Goal: Task Accomplishment & Management: Use online tool/utility

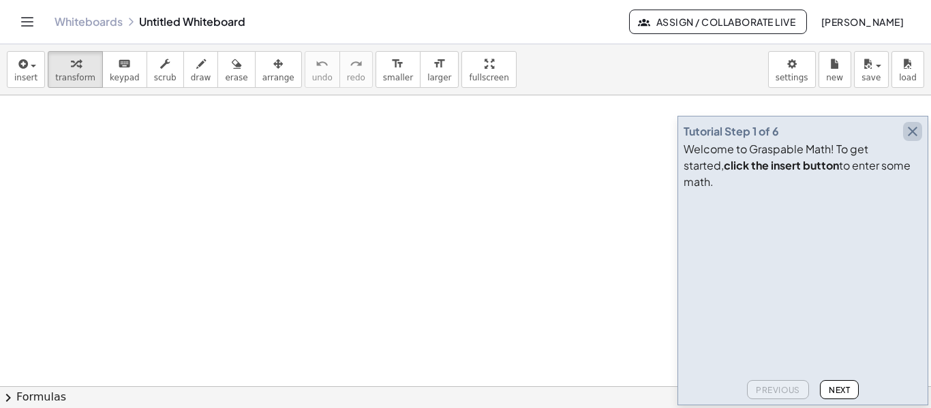
click at [914, 140] on icon "button" at bounding box center [913, 131] width 16 height 16
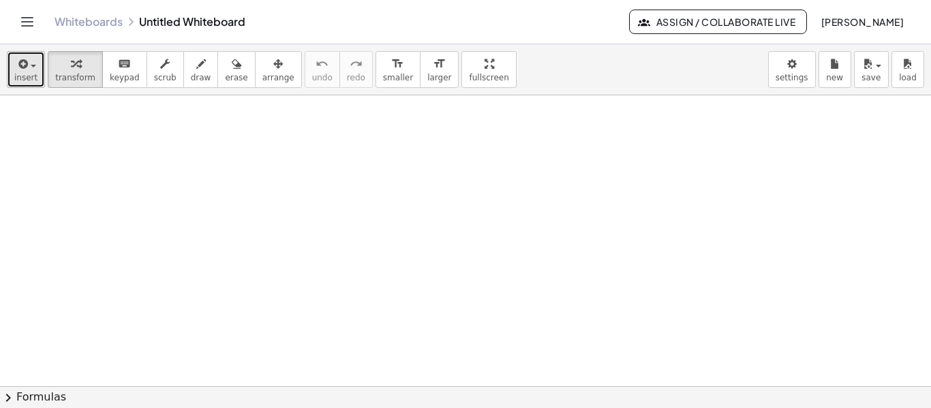
click at [35, 74] on button "insert" at bounding box center [26, 69] width 38 height 37
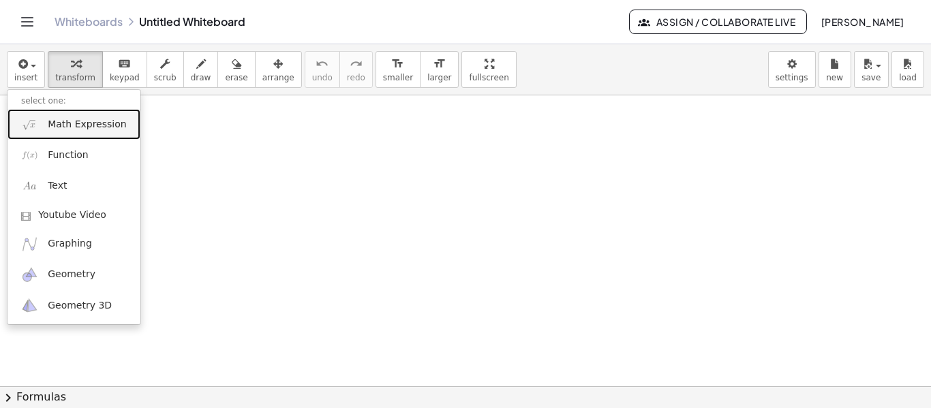
click at [76, 126] on span "Math Expression" at bounding box center [87, 125] width 78 height 14
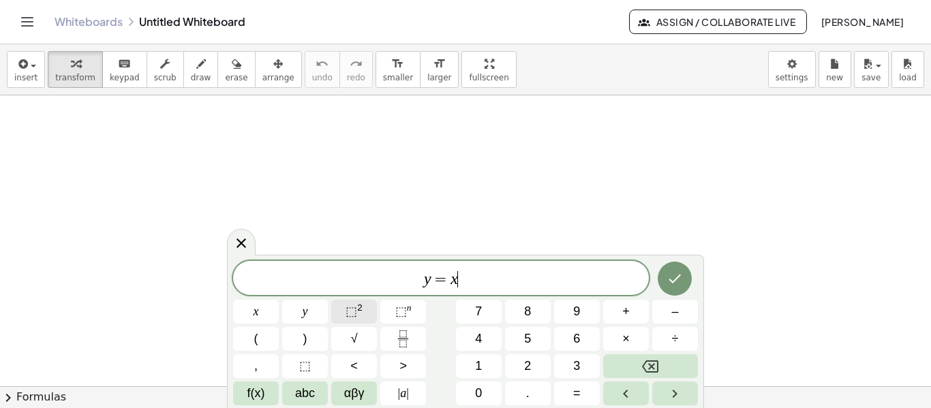
click at [358, 316] on span "⬚ 2" at bounding box center [354, 312] width 17 height 18
click at [678, 277] on icon "Done" at bounding box center [675, 276] width 16 height 16
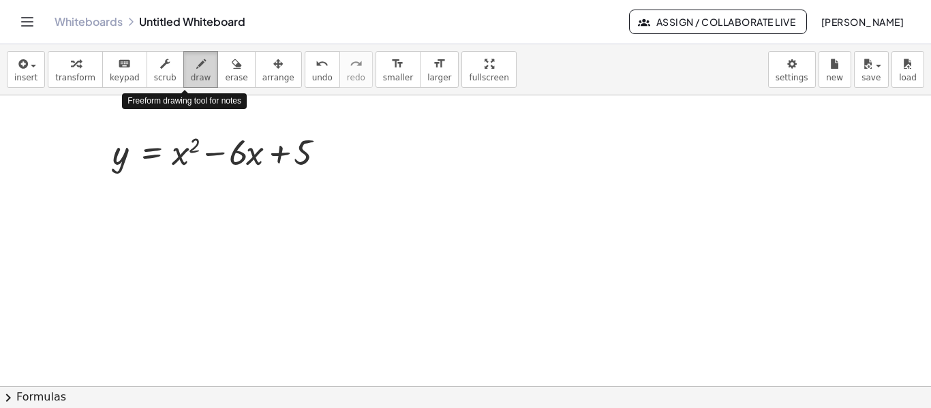
click at [196, 70] on icon "button" at bounding box center [201, 64] width 10 height 16
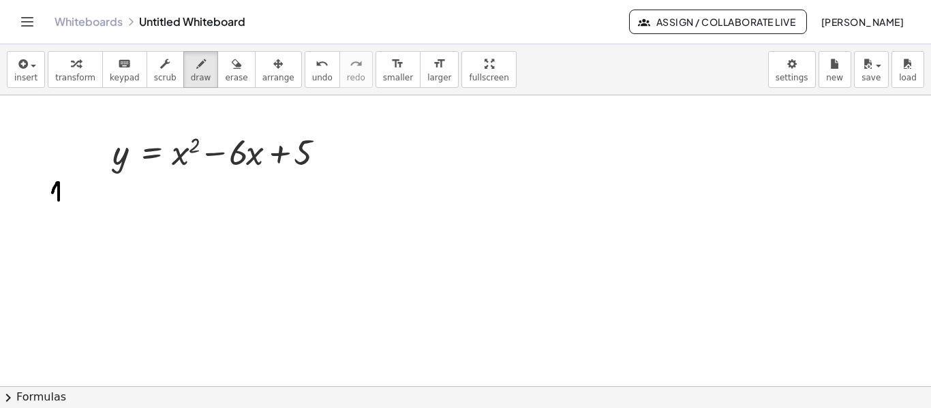
drag, startPoint x: 59, startPoint y: 200, endPoint x: 53, endPoint y: 194, distance: 8.7
drag, startPoint x: 63, startPoint y: 179, endPoint x: 68, endPoint y: 208, distance: 29.7
drag, startPoint x: 91, startPoint y: 192, endPoint x: 93, endPoint y: 205, distance: 13.8
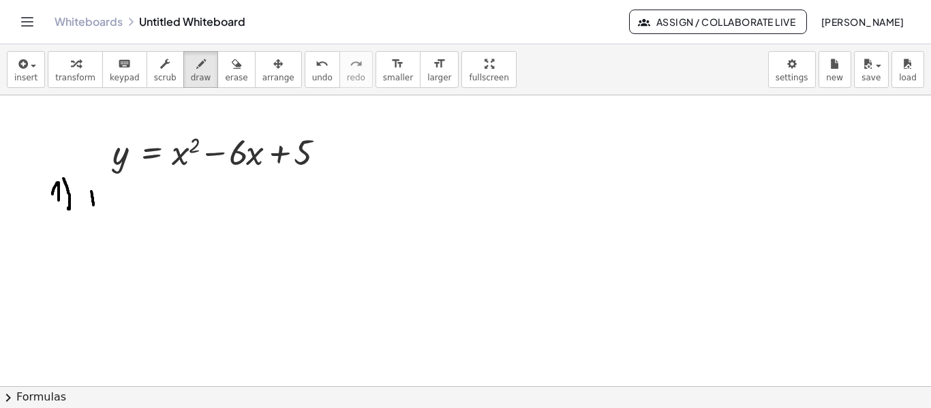
drag, startPoint x: 85, startPoint y: 194, endPoint x: 93, endPoint y: 219, distance: 26.5
drag, startPoint x: 113, startPoint y: 209, endPoint x: 124, endPoint y: 195, distance: 17.9
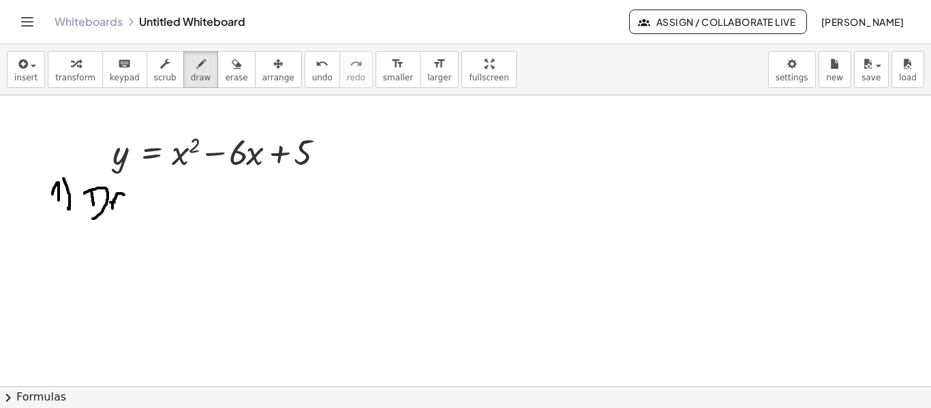
drag, startPoint x: 128, startPoint y: 206, endPoint x: 138, endPoint y: 206, distance: 9.5
drag, startPoint x: 126, startPoint y: 198, endPoint x: 139, endPoint y: 198, distance: 13.0
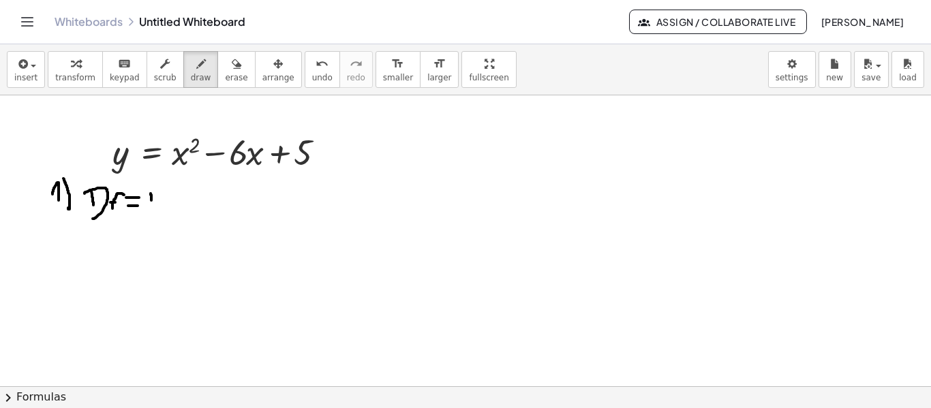
drag, startPoint x: 151, startPoint y: 194, endPoint x: 151, endPoint y: 203, distance: 8.9
drag, startPoint x: 156, startPoint y: 195, endPoint x: 156, endPoint y: 206, distance: 10.9
drag, startPoint x: 148, startPoint y: 191, endPoint x: 175, endPoint y: 207, distance: 31.5
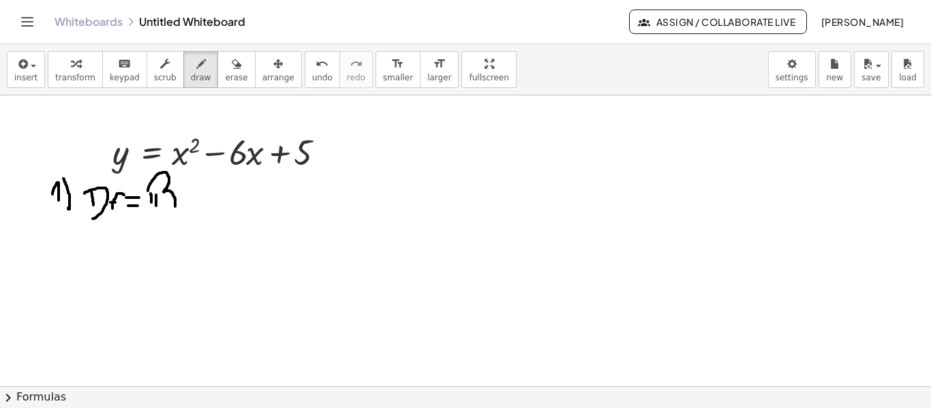
drag, startPoint x: 50, startPoint y: 233, endPoint x: 64, endPoint y: 249, distance: 20.8
drag, startPoint x: 68, startPoint y: 225, endPoint x: 74, endPoint y: 251, distance: 26.5
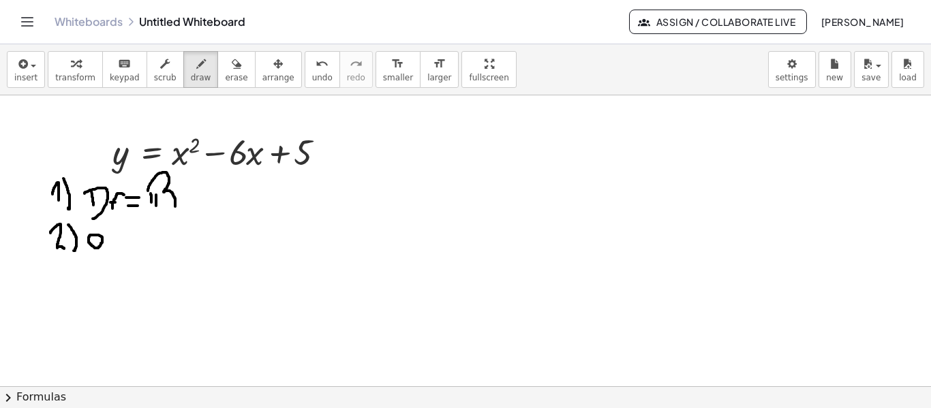
drag, startPoint x: 113, startPoint y: 247, endPoint x: 125, endPoint y: 246, distance: 12.3
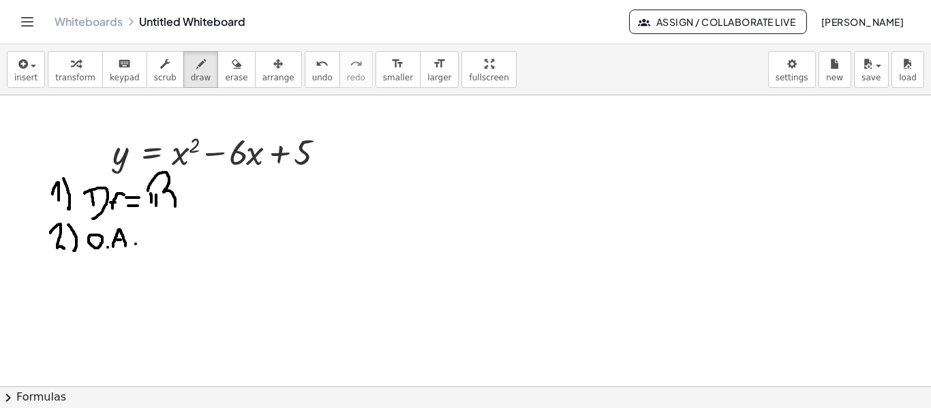
drag, startPoint x: 128, startPoint y: 225, endPoint x: 271, endPoint y: 177, distance: 150.5
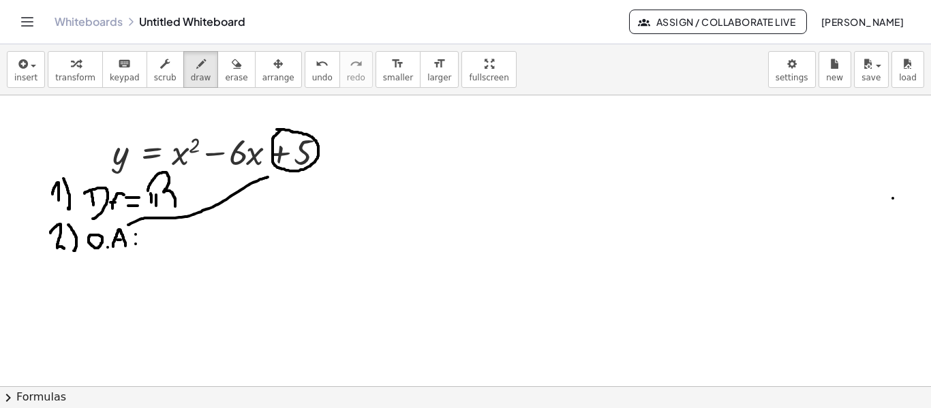
drag, startPoint x: 264, startPoint y: 171, endPoint x: 273, endPoint y: 182, distance: 14.5
drag, startPoint x: 164, startPoint y: 233, endPoint x: 154, endPoint y: 248, distance: 18.2
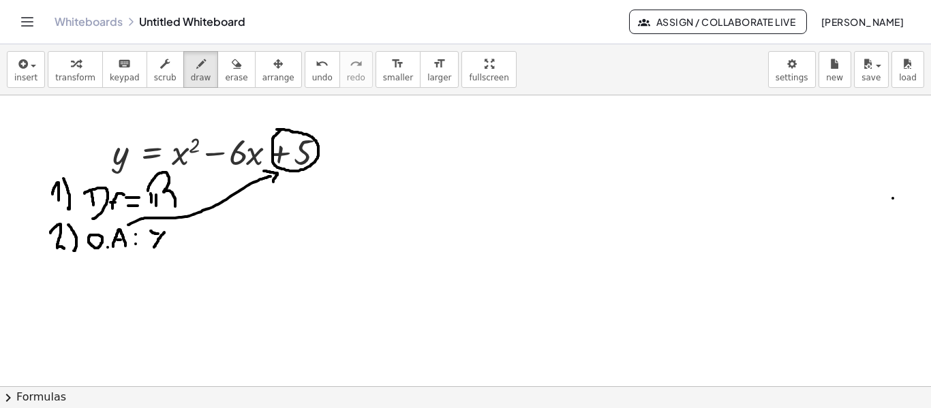
drag, startPoint x: 151, startPoint y: 231, endPoint x: 158, endPoint y: 234, distance: 8.0
drag, startPoint x: 163, startPoint y: 243, endPoint x: 172, endPoint y: 245, distance: 9.0
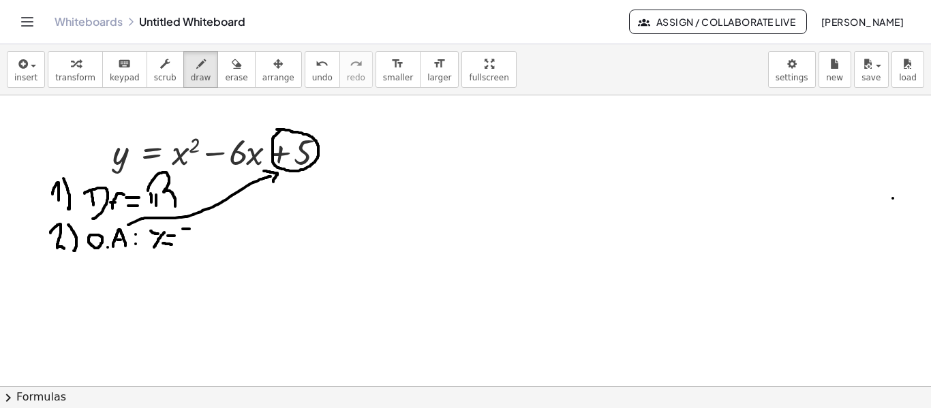
drag, startPoint x: 182, startPoint y: 228, endPoint x: 179, endPoint y: 246, distance: 17.9
drag, startPoint x: 201, startPoint y: 239, endPoint x: 215, endPoint y: 239, distance: 14.3
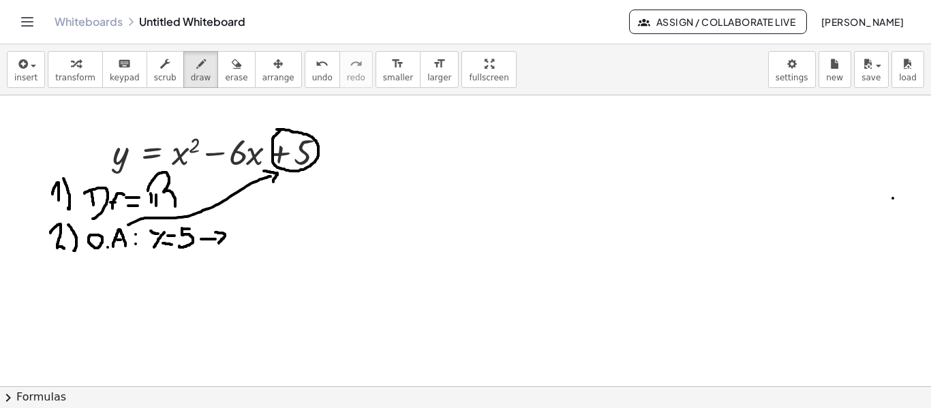
drag, startPoint x: 215, startPoint y: 233, endPoint x: 219, endPoint y: 243, distance: 11.4
drag, startPoint x: 245, startPoint y: 223, endPoint x: 248, endPoint y: 248, distance: 25.4
drag, startPoint x: 245, startPoint y: 225, endPoint x: 250, endPoint y: 218, distance: 8.7
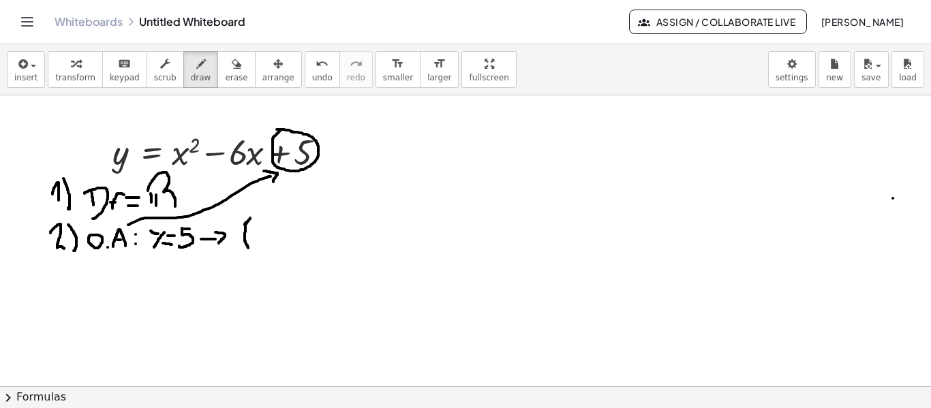
drag, startPoint x: 275, startPoint y: 234, endPoint x: 274, endPoint y: 243, distance: 9.6
drag, startPoint x: 284, startPoint y: 224, endPoint x: 294, endPoint y: 224, distance: 10.2
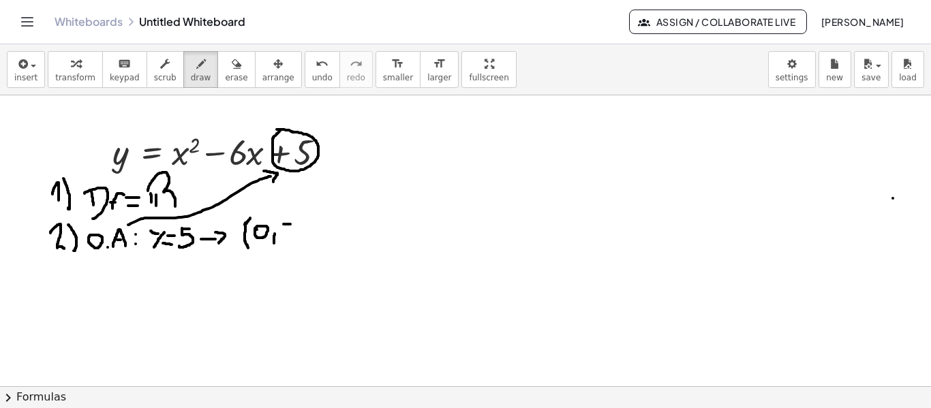
drag, startPoint x: 286, startPoint y: 226, endPoint x: 284, endPoint y: 241, distance: 14.5
drag, startPoint x: 297, startPoint y: 218, endPoint x: 303, endPoint y: 247, distance: 29.2
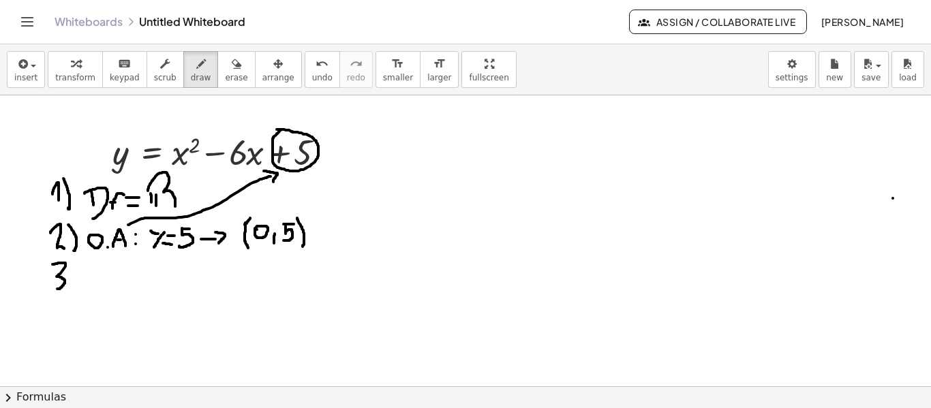
drag, startPoint x: 53, startPoint y: 265, endPoint x: 57, endPoint y: 289, distance: 25.0
drag, startPoint x: 74, startPoint y: 265, endPoint x: 77, endPoint y: 295, distance: 30.1
drag, startPoint x: 97, startPoint y: 273, endPoint x: 98, endPoint y: 287, distance: 14.3
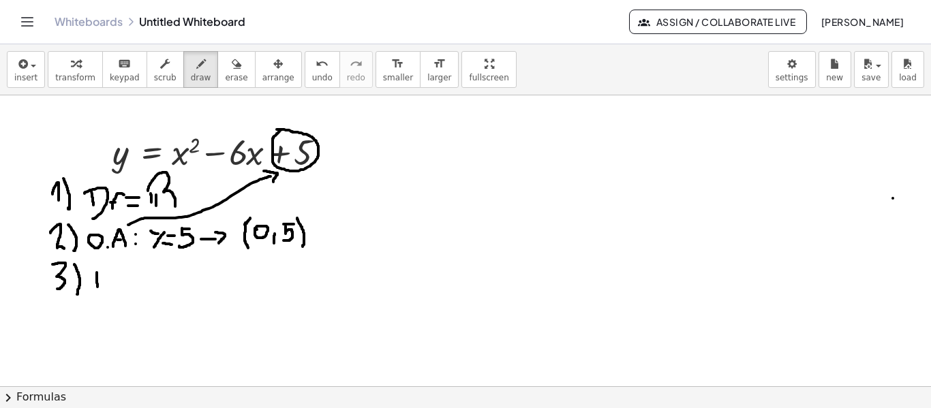
drag, startPoint x: 91, startPoint y: 278, endPoint x: 110, endPoint y: 288, distance: 22.6
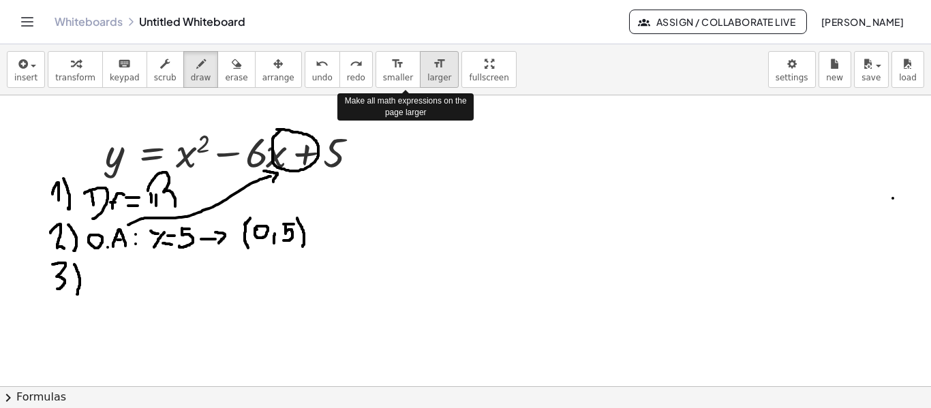
click at [433, 66] on icon "format_size" at bounding box center [439, 64] width 13 height 16
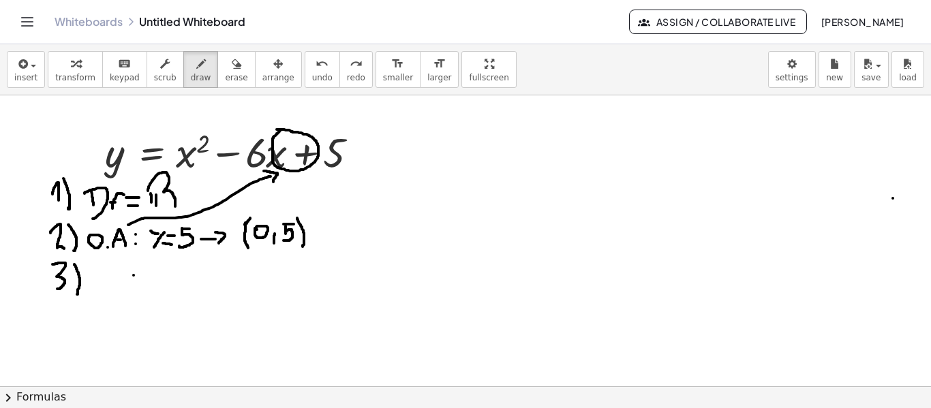
click at [34, 74] on span "insert" at bounding box center [25, 78] width 23 height 10
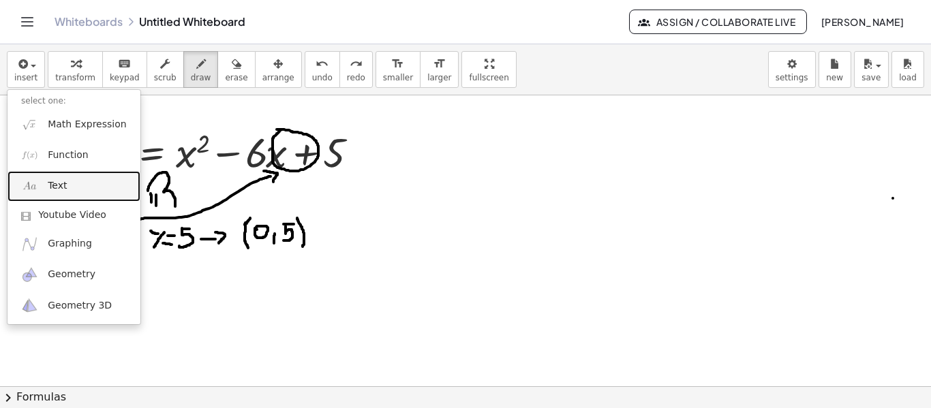
click at [44, 181] on link "Text" at bounding box center [74, 186] width 133 height 31
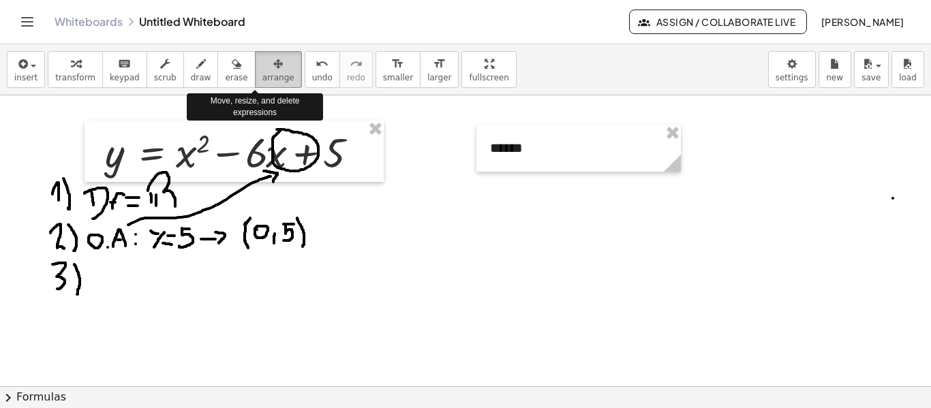
click at [273, 65] on icon "button" at bounding box center [278, 64] width 10 height 16
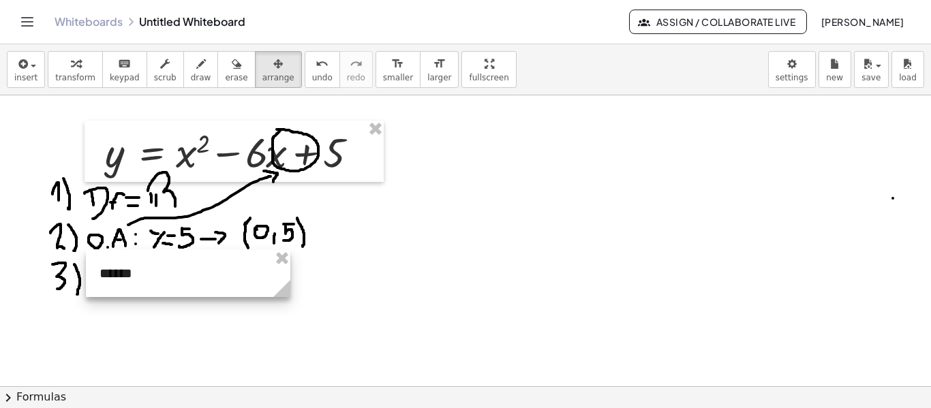
drag, startPoint x: 498, startPoint y: 148, endPoint x: 110, endPoint y: 273, distance: 408.4
click at [110, 273] on div at bounding box center [188, 273] width 205 height 47
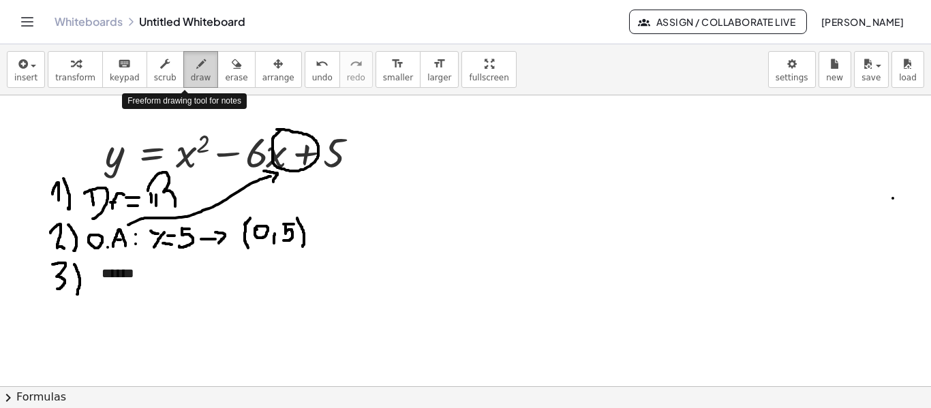
click at [192, 79] on span "draw" at bounding box center [201, 78] width 20 height 10
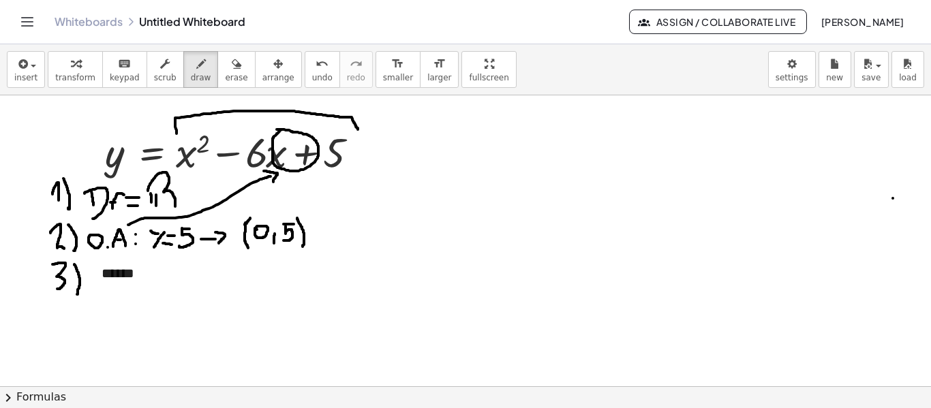
drag, startPoint x: 177, startPoint y: 134, endPoint x: 358, endPoint y: 130, distance: 181.4
drag, startPoint x: 164, startPoint y: 280, endPoint x: 174, endPoint y: 269, distance: 14.5
drag, startPoint x: 166, startPoint y: 269, endPoint x: 175, endPoint y: 282, distance: 15.1
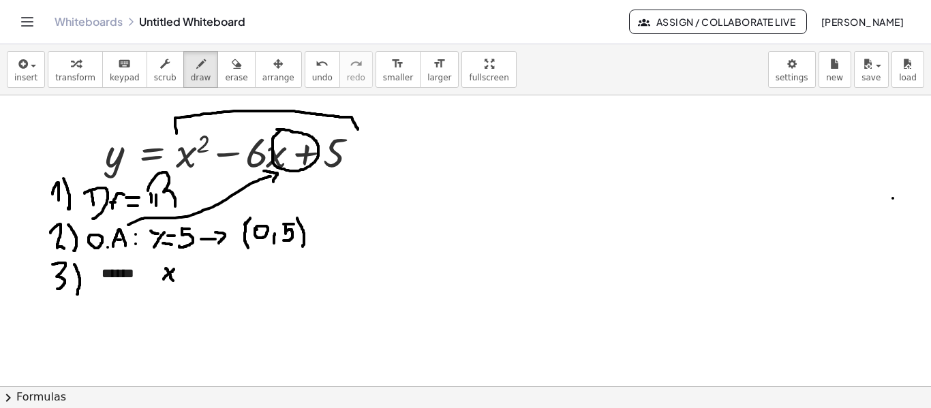
drag, startPoint x: 177, startPoint y: 262, endPoint x: 185, endPoint y: 269, distance: 11.1
drag, startPoint x: 211, startPoint y: 265, endPoint x: 210, endPoint y: 275, distance: 10.3
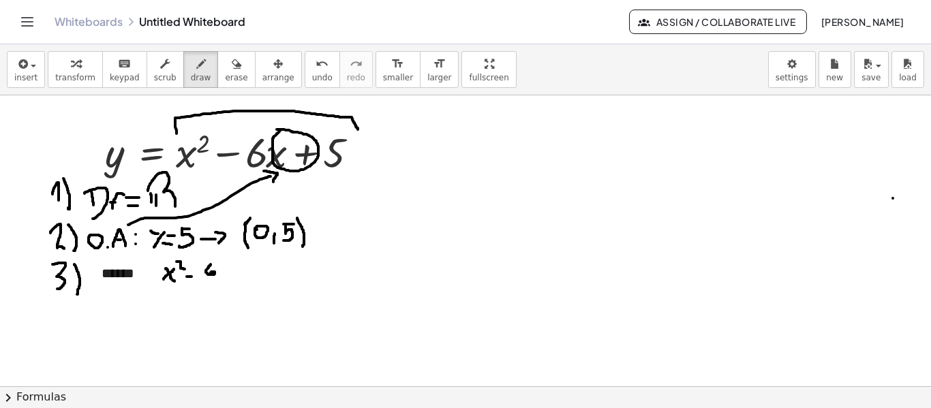
drag, startPoint x: 219, startPoint y: 274, endPoint x: 228, endPoint y: 265, distance: 13.5
drag, startPoint x: 216, startPoint y: 265, endPoint x: 226, endPoint y: 273, distance: 13.5
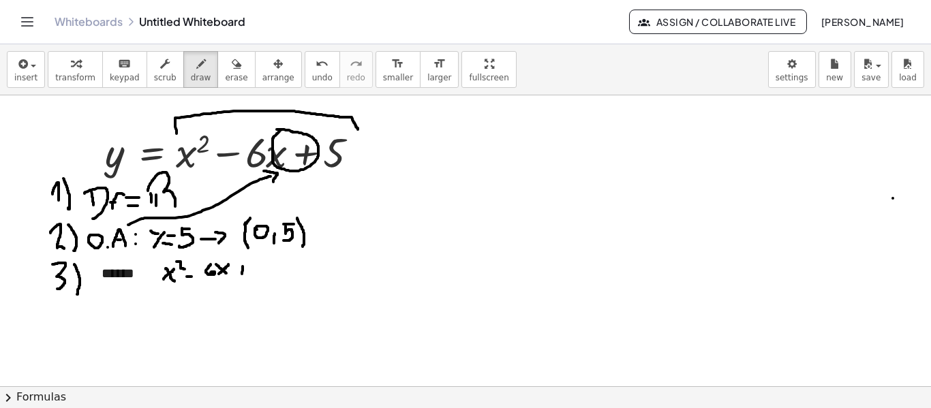
drag, startPoint x: 243, startPoint y: 267, endPoint x: 242, endPoint y: 280, distance: 13.7
drag, startPoint x: 255, startPoint y: 266, endPoint x: 264, endPoint y: 267, distance: 8.9
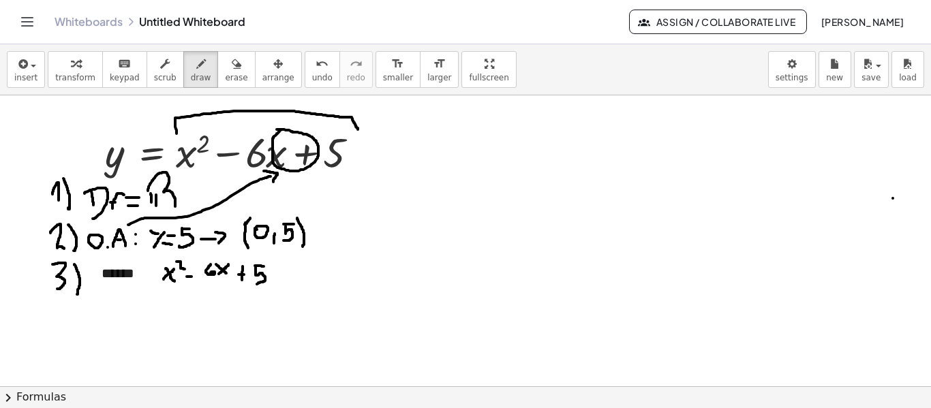
drag, startPoint x: 256, startPoint y: 267, endPoint x: 252, endPoint y: 283, distance: 16.9
drag, startPoint x: 271, startPoint y: 282, endPoint x: 281, endPoint y: 282, distance: 10.2
drag, startPoint x: 271, startPoint y: 275, endPoint x: 280, endPoint y: 275, distance: 9.6
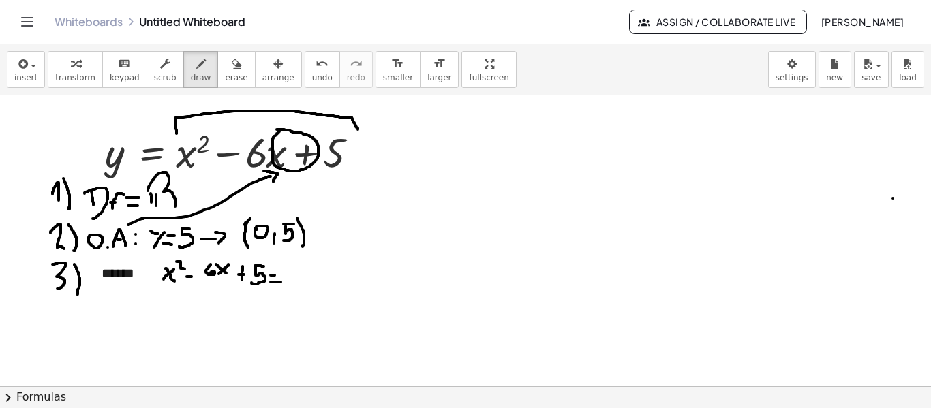
click at [50, 399] on button "chevron_right Formulas" at bounding box center [465, 398] width 931 height 22
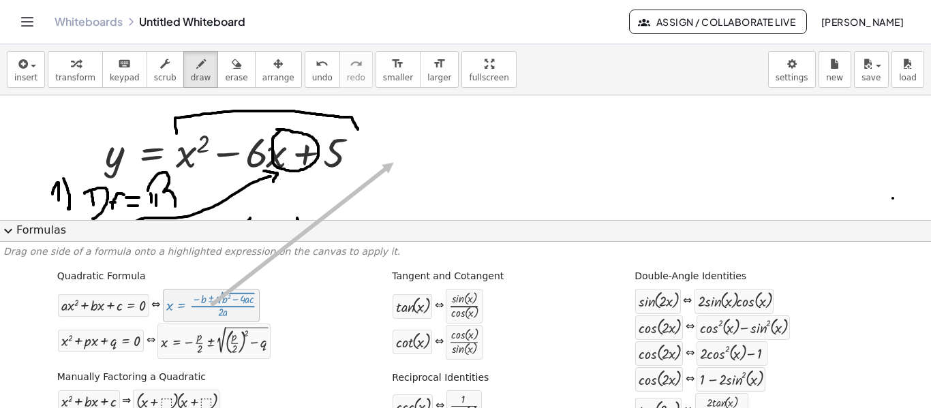
drag, startPoint x: 222, startPoint y: 308, endPoint x: 396, endPoint y: 162, distance: 227.1
click at [21, 230] on button "expand_more Formulas" at bounding box center [465, 231] width 931 height 22
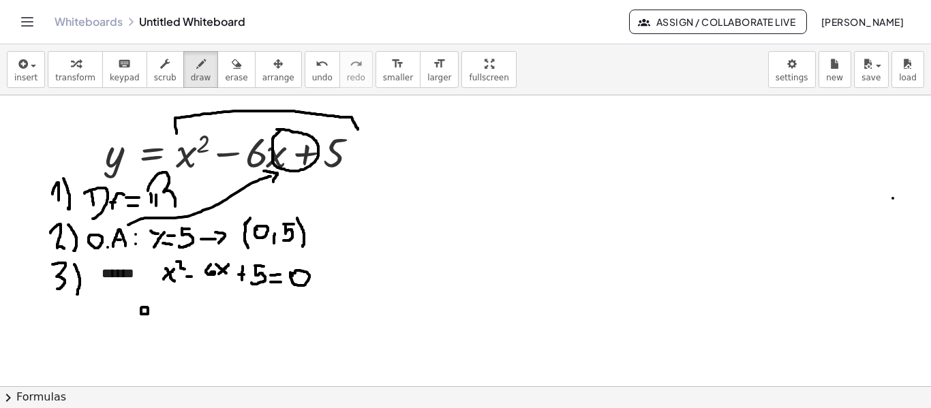
drag, startPoint x: 147, startPoint y: 309, endPoint x: 152, endPoint y: 316, distance: 8.3
drag, startPoint x: 158, startPoint y: 311, endPoint x: 165, endPoint y: 312, distance: 7.5
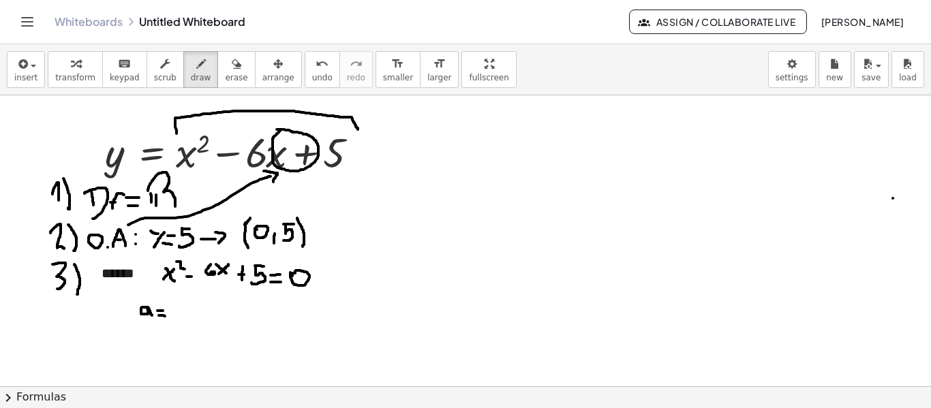
drag, startPoint x: 176, startPoint y: 304, endPoint x: 177, endPoint y: 314, distance: 10.3
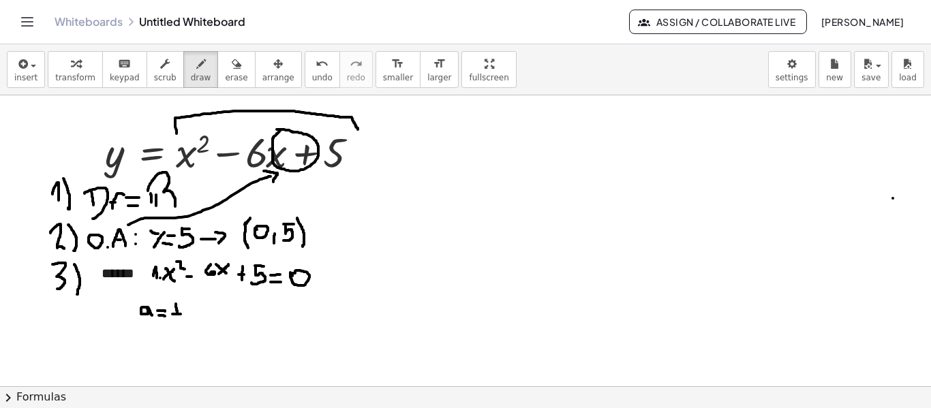
drag, startPoint x: 173, startPoint y: 314, endPoint x: 181, endPoint y: 314, distance: 8.2
drag, startPoint x: 203, startPoint y: 302, endPoint x: 205, endPoint y: 312, distance: 10.4
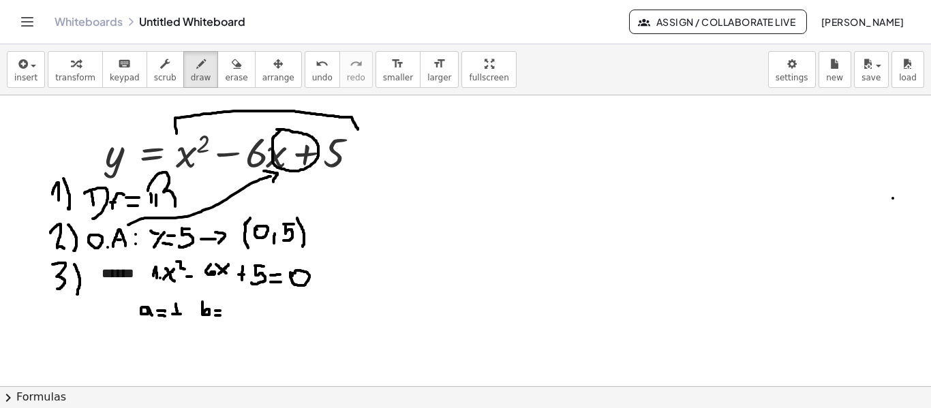
drag, startPoint x: 245, startPoint y: 303, endPoint x: 243, endPoint y: 314, distance: 11.2
drag, startPoint x: 275, startPoint y: 303, endPoint x: 276, endPoint y: 312, distance: 8.2
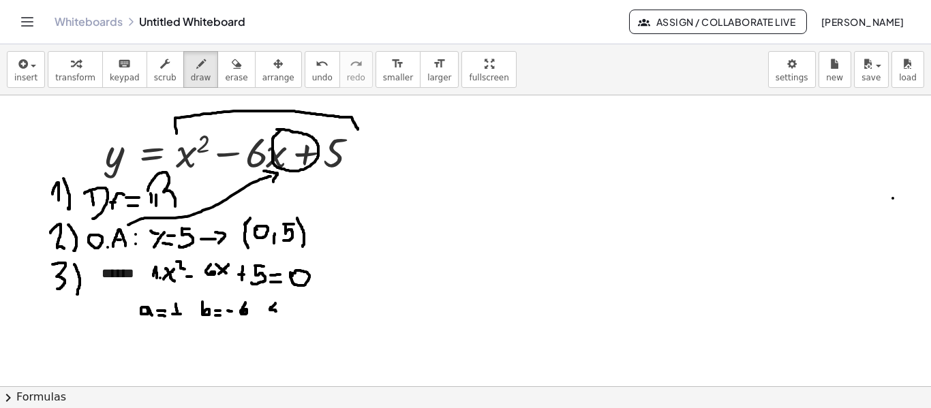
drag, startPoint x: 297, startPoint y: 302, endPoint x: 304, endPoint y: 302, distance: 7.5
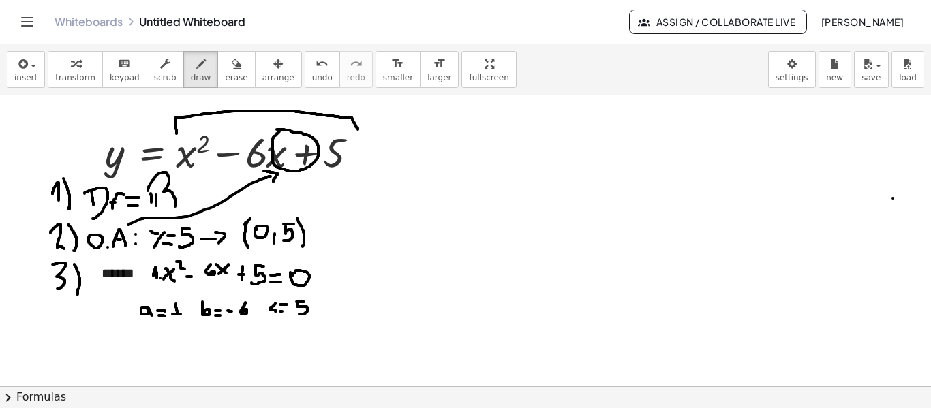
drag, startPoint x: 297, startPoint y: 302, endPoint x: 298, endPoint y: 313, distance: 10.9
click at [46, 400] on button "chevron_right Formulas" at bounding box center [465, 398] width 931 height 22
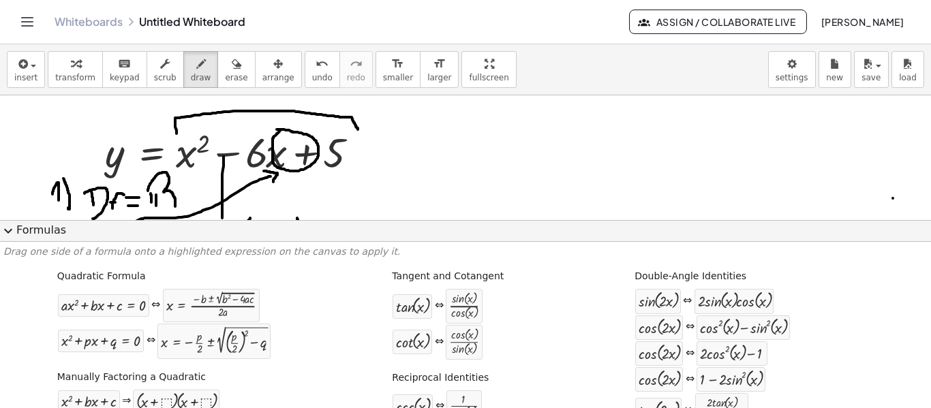
drag, startPoint x: 224, startPoint y: 157, endPoint x: 222, endPoint y: 219, distance: 62.1
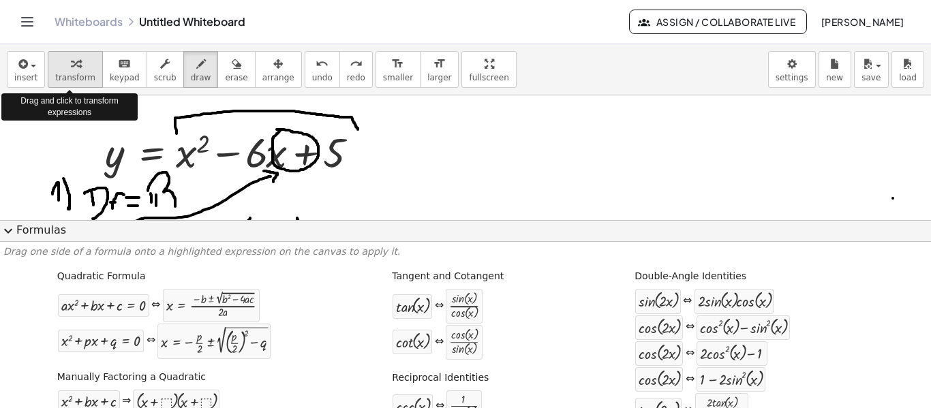
click at [63, 76] on span "transform" at bounding box center [75, 78] width 40 height 10
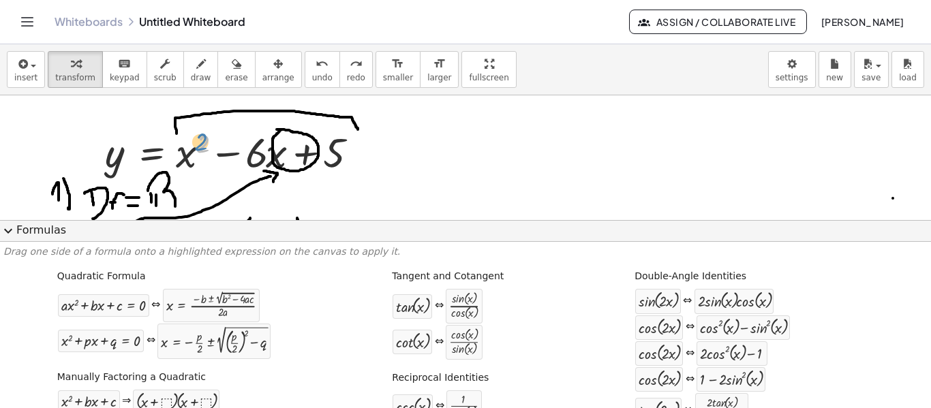
click at [200, 145] on div at bounding box center [236, 151] width 276 height 55
drag, startPoint x: 226, startPoint y: 305, endPoint x: 256, endPoint y: 153, distance: 155.7
drag, startPoint x: 219, startPoint y: 307, endPoint x: 192, endPoint y: 148, distance: 161.1
click at [220, 149] on div at bounding box center [236, 151] width 276 height 55
drag, startPoint x: 228, startPoint y: 312, endPoint x: 265, endPoint y: 148, distance: 167.7
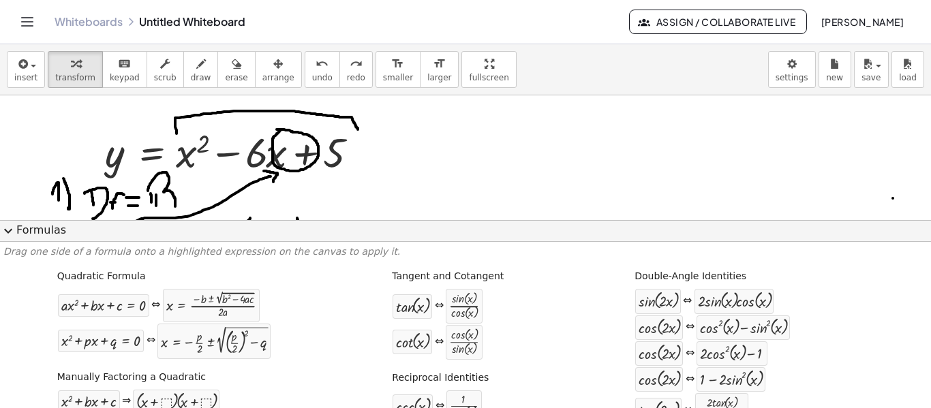
click at [8, 230] on span "expand_more" at bounding box center [8, 231] width 16 height 16
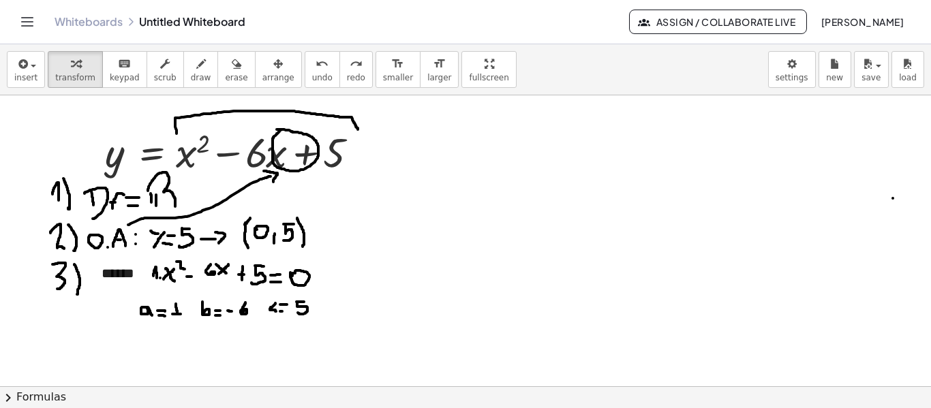
click at [42, 400] on button "chevron_right Formulas" at bounding box center [465, 398] width 931 height 22
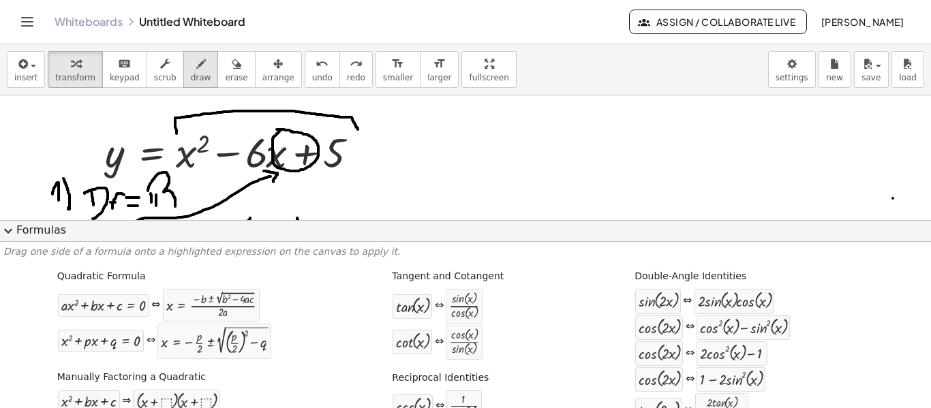
click at [193, 66] on div "button" at bounding box center [201, 63] width 20 height 16
drag, startPoint x: 436, startPoint y: 133, endPoint x: 421, endPoint y: 148, distance: 21.2
drag, startPoint x: 423, startPoint y: 136, endPoint x: 431, endPoint y: 148, distance: 14.8
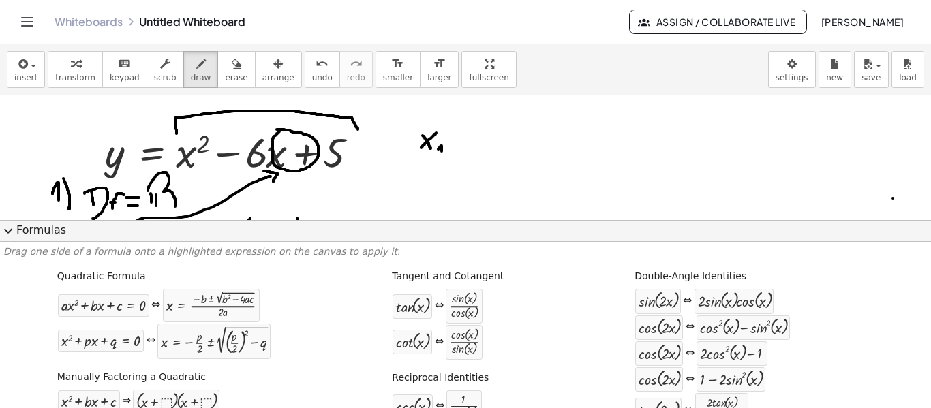
drag, startPoint x: 449, startPoint y: 149, endPoint x: 449, endPoint y: 158, distance: 8.2
drag, startPoint x: 458, startPoint y: 149, endPoint x: 469, endPoint y: 134, distance: 19.0
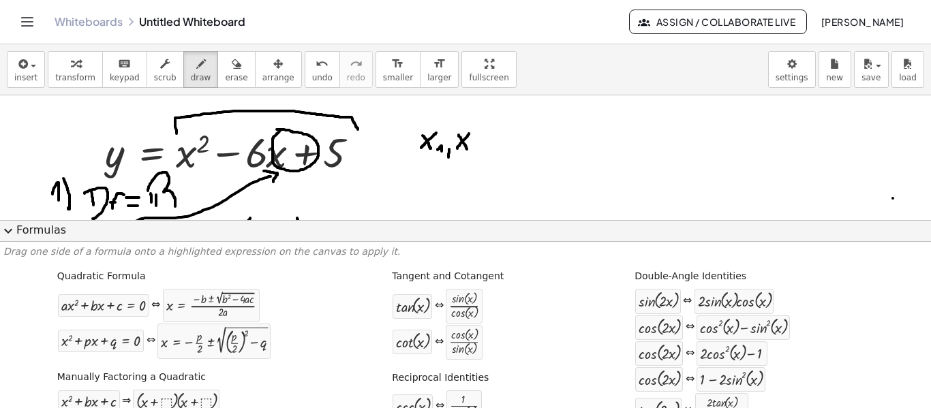
drag, startPoint x: 459, startPoint y: 135, endPoint x: 467, endPoint y: 150, distance: 17.1
drag, startPoint x: 473, startPoint y: 147, endPoint x: 481, endPoint y: 156, distance: 11.6
drag, startPoint x: 489, startPoint y: 151, endPoint x: 496, endPoint y: 151, distance: 7.5
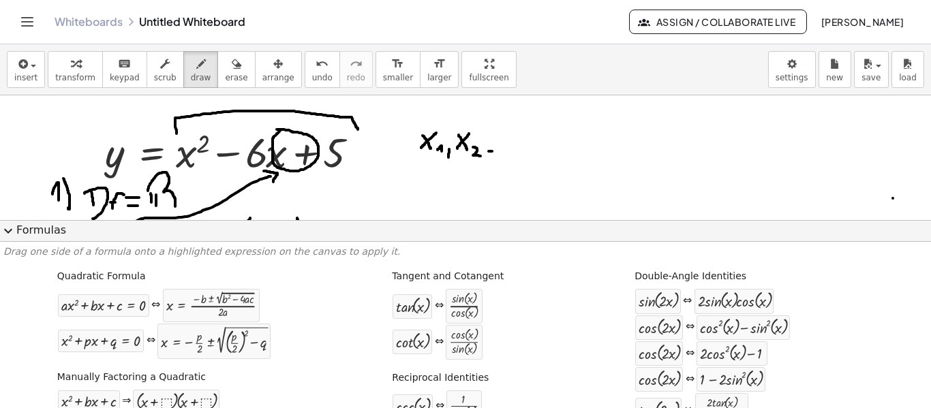
drag, startPoint x: 507, startPoint y: 149, endPoint x: 567, endPoint y: 139, distance: 60.9
drag, startPoint x: 507, startPoint y: 149, endPoint x: 625, endPoint y: 146, distance: 118.7
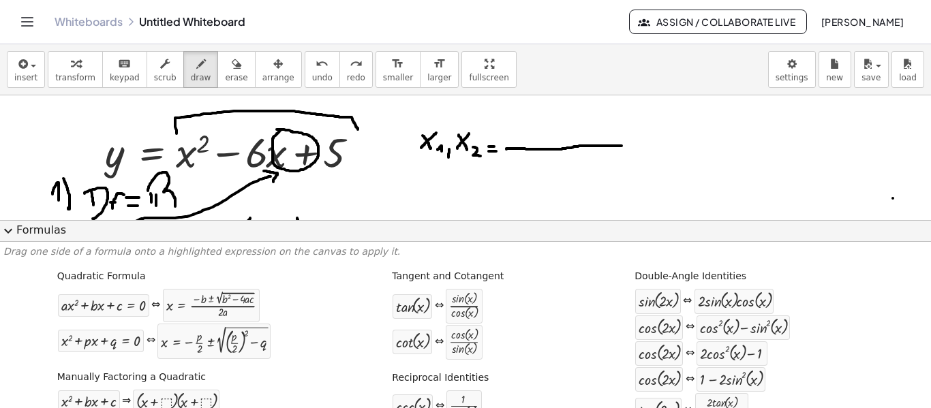
click at [47, 235] on button "expand_more Formulas" at bounding box center [465, 231] width 931 height 22
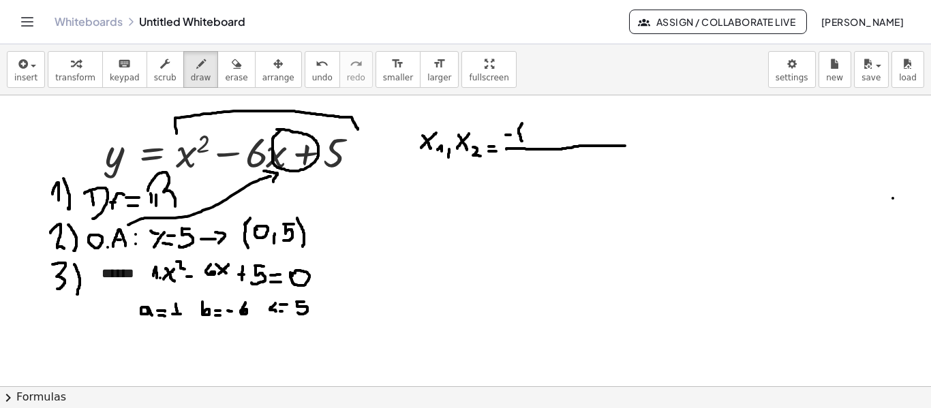
drag, startPoint x: 522, startPoint y: 123, endPoint x: 523, endPoint y: 143, distance: 19.1
drag, startPoint x: 542, startPoint y: 127, endPoint x: 542, endPoint y: 136, distance: 9.5
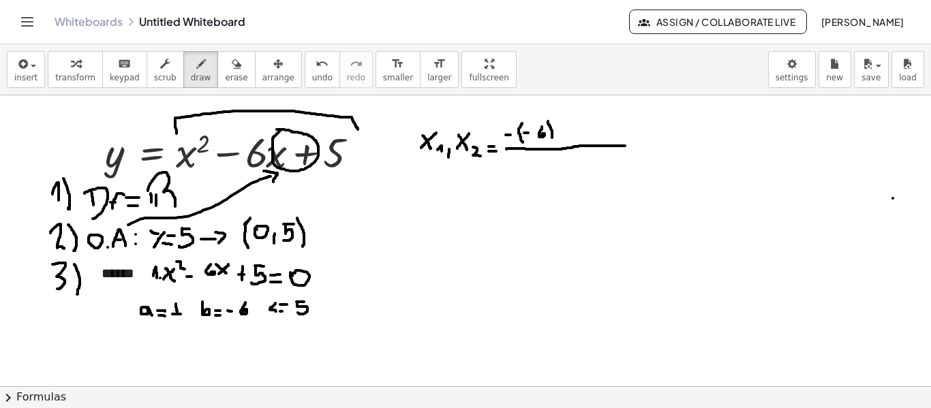
drag, startPoint x: 548, startPoint y: 121, endPoint x: 552, endPoint y: 138, distance: 16.9
drag, startPoint x: 226, startPoint y: 354, endPoint x: 228, endPoint y: 331, distance: 22.6
drag, startPoint x: 220, startPoint y: 333, endPoint x: 233, endPoint y: 338, distance: 13.2
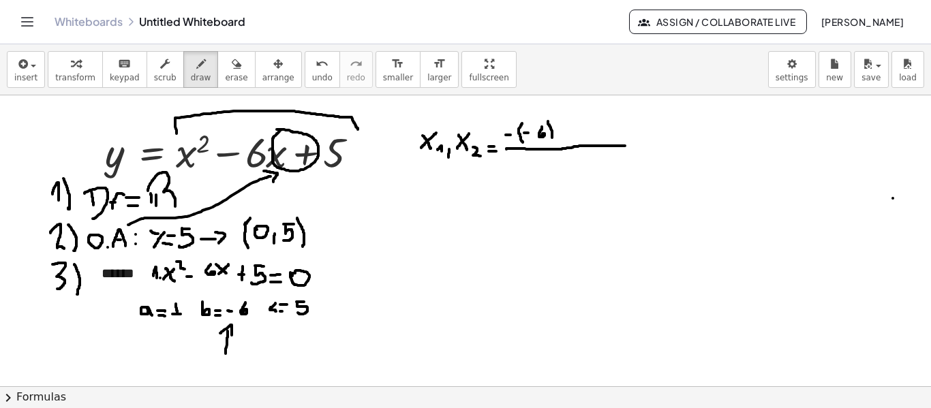
drag, startPoint x: 564, startPoint y: 116, endPoint x: 564, endPoint y: 126, distance: 10.2
drag, startPoint x: 559, startPoint y: 121, endPoint x: 567, endPoint y: 121, distance: 8.2
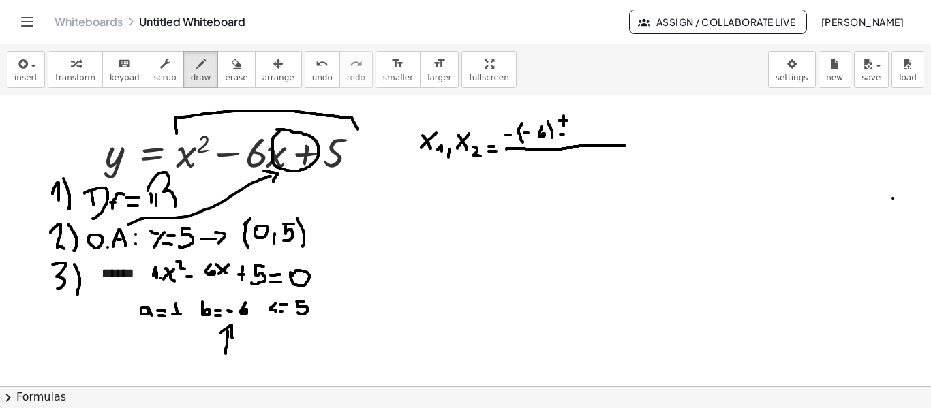
drag, startPoint x: 576, startPoint y: 130, endPoint x: 683, endPoint y: 118, distance: 107.7
drag, startPoint x: 622, startPoint y: 145, endPoint x: 701, endPoint y: 147, distance: 79.1
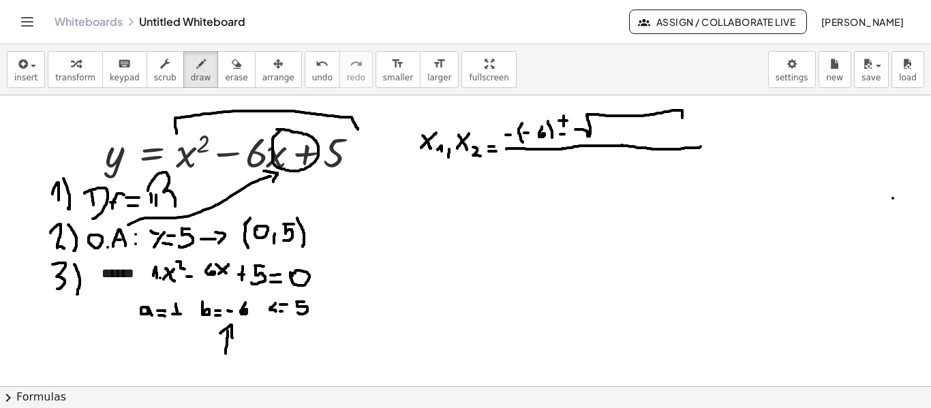
click at [50, 396] on button "chevron_right Formulas" at bounding box center [465, 398] width 931 height 22
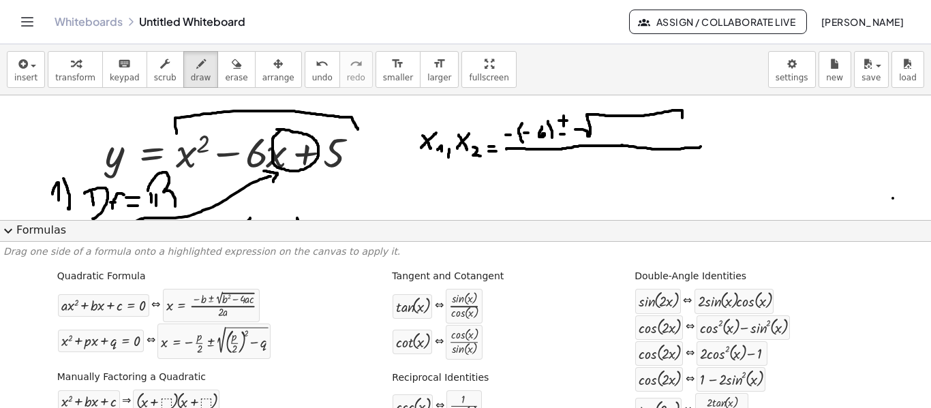
click at [22, 229] on button "expand_more Formulas" at bounding box center [465, 231] width 931 height 22
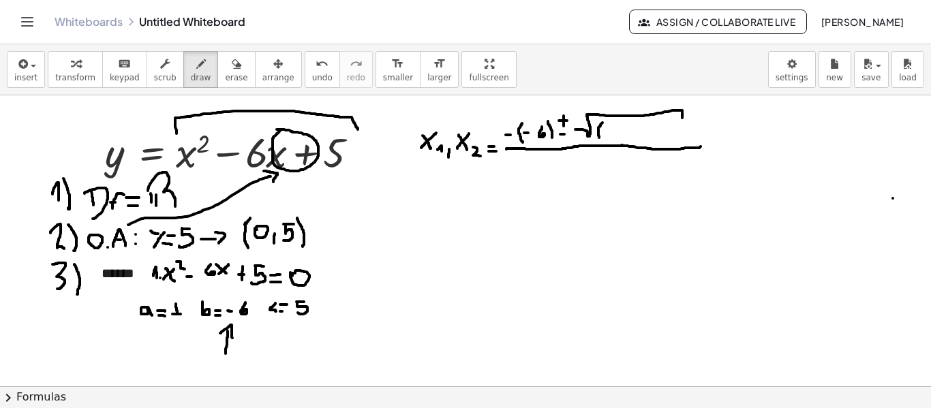
drag, startPoint x: 603, startPoint y: 123, endPoint x: 599, endPoint y: 138, distance: 15.4
drag, startPoint x: 620, startPoint y: 125, endPoint x: 616, endPoint y: 134, distance: 9.5
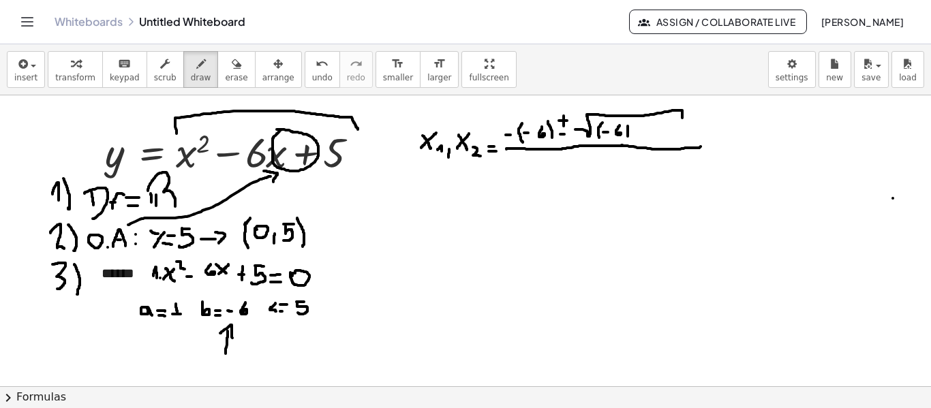
drag, startPoint x: 628, startPoint y: 126, endPoint x: 627, endPoint y: 137, distance: 10.9
drag, startPoint x: 636, startPoint y: 125, endPoint x: 639, endPoint y: 132, distance: 7.3
drag, startPoint x: 644, startPoint y: 135, endPoint x: 651, endPoint y: 136, distance: 7.6
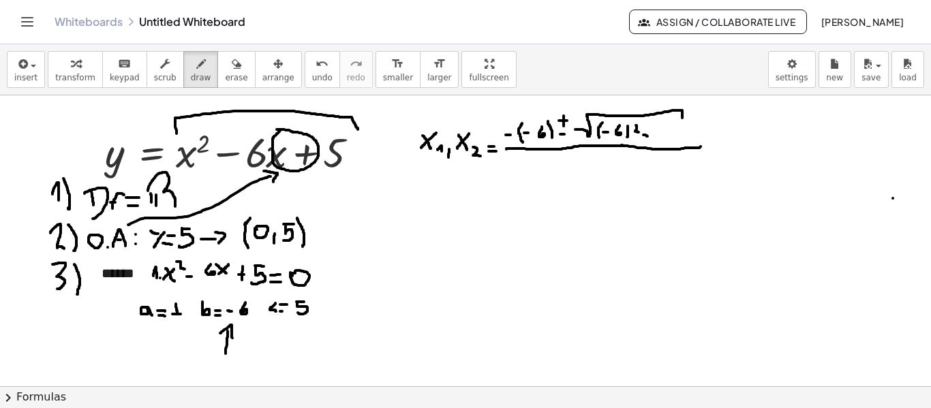
drag, startPoint x: 665, startPoint y: 130, endPoint x: 665, endPoint y: 140, distance: 10.2
drag, startPoint x: 664, startPoint y: 135, endPoint x: 659, endPoint y: 130, distance: 7.2
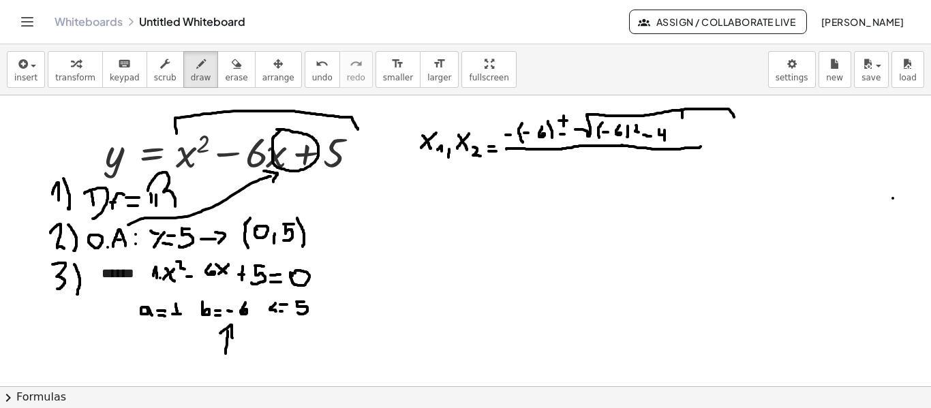
drag, startPoint x: 681, startPoint y: 110, endPoint x: 735, endPoint y: 118, distance: 54.5
drag, startPoint x: 677, startPoint y: 131, endPoint x: 677, endPoint y: 139, distance: 8.2
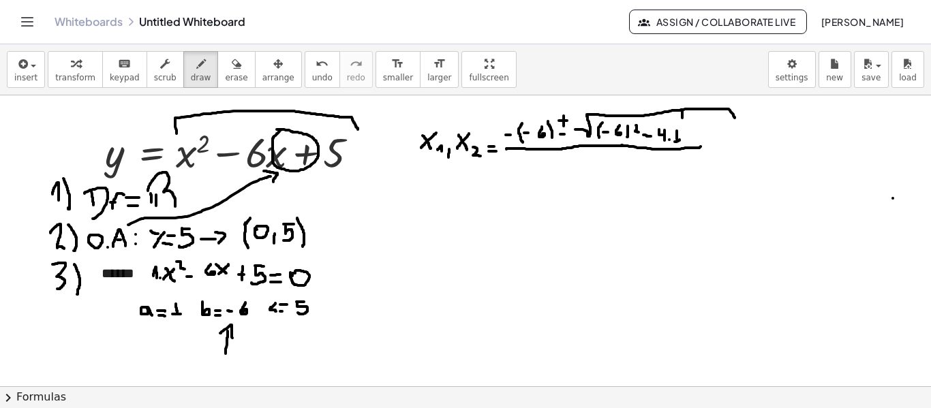
drag, startPoint x: 689, startPoint y: 129, endPoint x: 690, endPoint y: 140, distance: 11.0
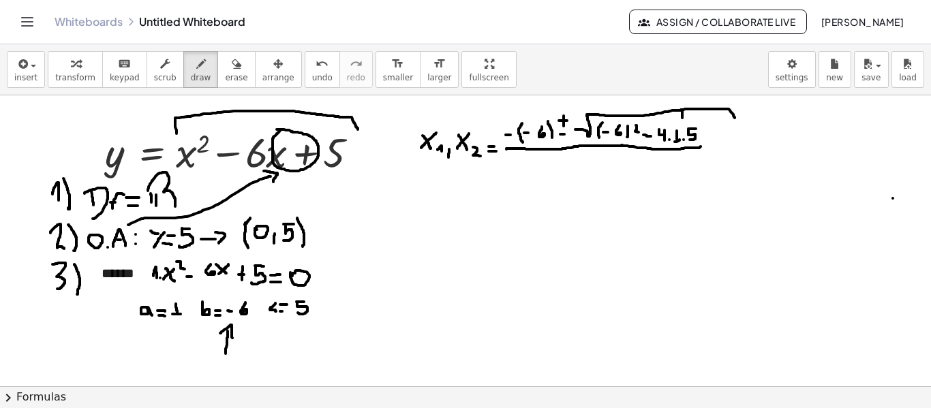
click at [52, 397] on button "chevron_right Formulas" at bounding box center [465, 398] width 931 height 22
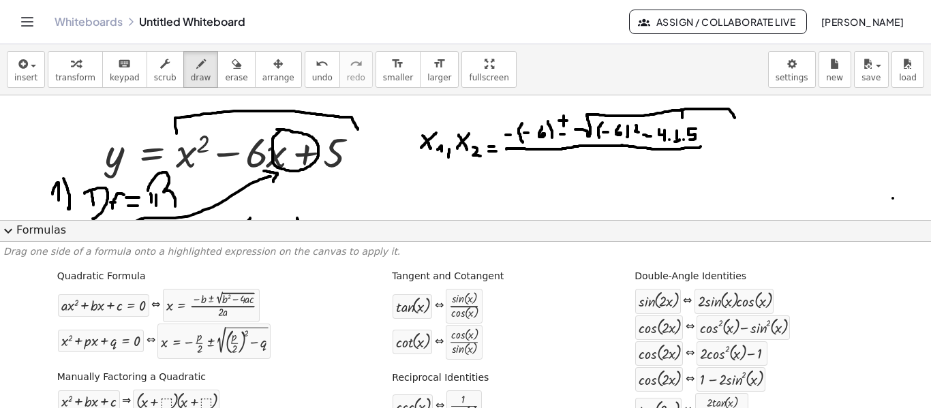
click at [35, 231] on button "expand_more Formulas" at bounding box center [465, 231] width 931 height 22
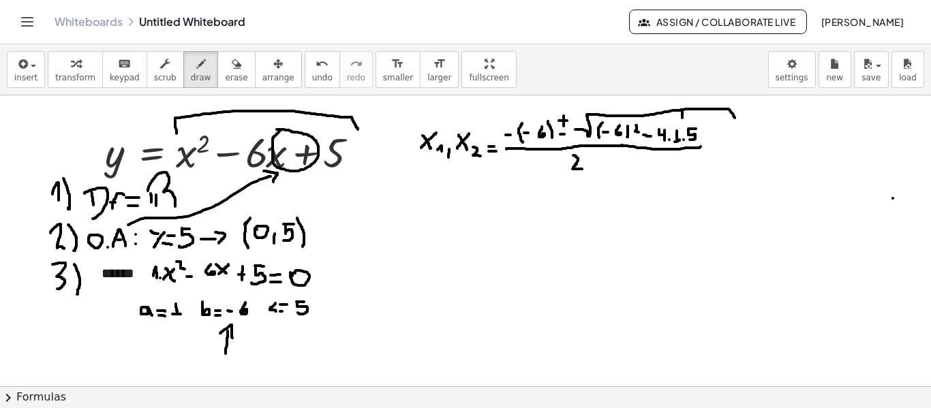
drag, startPoint x: 573, startPoint y: 155, endPoint x: 582, endPoint y: 169, distance: 16.3
drag, startPoint x: 599, startPoint y: 168, endPoint x: 593, endPoint y: 160, distance: 10.2
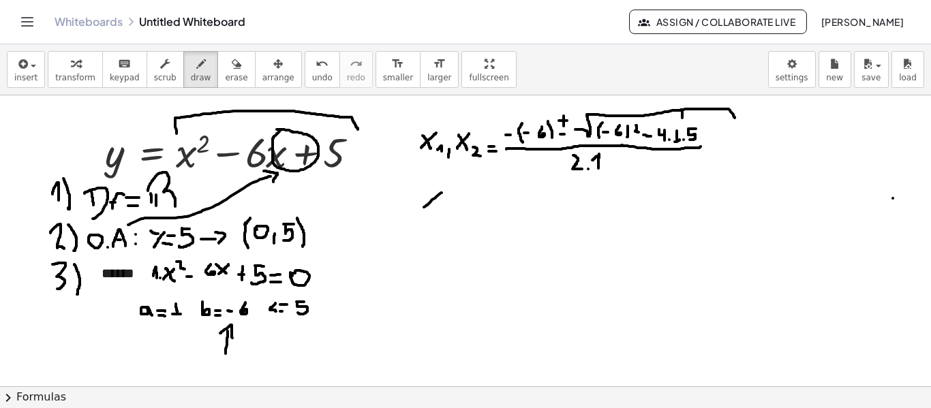
drag, startPoint x: 442, startPoint y: 193, endPoint x: 427, endPoint y: 205, distance: 19.0
drag, startPoint x: 427, startPoint y: 192, endPoint x: 441, endPoint y: 209, distance: 21.8
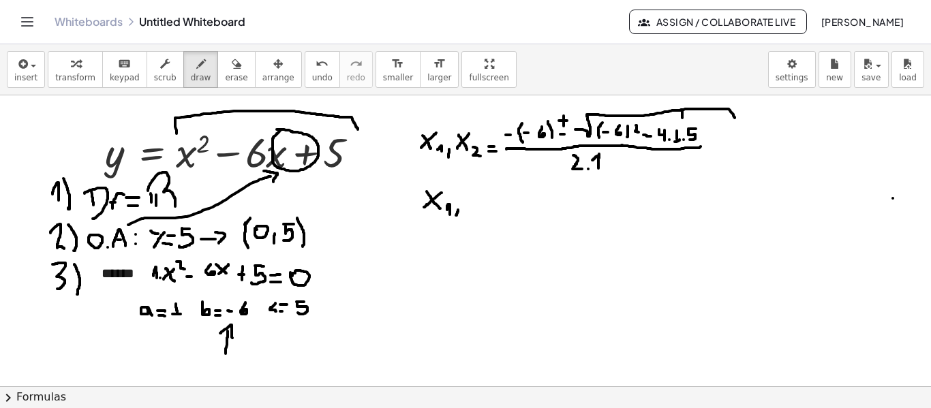
drag, startPoint x: 458, startPoint y: 210, endPoint x: 456, endPoint y: 218, distance: 7.8
drag, startPoint x: 474, startPoint y: 192, endPoint x: 466, endPoint y: 208, distance: 18.3
drag, startPoint x: 466, startPoint y: 194, endPoint x: 473, endPoint y: 207, distance: 14.4
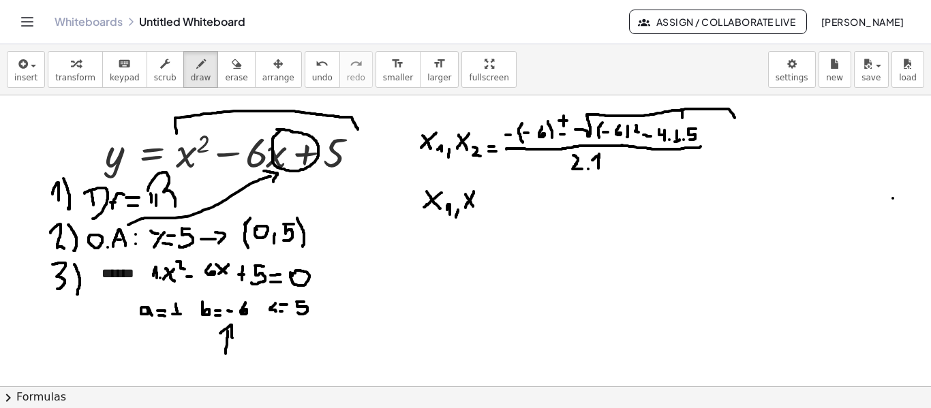
drag, startPoint x: 477, startPoint y: 207, endPoint x: 483, endPoint y: 214, distance: 9.3
drag, startPoint x: 497, startPoint y: 214, endPoint x: 505, endPoint y: 214, distance: 7.5
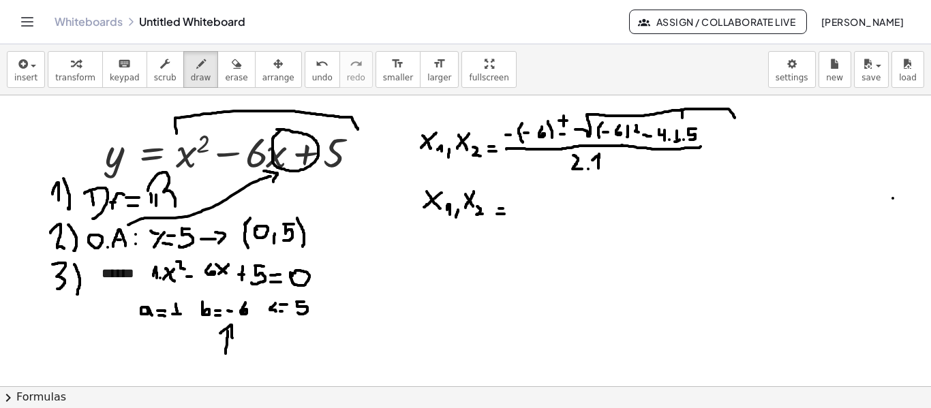
drag, startPoint x: 519, startPoint y: 211, endPoint x: 661, endPoint y: 211, distance: 142.5
drag, startPoint x: 534, startPoint y: 188, endPoint x: 528, endPoint y: 200, distance: 13.4
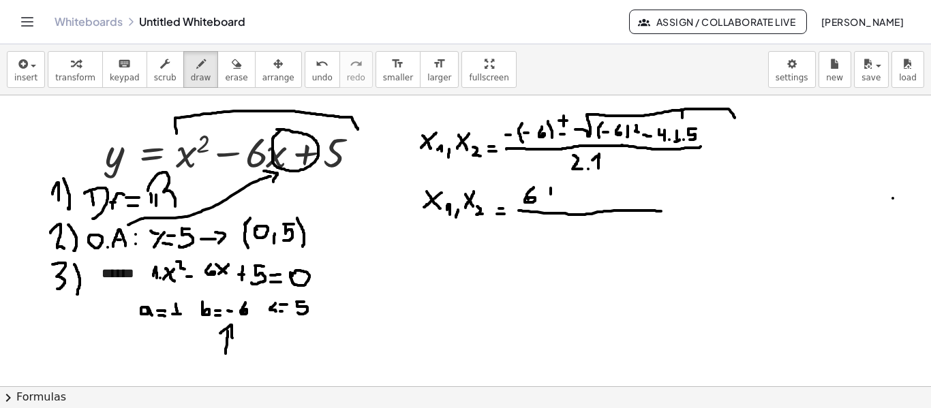
drag, startPoint x: 551, startPoint y: 188, endPoint x: 551, endPoint y: 198, distance: 10.2
drag, startPoint x: 560, startPoint y: 202, endPoint x: 672, endPoint y: 193, distance: 112.9
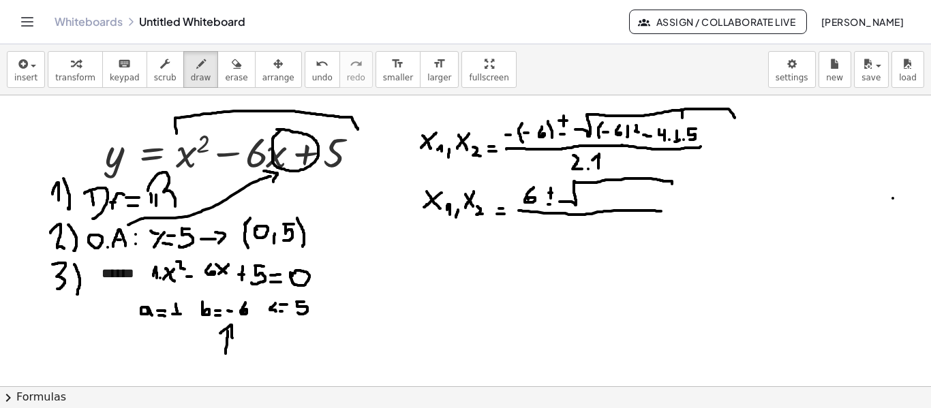
drag, startPoint x: 659, startPoint y: 211, endPoint x: 672, endPoint y: 211, distance: 12.3
drag, startPoint x: 771, startPoint y: 104, endPoint x: 778, endPoint y: 237, distance: 133.1
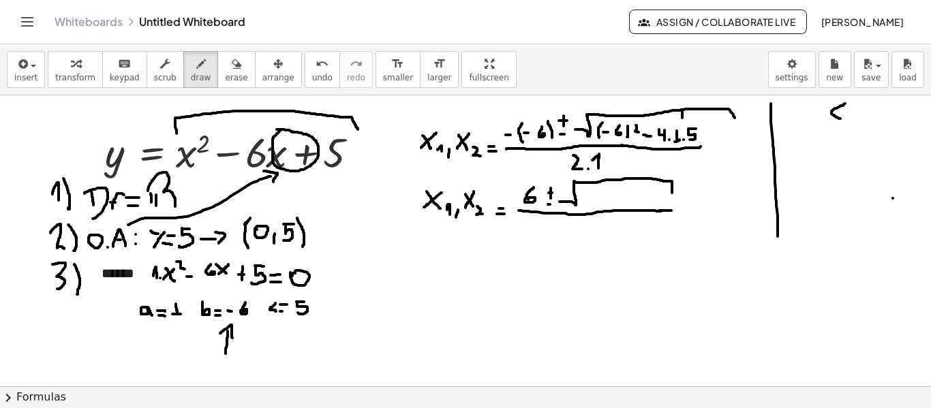
drag, startPoint x: 846, startPoint y: 104, endPoint x: 841, endPoint y: 119, distance: 15.5
drag, startPoint x: 854, startPoint y: 117, endPoint x: 871, endPoint y: 117, distance: 16.4
drag, startPoint x: 860, startPoint y: 113, endPoint x: 867, endPoint y: 112, distance: 6.9
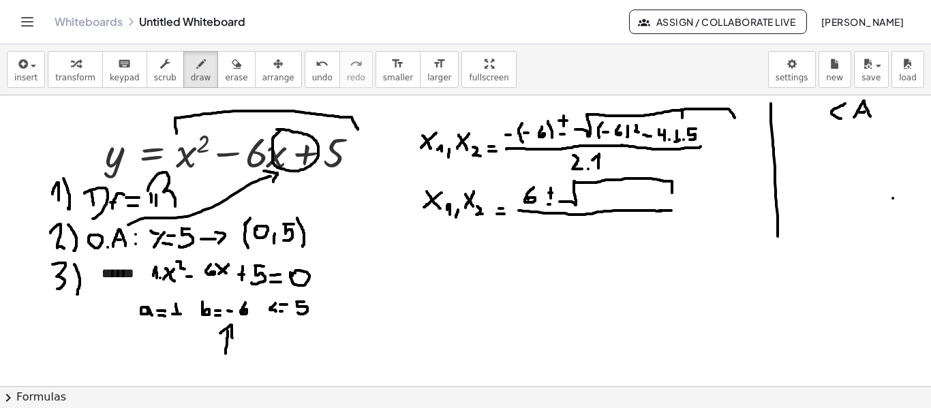
drag, startPoint x: 792, startPoint y: 140, endPoint x: 791, endPoint y: 155, distance: 14.3
drag, startPoint x: 814, startPoint y: 141, endPoint x: 812, endPoint y: 155, distance: 14.5
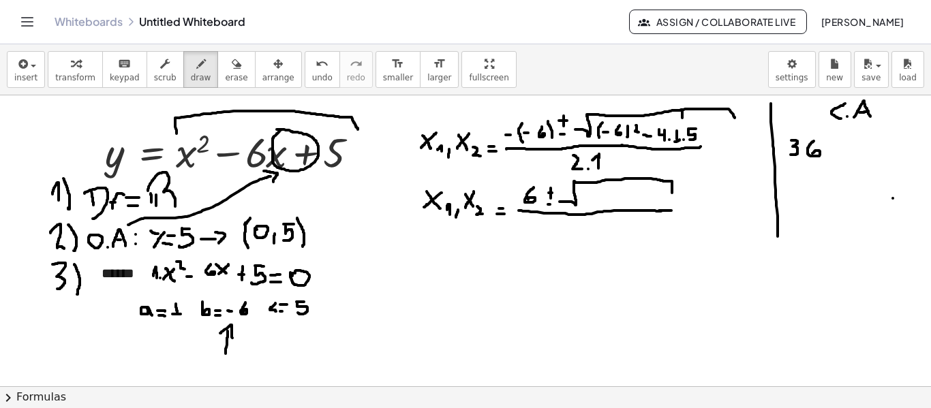
drag, startPoint x: 844, startPoint y: 144, endPoint x: 850, endPoint y: 155, distance: 12.5
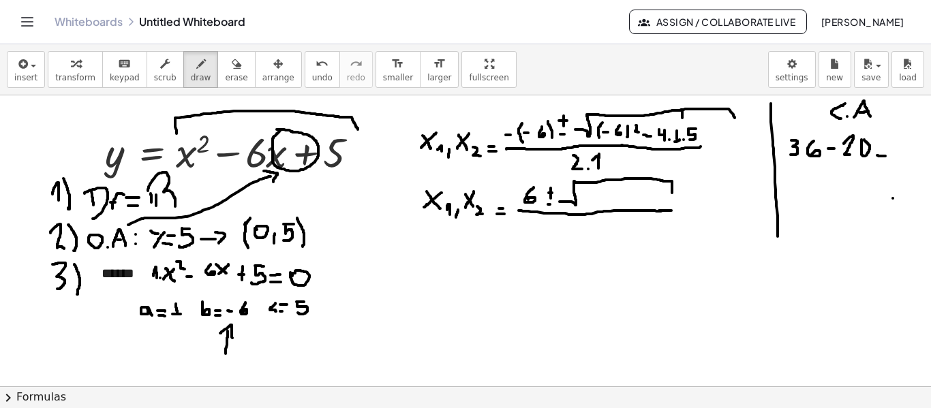
drag, startPoint x: 878, startPoint y: 155, endPoint x: 886, endPoint y: 156, distance: 8.2
drag, startPoint x: 900, startPoint y: 152, endPoint x: 897, endPoint y: 144, distance: 8.9
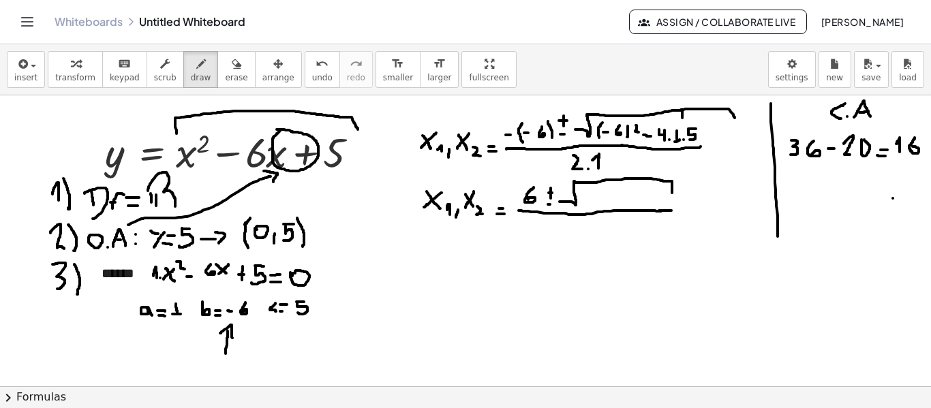
drag, startPoint x: 915, startPoint y: 138, endPoint x: 911, endPoint y: 150, distance: 12.9
drag, startPoint x: 626, startPoint y: 185, endPoint x: 627, endPoint y: 196, distance: 11.0
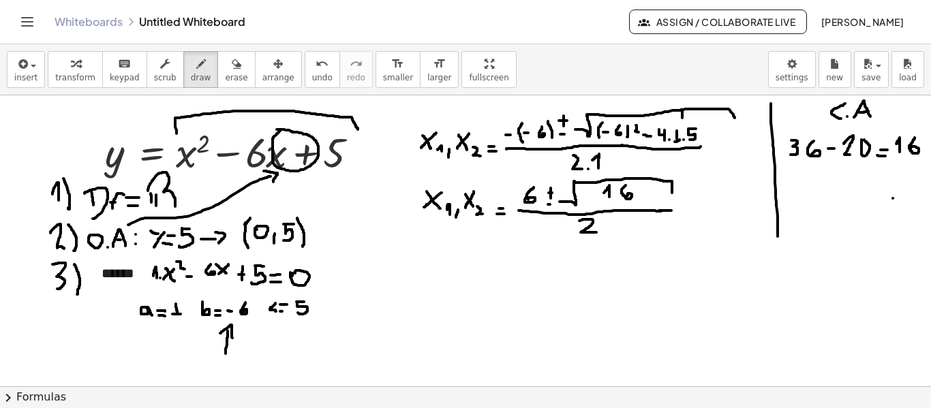
drag, startPoint x: 580, startPoint y: 221, endPoint x: 598, endPoint y: 233, distance: 21.8
drag, startPoint x: 678, startPoint y: 213, endPoint x: 686, endPoint y: 213, distance: 7.5
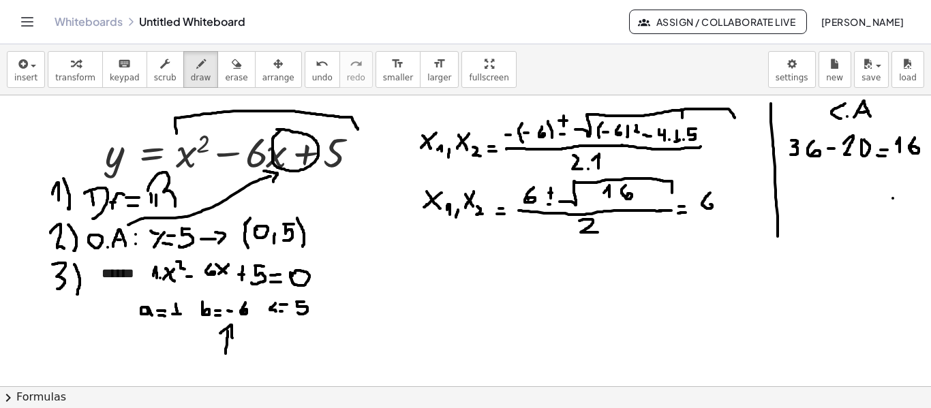
drag, startPoint x: 711, startPoint y: 193, endPoint x: 708, endPoint y: 207, distance: 13.9
drag, startPoint x: 700, startPoint y: 213, endPoint x: 762, endPoint y: 210, distance: 62.8
drag, startPoint x: 721, startPoint y: 190, endPoint x: 721, endPoint y: 200, distance: 10.2
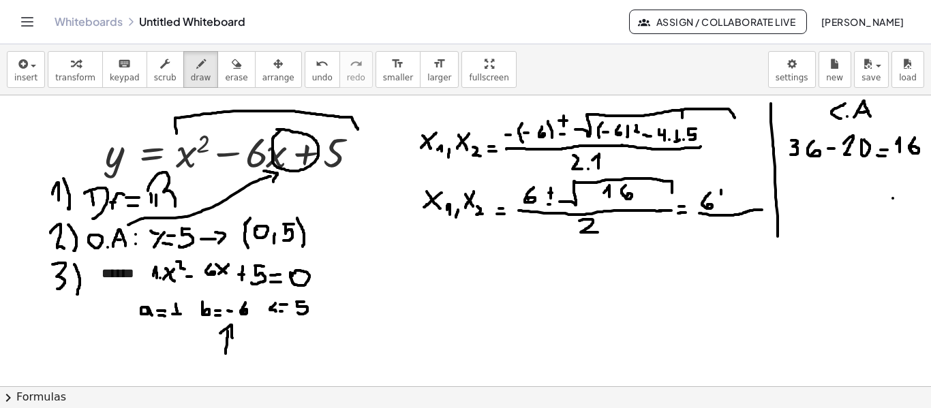
drag, startPoint x: 719, startPoint y: 194, endPoint x: 726, endPoint y: 194, distance: 6.9
drag, startPoint x: 746, startPoint y: 190, endPoint x: 746, endPoint y: 203, distance: 13.0
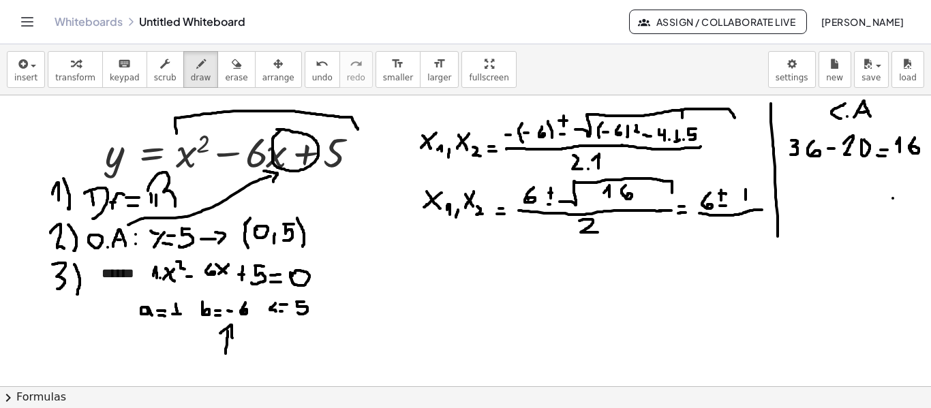
drag, startPoint x: 746, startPoint y: 196, endPoint x: 742, endPoint y: 189, distance: 8.5
drag, startPoint x: 728, startPoint y: 224, endPoint x: 741, endPoint y: 235, distance: 17.4
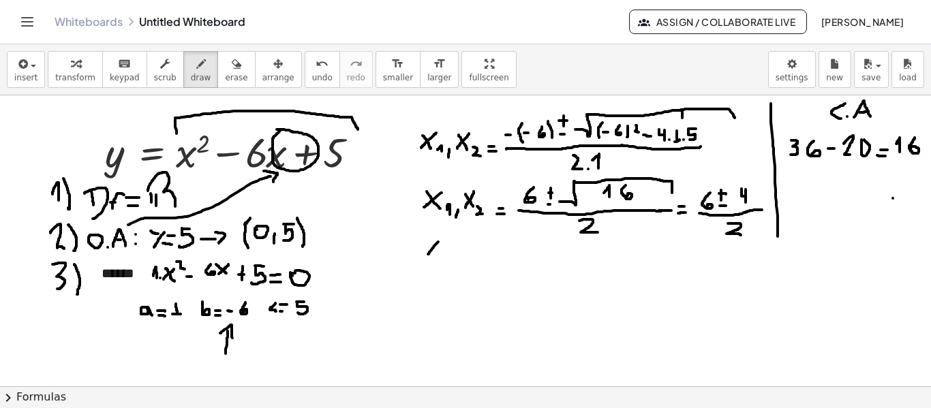
drag, startPoint x: 438, startPoint y: 242, endPoint x: 426, endPoint y: 258, distance: 19.9
drag, startPoint x: 426, startPoint y: 243, endPoint x: 438, endPoint y: 259, distance: 20.1
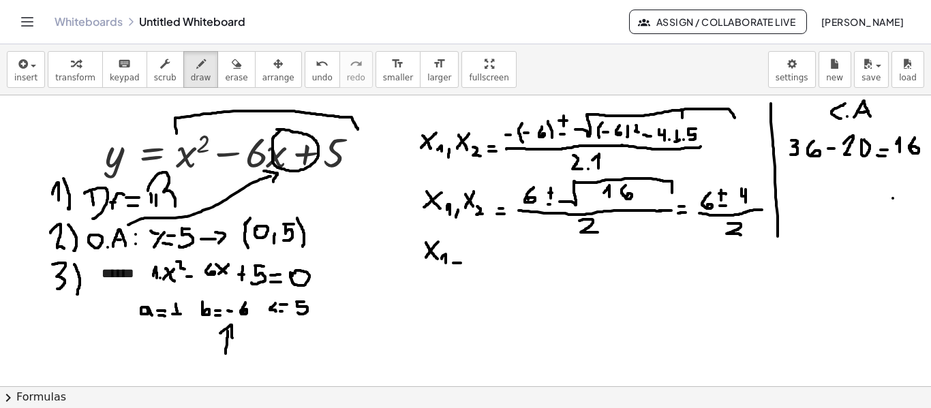
drag, startPoint x: 453, startPoint y: 263, endPoint x: 468, endPoint y: 263, distance: 15.0
drag, startPoint x: 456, startPoint y: 257, endPoint x: 464, endPoint y: 257, distance: 8.9
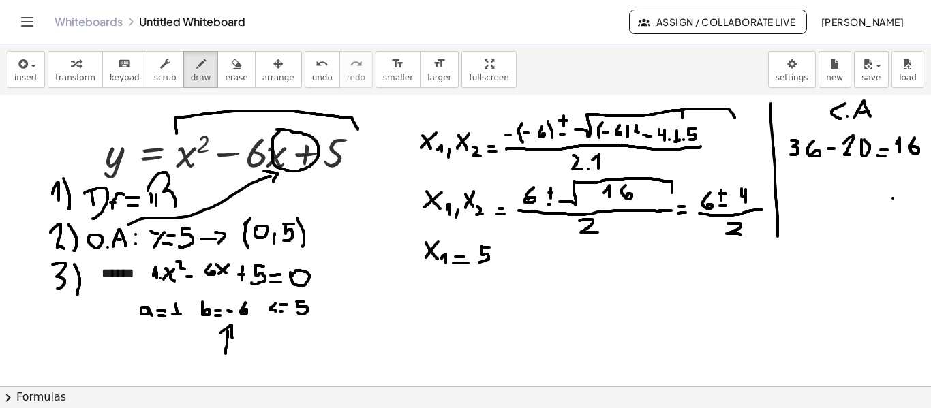
drag, startPoint x: 482, startPoint y: 246, endPoint x: 477, endPoint y: 263, distance: 17.3
drag, startPoint x: 522, startPoint y: 262, endPoint x: 518, endPoint y: 271, distance: 10.4
drag, startPoint x: 560, startPoint y: 250, endPoint x: 547, endPoint y: 261, distance: 16.9
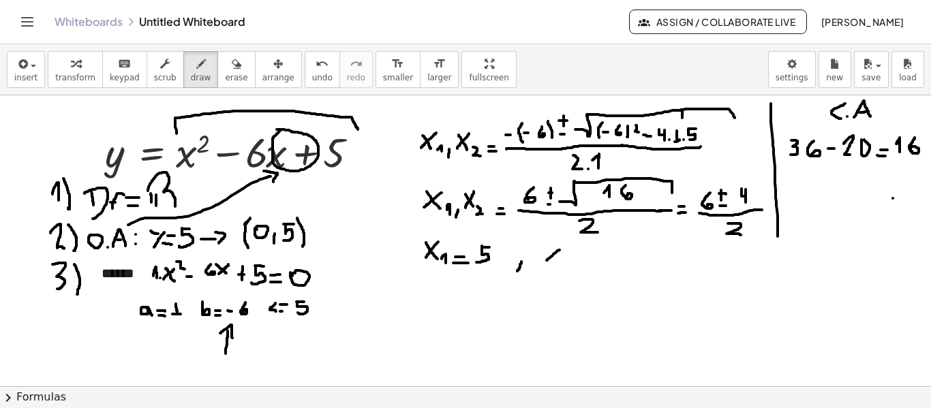
drag, startPoint x: 548, startPoint y: 249, endPoint x: 557, endPoint y: 260, distance: 14.5
drag, startPoint x: 565, startPoint y: 259, endPoint x: 576, endPoint y: 266, distance: 13.4
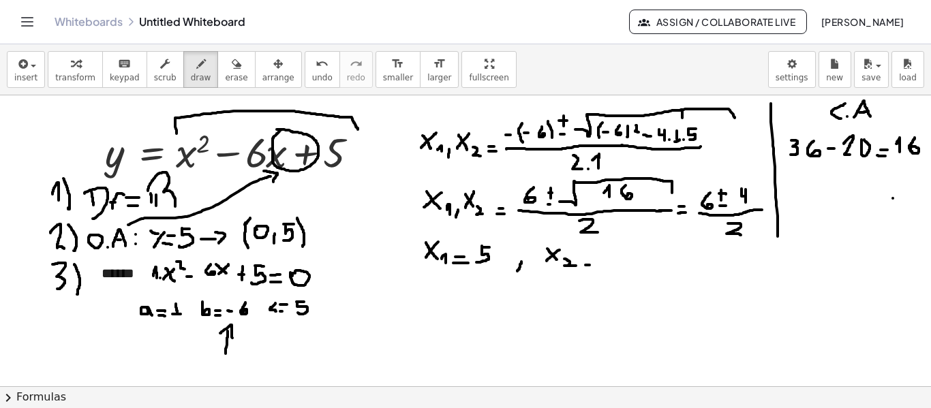
drag, startPoint x: 608, startPoint y: 249, endPoint x: 606, endPoint y: 260, distance: 11.8
drag, startPoint x: 601, startPoint y: 261, endPoint x: 610, endPoint y: 261, distance: 8.9
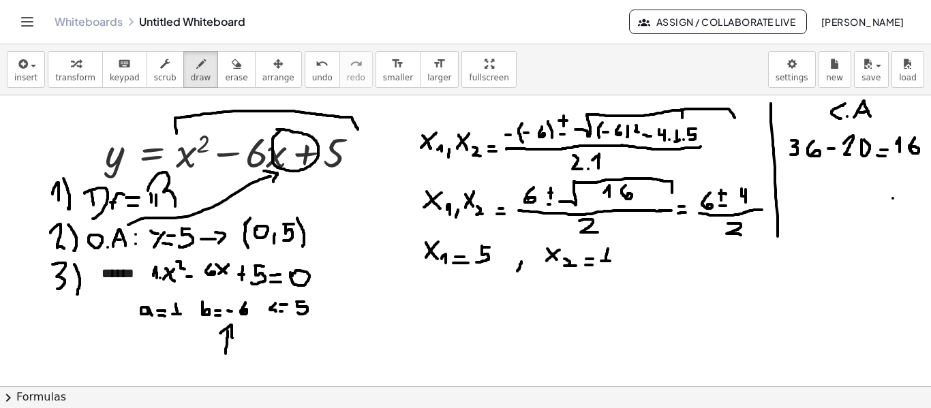
drag, startPoint x: 414, startPoint y: 252, endPoint x: 641, endPoint y: 239, distance: 227.4
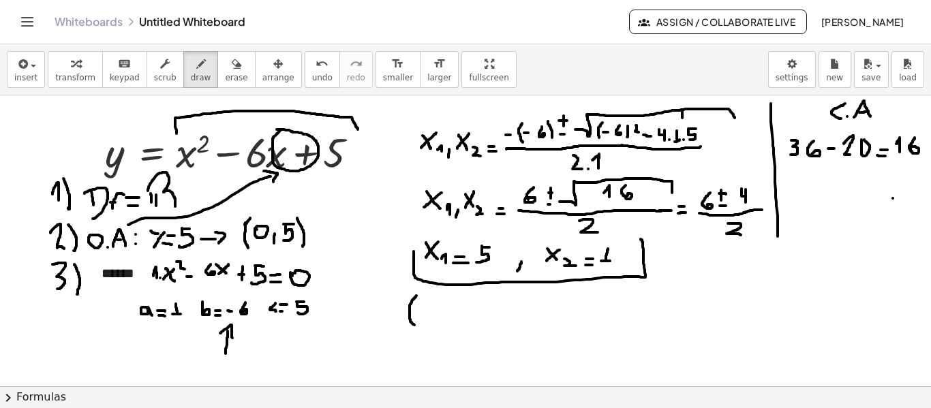
drag, startPoint x: 417, startPoint y: 296, endPoint x: 417, endPoint y: 326, distance: 30.0
drag, startPoint x: 424, startPoint y: 304, endPoint x: 434, endPoint y: 304, distance: 10.2
drag, startPoint x: 426, startPoint y: 303, endPoint x: 428, endPoint y: 320, distance: 17.1
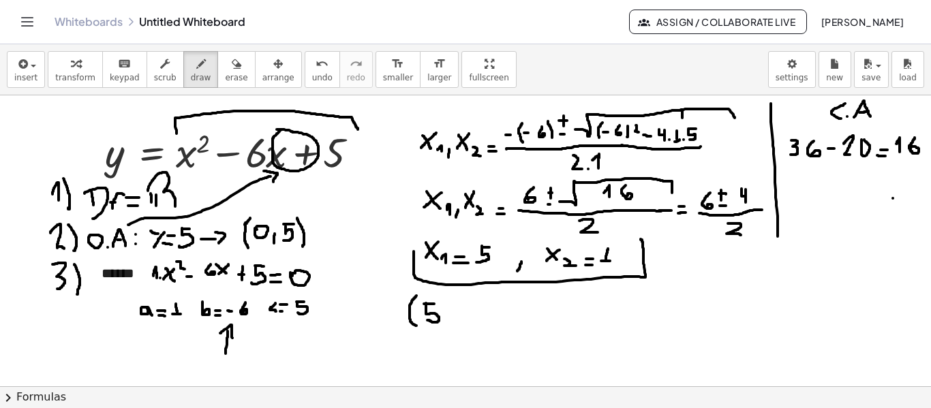
drag, startPoint x: 451, startPoint y: 318, endPoint x: 451, endPoint y: 327, distance: 8.9
drag, startPoint x: 483, startPoint y: 298, endPoint x: 492, endPoint y: 325, distance: 28.3
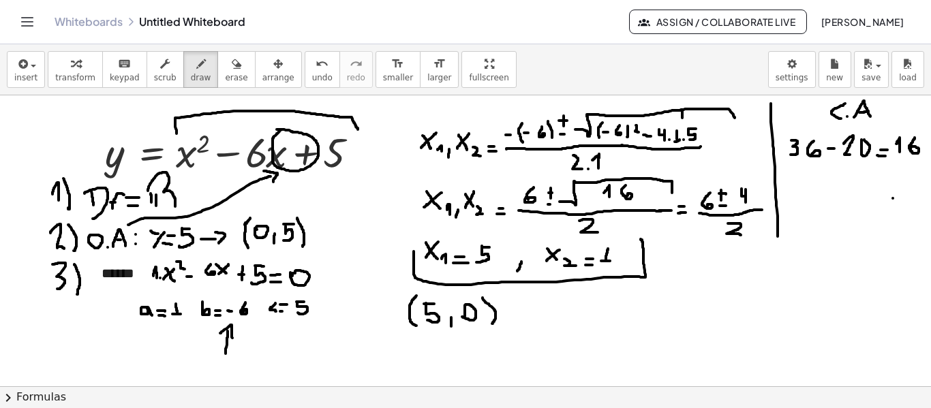
drag, startPoint x: 563, startPoint y: 299, endPoint x: 561, endPoint y: 329, distance: 30.1
drag, startPoint x: 601, startPoint y: 316, endPoint x: 600, endPoint y: 324, distance: 7.5
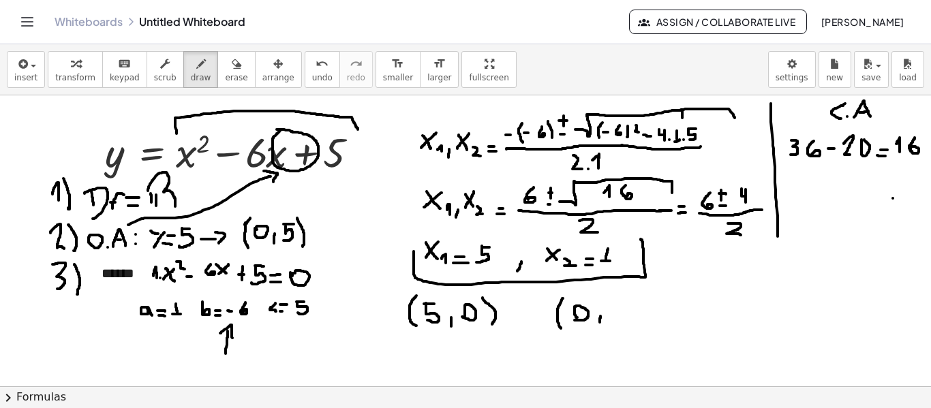
drag, startPoint x: 619, startPoint y: 306, endPoint x: 619, endPoint y: 320, distance: 14.3
drag, startPoint x: 615, startPoint y: 320, endPoint x: 623, endPoint y: 320, distance: 7.5
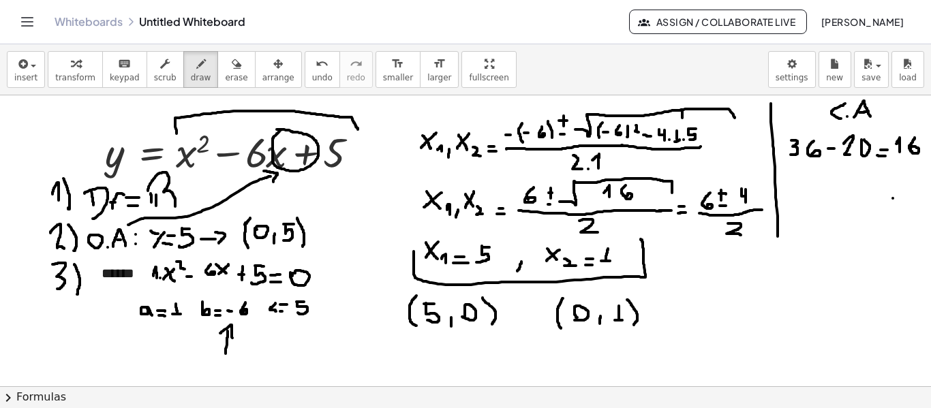
drag, startPoint x: 627, startPoint y: 300, endPoint x: 633, endPoint y: 327, distance: 27.8
drag, startPoint x: 779, startPoint y: 237, endPoint x: 662, endPoint y: 377, distance: 182.5
drag, startPoint x: 682, startPoint y: 265, endPoint x: 682, endPoint y: 278, distance: 13.6
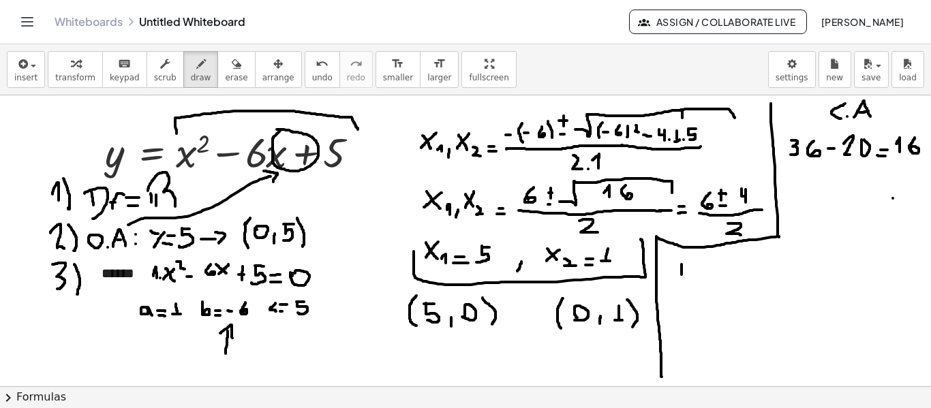
drag, startPoint x: 679, startPoint y: 271, endPoint x: 674, endPoint y: 261, distance: 11.0
drag, startPoint x: 688, startPoint y: 260, endPoint x: 692, endPoint y: 283, distance: 23.5
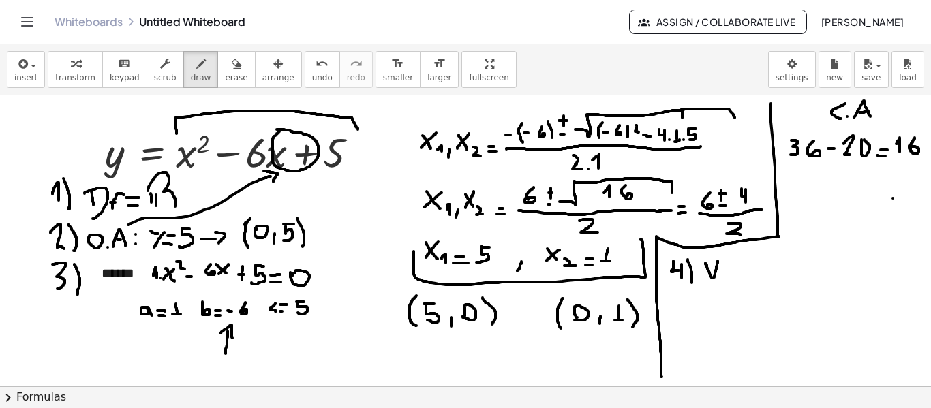
drag, startPoint x: 706, startPoint y: 263, endPoint x: 719, endPoint y: 260, distance: 13.2
click at [26, 65] on icon "button" at bounding box center [22, 64] width 12 height 16
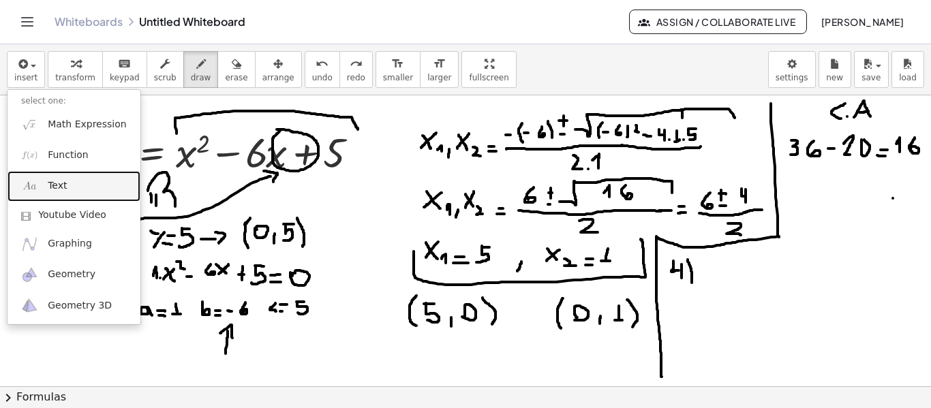
click at [59, 189] on span "Text" at bounding box center [57, 186] width 19 height 14
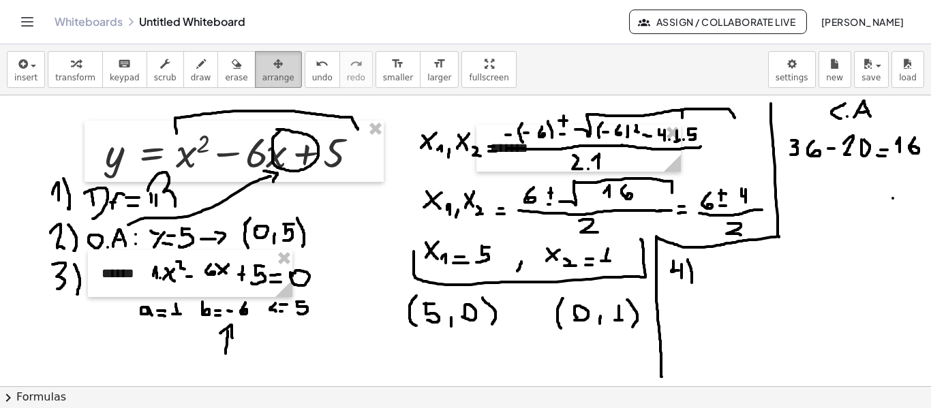
click at [273, 70] on icon "button" at bounding box center [278, 64] width 10 height 16
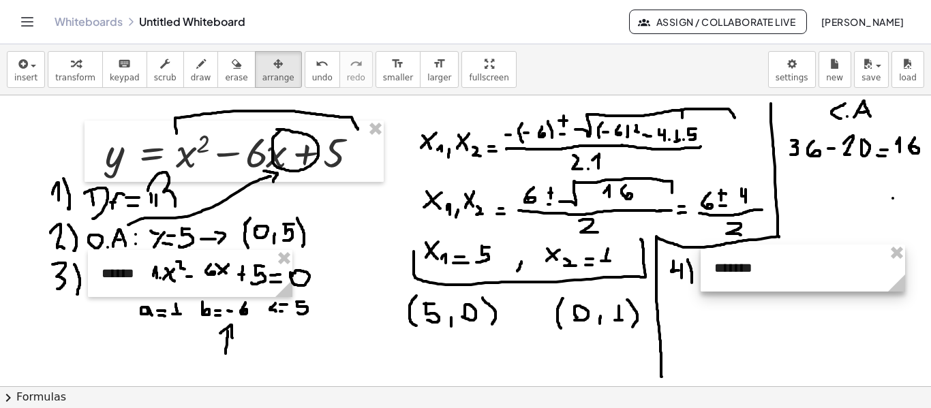
drag, startPoint x: 507, startPoint y: 159, endPoint x: 732, endPoint y: 279, distance: 254.4
click at [732, 279] on div at bounding box center [803, 268] width 205 height 47
drag, startPoint x: 676, startPoint y: 302, endPoint x: 685, endPoint y: 314, distance: 14.6
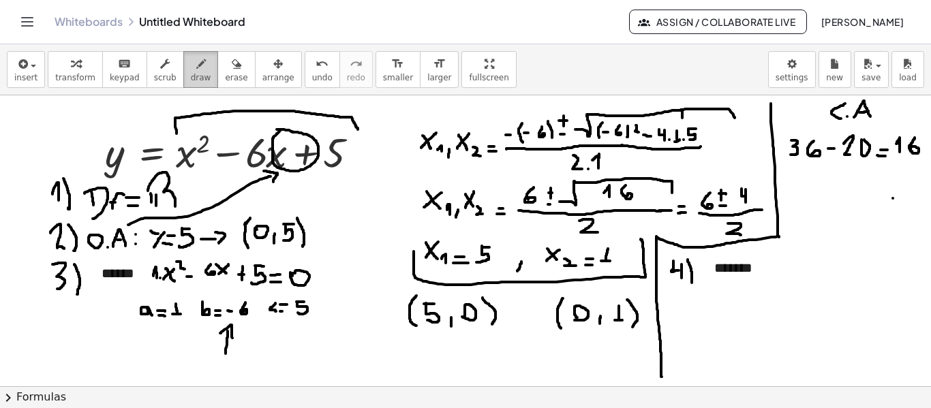
click at [191, 74] on span "draw" at bounding box center [201, 78] width 20 height 10
drag, startPoint x: 778, startPoint y: 256, endPoint x: 778, endPoint y: 283, distance: 27.3
drag, startPoint x: 793, startPoint y: 251, endPoint x: 794, endPoint y: 260, distance: 8.9
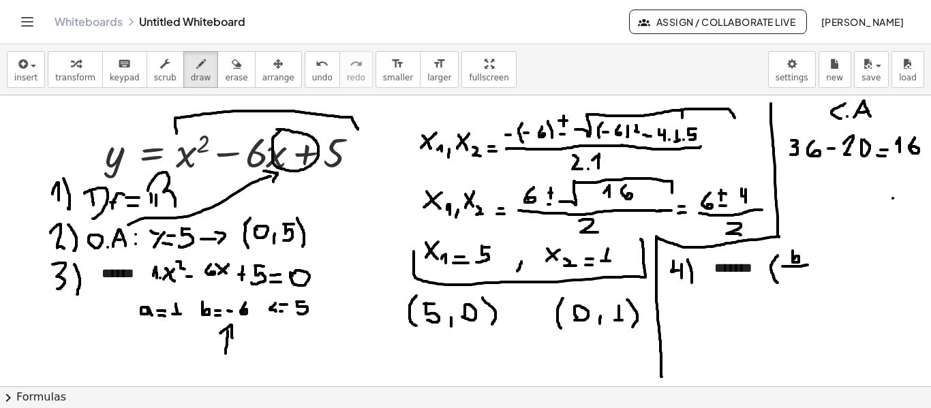
drag, startPoint x: 783, startPoint y: 267, endPoint x: 810, endPoint y: 265, distance: 27.3
drag, startPoint x: 786, startPoint y: 276, endPoint x: 796, endPoint y: 282, distance: 11.9
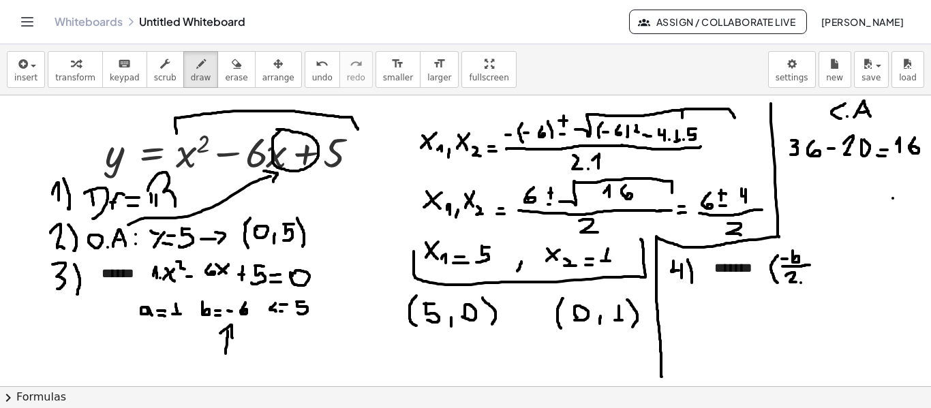
drag, startPoint x: 816, startPoint y: 279, endPoint x: 822, endPoint y: 284, distance: 8.7
drag, startPoint x: 823, startPoint y: 262, endPoint x: 823, endPoint y: 271, distance: 8.9
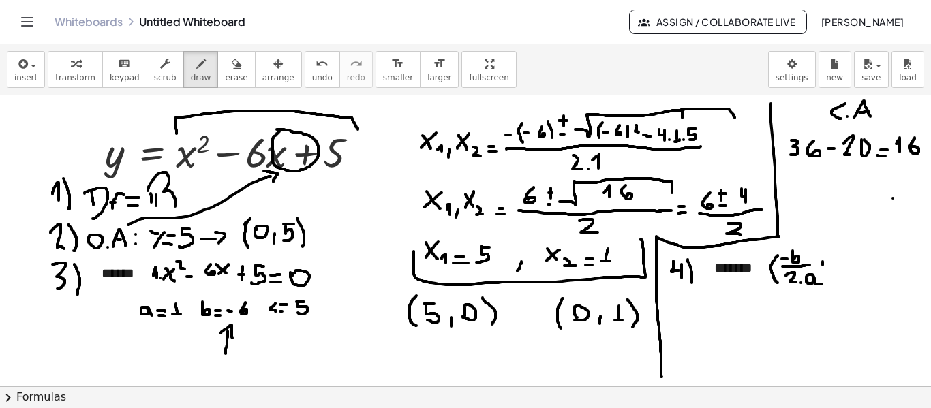
drag, startPoint x: 835, startPoint y: 269, endPoint x: 841, endPoint y: 252, distance: 17.5
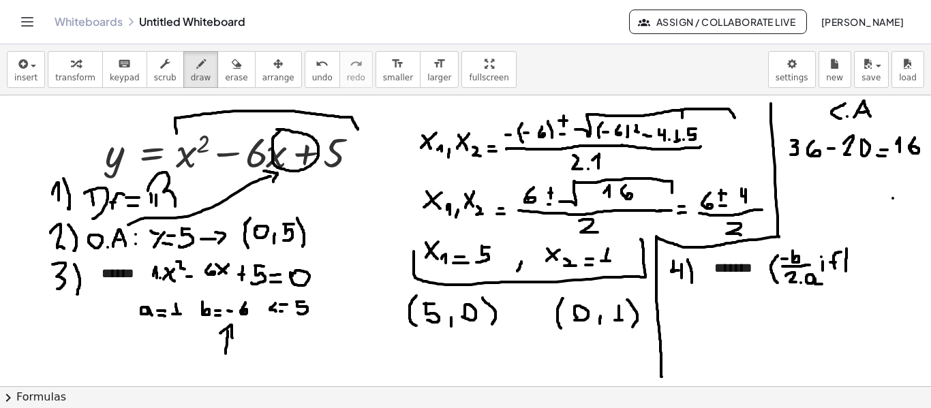
drag, startPoint x: 847, startPoint y: 249, endPoint x: 847, endPoint y: 280, distance: 30.7
drag, startPoint x: 865, startPoint y: 251, endPoint x: 868, endPoint y: 260, distance: 10.1
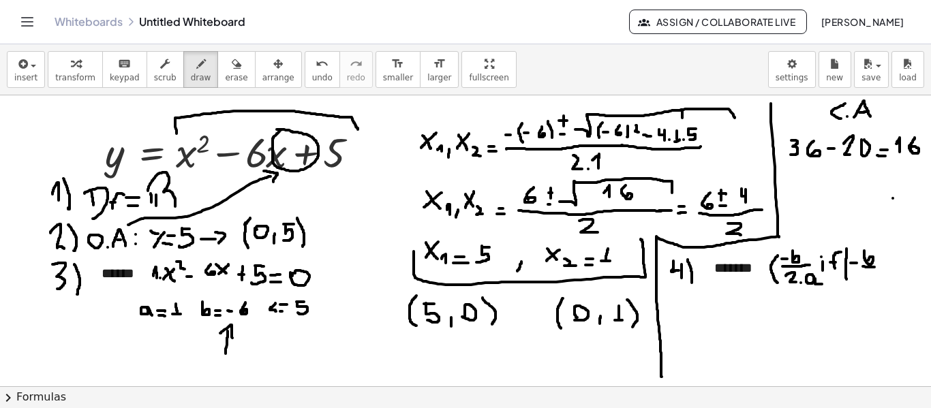
drag, startPoint x: 863, startPoint y: 267, endPoint x: 877, endPoint y: 267, distance: 13.7
drag, startPoint x: 858, startPoint y: 275, endPoint x: 866, endPoint y: 282, distance: 10.2
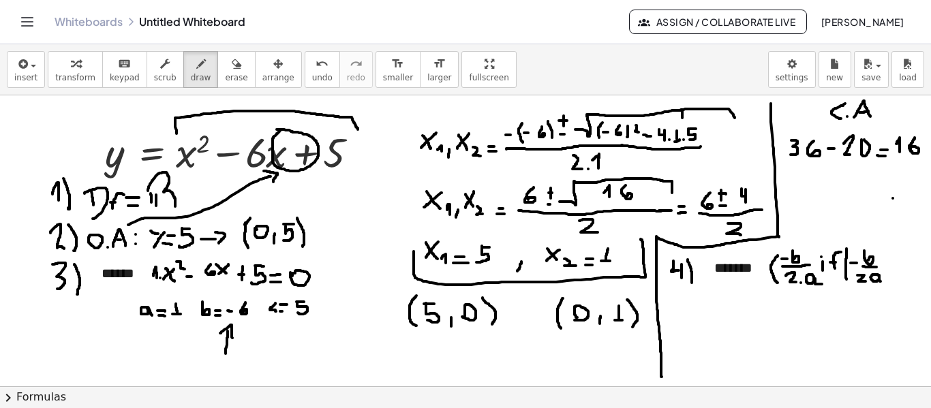
drag, startPoint x: 882, startPoint y: 250, endPoint x: 891, endPoint y: 283, distance: 33.9
drag, startPoint x: 894, startPoint y: 248, endPoint x: 904, endPoint y: 282, distance: 36.1
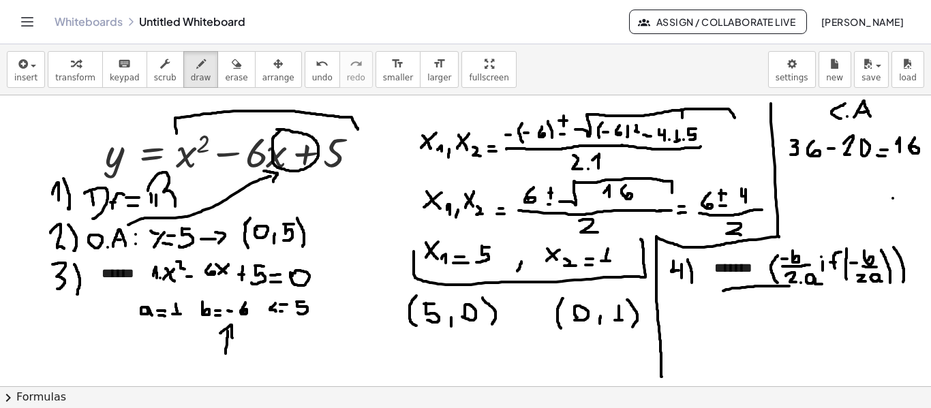
drag, startPoint x: 790, startPoint y: 286, endPoint x: 724, endPoint y: 291, distance: 66.3
drag, startPoint x: 722, startPoint y: 283, endPoint x: 732, endPoint y: 297, distance: 17.2
drag, startPoint x: 673, startPoint y: 316, endPoint x: 703, endPoint y: 316, distance: 30.0
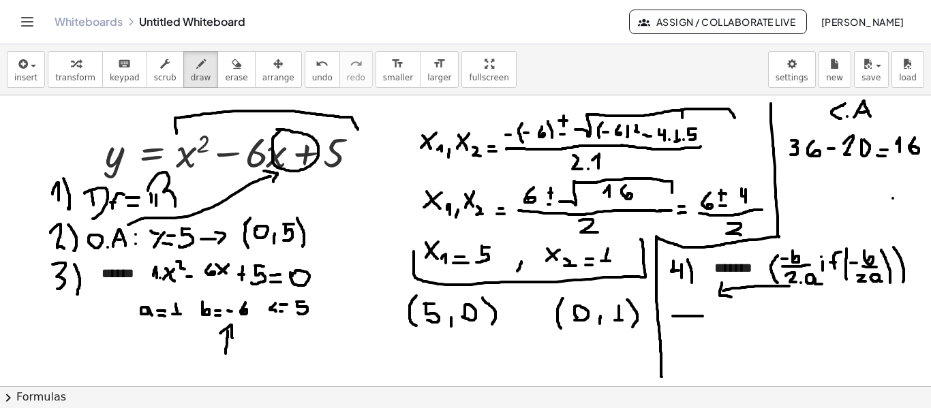
drag, startPoint x: 687, startPoint y: 297, endPoint x: 681, endPoint y: 305, distance: 10.2
drag, startPoint x: 674, startPoint y: 327, endPoint x: 683, endPoint y: 334, distance: 11.6
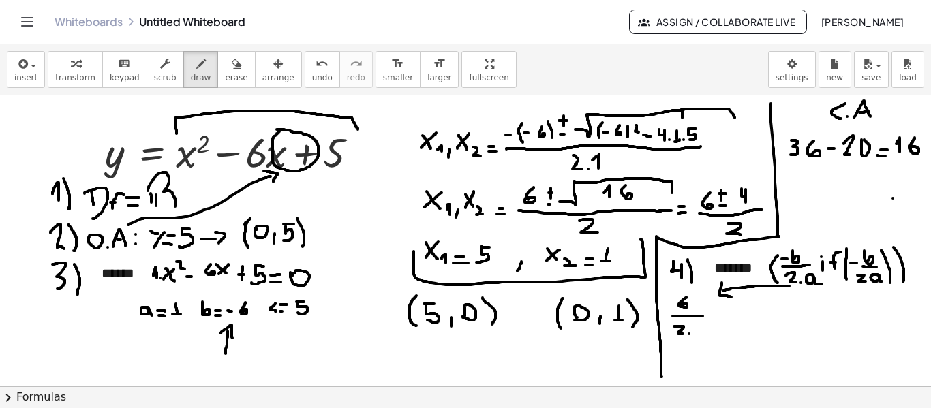
drag, startPoint x: 160, startPoint y: 331, endPoint x: 159, endPoint y: 352, distance: 21.2
drag, startPoint x: 154, startPoint y: 339, endPoint x: 166, endPoint y: 337, distance: 12.4
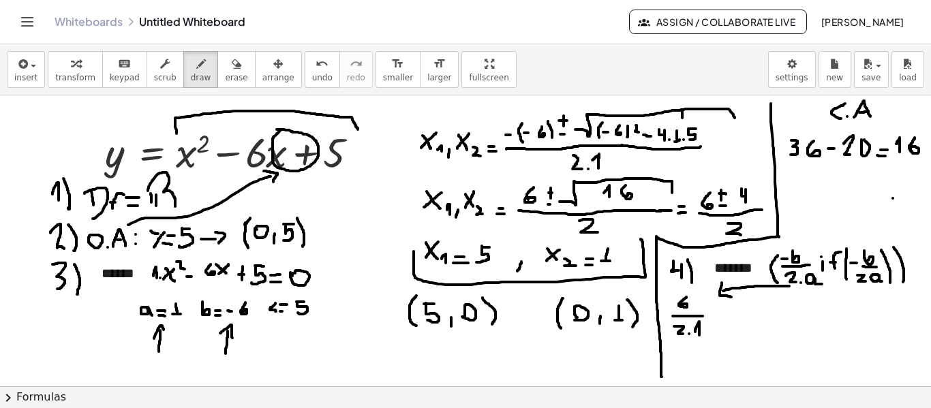
drag, startPoint x: 715, startPoint y: 316, endPoint x: 722, endPoint y: 316, distance: 7.5
drag, startPoint x: 733, startPoint y: 306, endPoint x: 733, endPoint y: 318, distance: 11.6
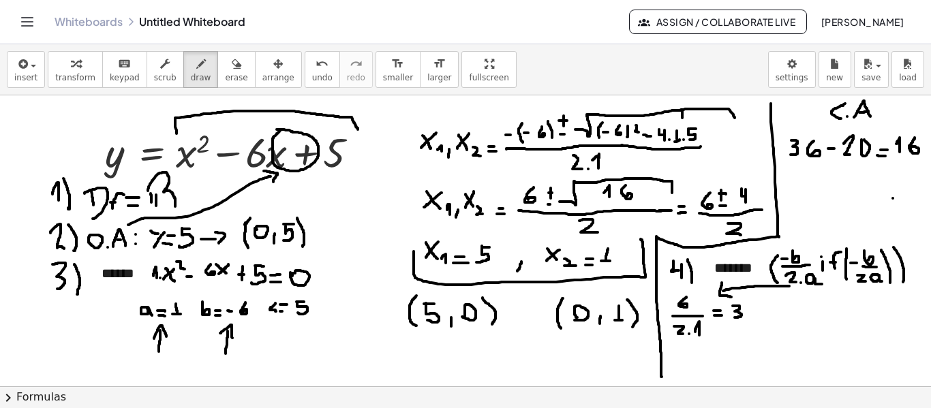
drag, startPoint x: 782, startPoint y: 293, endPoint x: 781, endPoint y: 324, distance: 30.7
drag, startPoint x: 790, startPoint y: 301, endPoint x: 792, endPoint y: 316, distance: 15.2
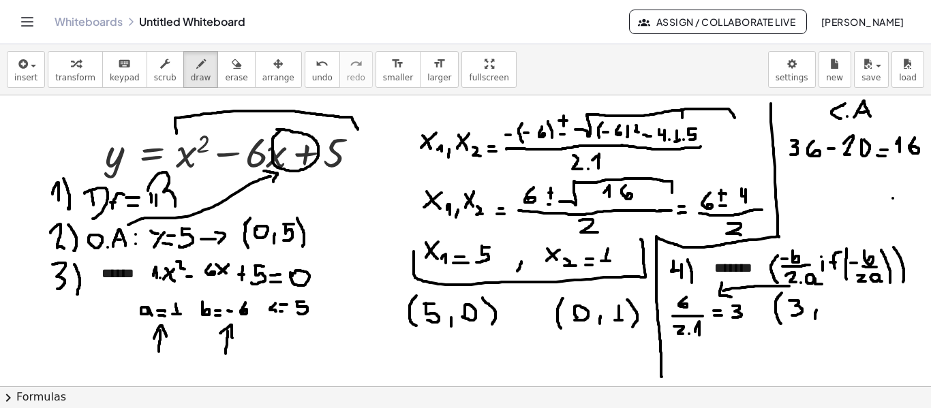
drag, startPoint x: 817, startPoint y: 310, endPoint x: 816, endPoint y: 321, distance: 11.0
drag, startPoint x: 856, startPoint y: 295, endPoint x: 861, endPoint y: 325, distance: 30.4
drag, startPoint x: 736, startPoint y: 326, endPoint x: 736, endPoint y: 341, distance: 15.0
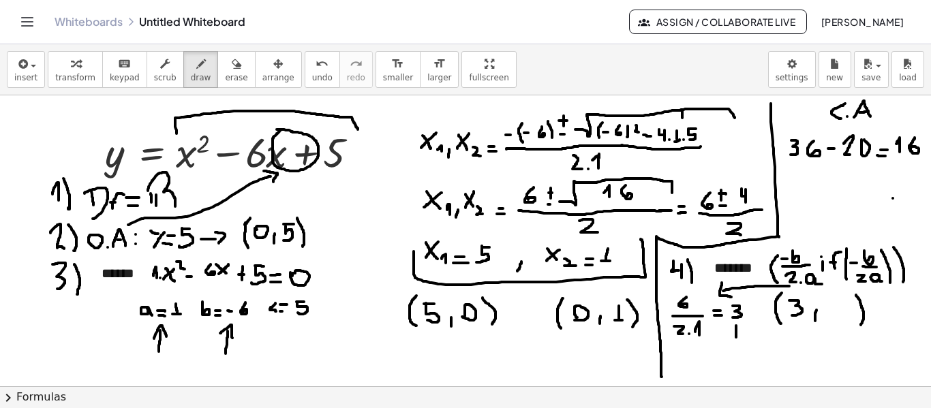
drag, startPoint x: 732, startPoint y: 329, endPoint x: 745, endPoint y: 337, distance: 15.6
drag, startPoint x: 178, startPoint y: 129, endPoint x: 370, endPoint y: 120, distance: 191.8
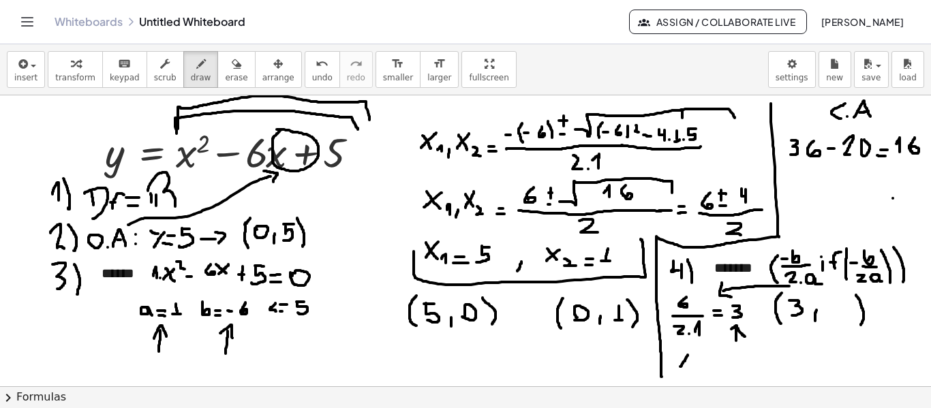
drag, startPoint x: 688, startPoint y: 355, endPoint x: 681, endPoint y: 368, distance: 15.0
drag, startPoint x: 677, startPoint y: 355, endPoint x: 683, endPoint y: 359, distance: 7.0
drag, startPoint x: 695, startPoint y: 367, endPoint x: 704, endPoint y: 367, distance: 8.9
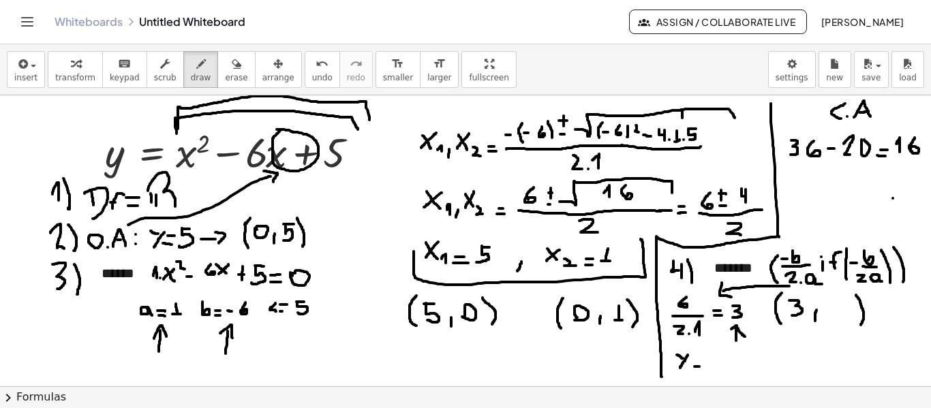
drag, startPoint x: 696, startPoint y: 359, endPoint x: 704, endPoint y: 359, distance: 8.2
drag, startPoint x: 718, startPoint y: 355, endPoint x: 719, endPoint y: 373, distance: 18.5
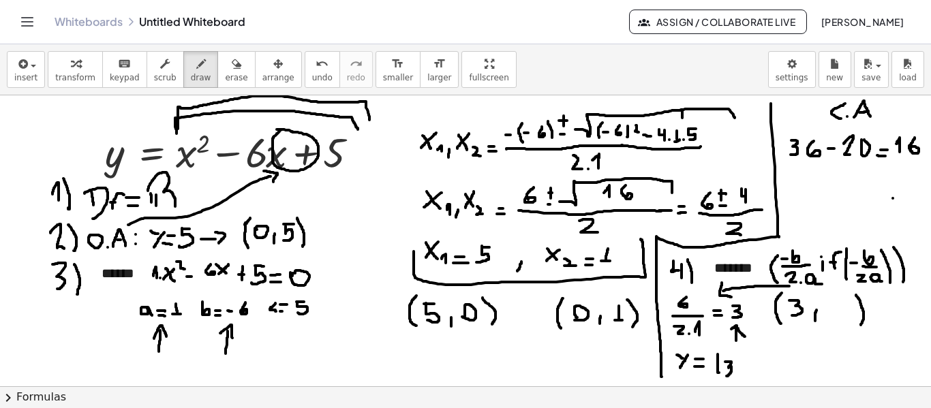
drag, startPoint x: 726, startPoint y: 362, endPoint x: 727, endPoint y: 376, distance: 14.4
drag, startPoint x: 737, startPoint y: 359, endPoint x: 740, endPoint y: 378, distance: 19.3
drag, startPoint x: 743, startPoint y: 350, endPoint x: 751, endPoint y: 358, distance: 11.6
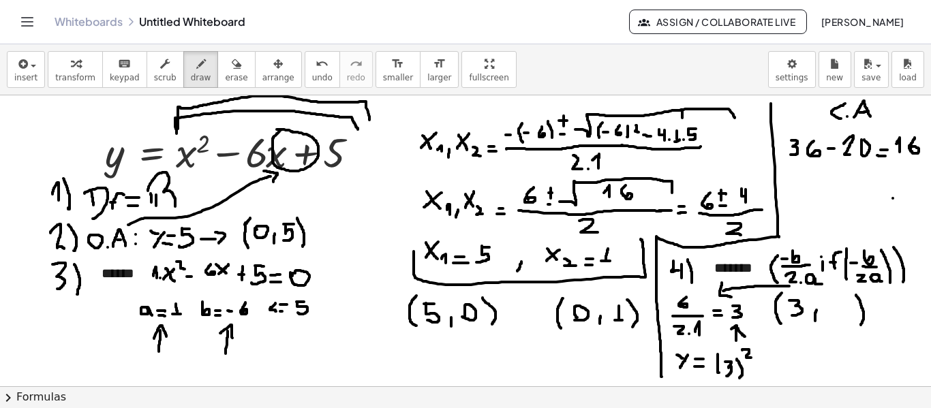
drag, startPoint x: 774, startPoint y: 359, endPoint x: 770, endPoint y: 374, distance: 15.5
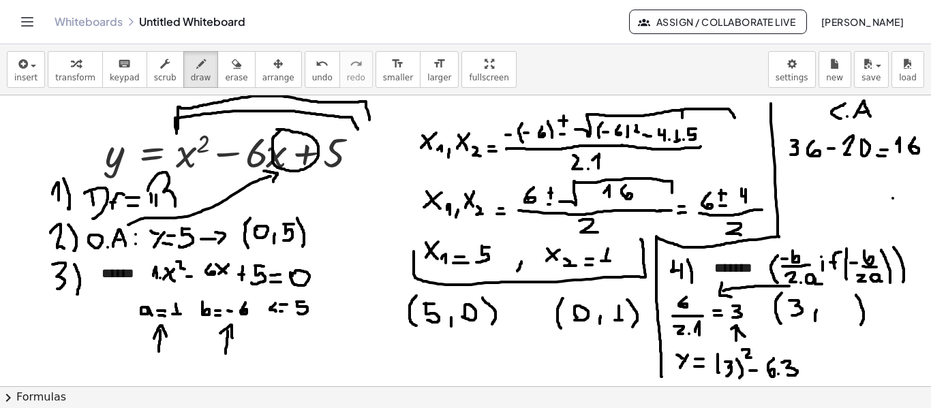
drag, startPoint x: 782, startPoint y: 363, endPoint x: 788, endPoint y: 375, distance: 13.7
drag, startPoint x: 813, startPoint y: 361, endPoint x: 811, endPoint y: 373, distance: 11.8
drag, startPoint x: 808, startPoint y: 365, endPoint x: 816, endPoint y: 366, distance: 7.6
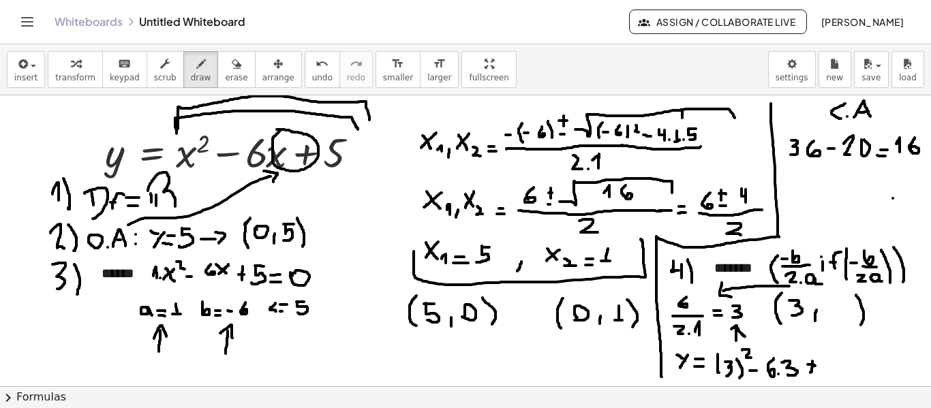
drag, startPoint x: 827, startPoint y: 359, endPoint x: 827, endPoint y: 376, distance: 16.4
drag, startPoint x: 846, startPoint y: 376, endPoint x: 854, endPoint y: 376, distance: 8.2
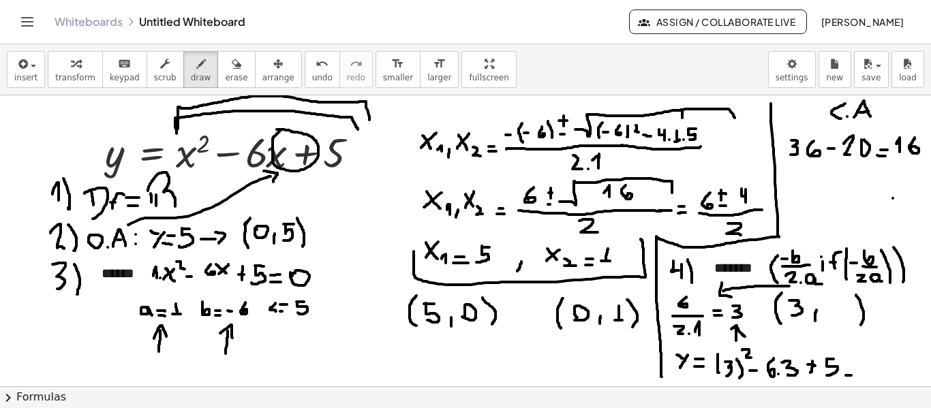
drag, startPoint x: 848, startPoint y: 369, endPoint x: 857, endPoint y: 369, distance: 9.5
drag, startPoint x: 783, startPoint y: 235, endPoint x: 909, endPoint y: 229, distance: 126.3
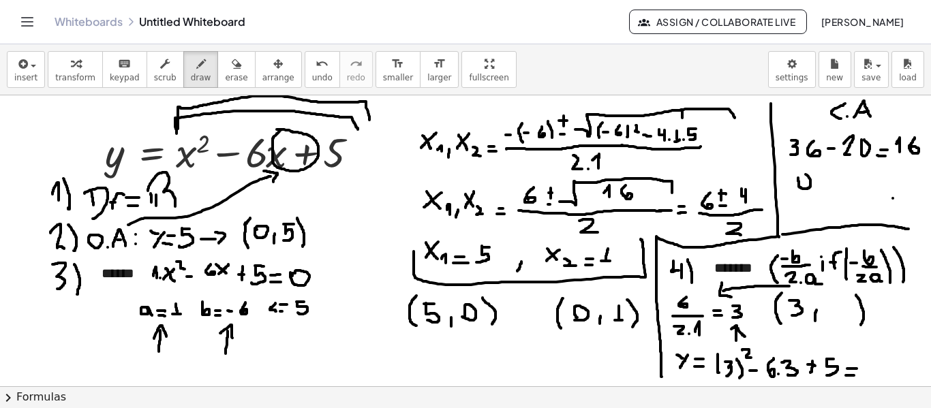
drag, startPoint x: 811, startPoint y: 181, endPoint x: 811, endPoint y: 198, distance: 17.0
drag, startPoint x: 822, startPoint y: 188, endPoint x: 833, endPoint y: 191, distance: 11.2
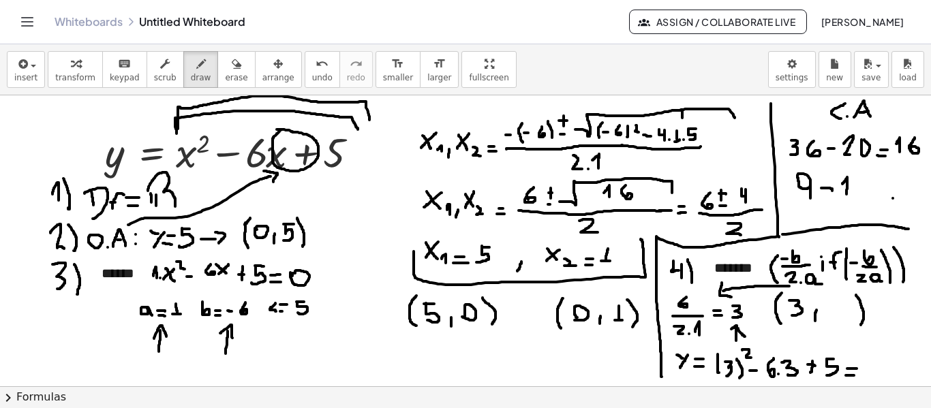
drag, startPoint x: 847, startPoint y: 194, endPoint x: 843, endPoint y: 184, distance: 11.0
drag, startPoint x: 854, startPoint y: 181, endPoint x: 912, endPoint y: 185, distance: 58.2
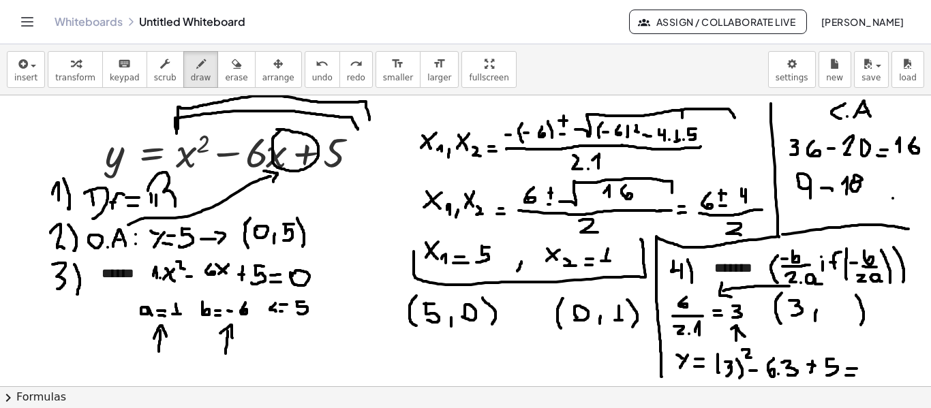
drag, startPoint x: 873, startPoint y: 176, endPoint x: 872, endPoint y: 190, distance: 13.7
drag, startPoint x: 869, startPoint y: 182, endPoint x: 879, endPoint y: 185, distance: 10.8
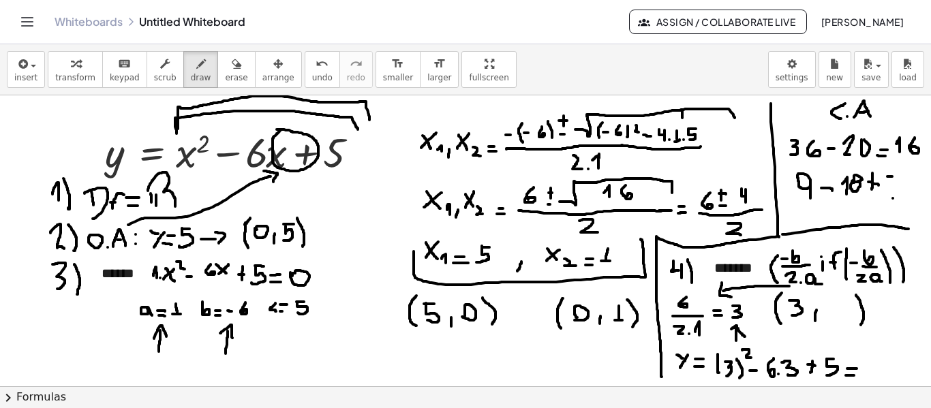
drag, startPoint x: 888, startPoint y: 177, endPoint x: 891, endPoint y: 196, distance: 19.4
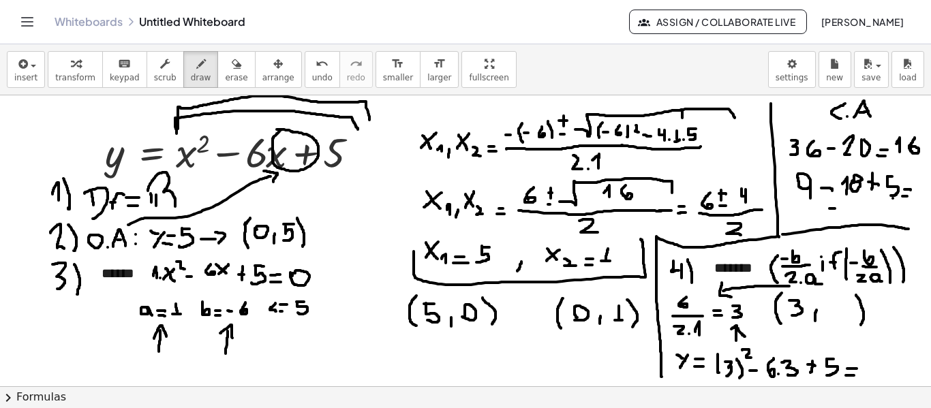
drag, startPoint x: 852, startPoint y: 203, endPoint x: 852, endPoint y: 213, distance: 9.5
drag, startPoint x: 852, startPoint y: 207, endPoint x: 846, endPoint y: 201, distance: 7.7
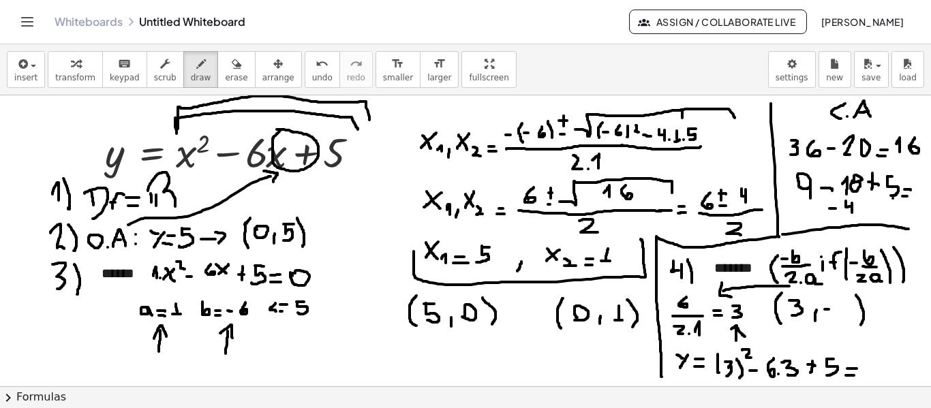
drag, startPoint x: 846, startPoint y: 303, endPoint x: 846, endPoint y: 316, distance: 12.3
drag, startPoint x: 843, startPoint y: 309, endPoint x: 837, endPoint y: 301, distance: 9.8
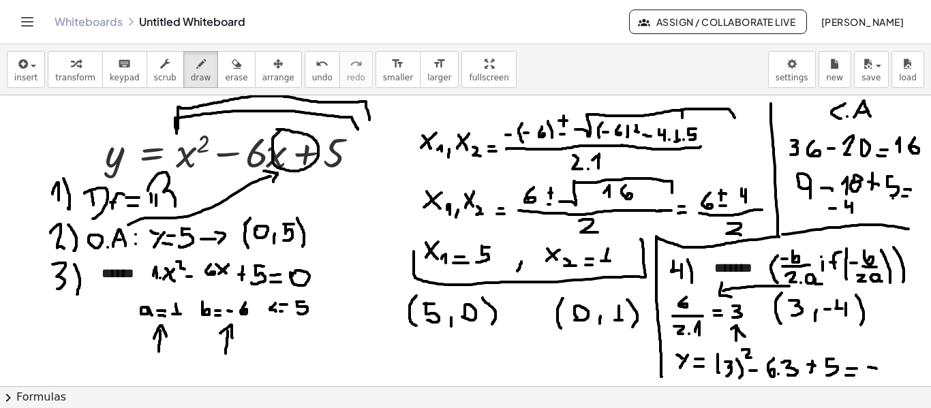
drag, startPoint x: 869, startPoint y: 368, endPoint x: 877, endPoint y: 369, distance: 8.3
drag, startPoint x: 895, startPoint y: 361, endPoint x: 895, endPoint y: 377, distance: 15.7
drag, startPoint x: 895, startPoint y: 369, endPoint x: 887, endPoint y: 359, distance: 12.6
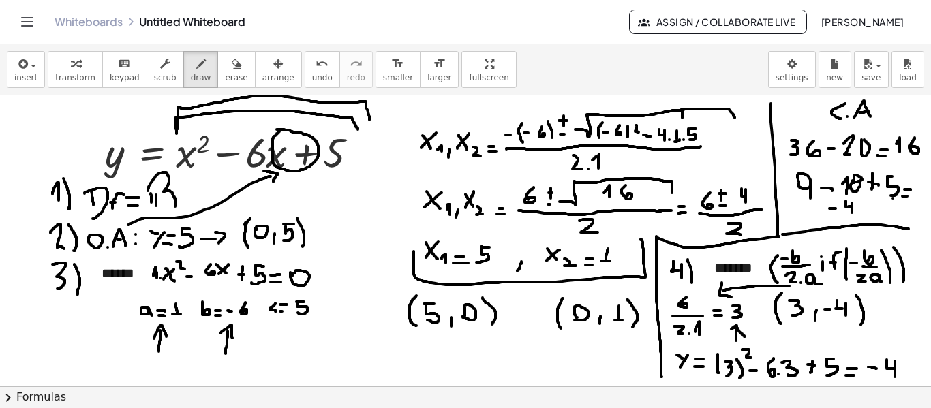
drag, startPoint x: 286, startPoint y: 331, endPoint x: 286, endPoint y: 348, distance: 17.7
drag, startPoint x: 278, startPoint y: 334, endPoint x: 298, endPoint y: 333, distance: 20.5
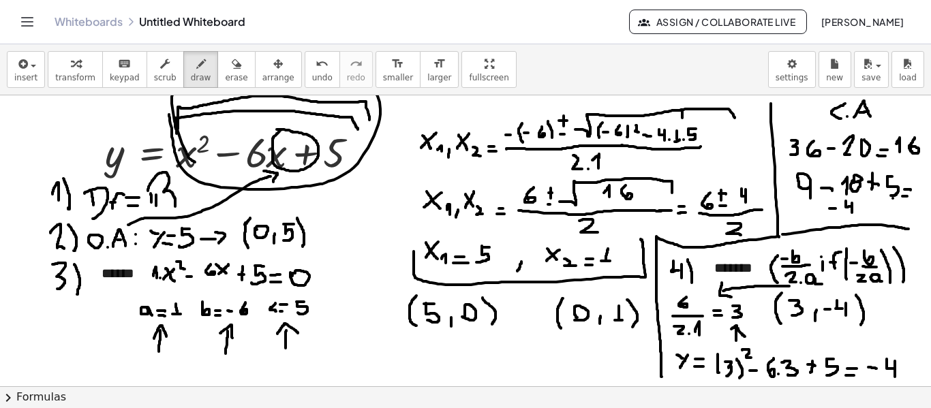
drag, startPoint x: 169, startPoint y: 115, endPoint x: 195, endPoint y: 162, distance: 54.3
click at [225, 69] on div "button" at bounding box center [236, 63] width 23 height 16
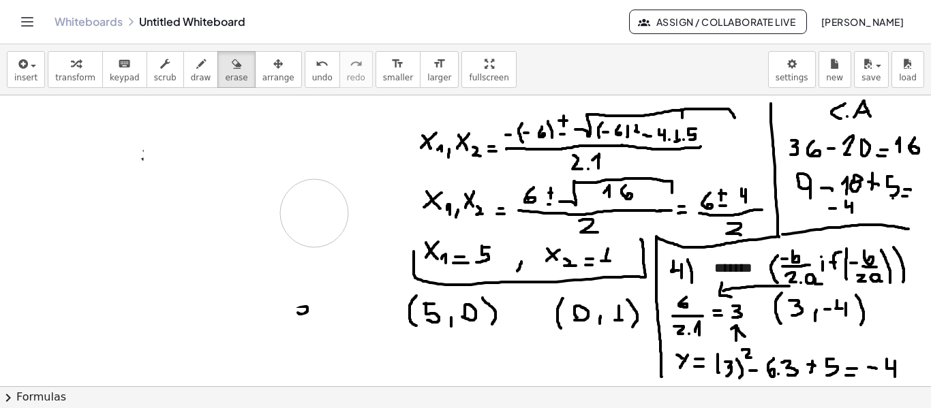
drag, startPoint x: 303, startPoint y: 145, endPoint x: 491, endPoint y: 226, distance: 204.7
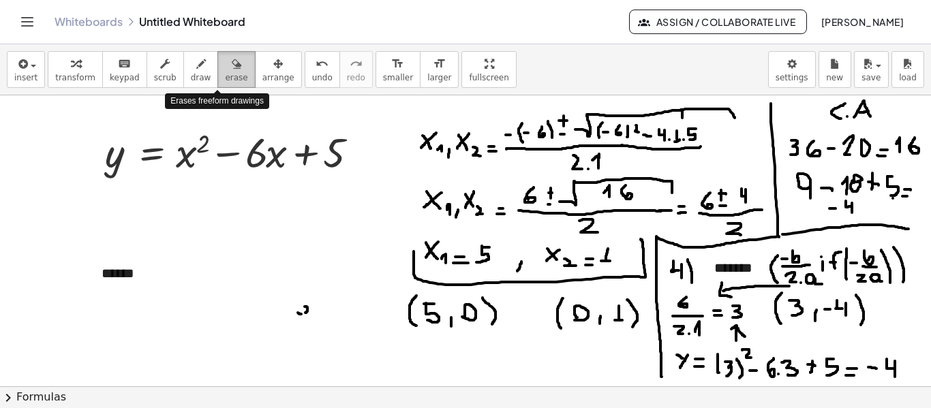
click at [232, 70] on icon "button" at bounding box center [237, 64] width 10 height 16
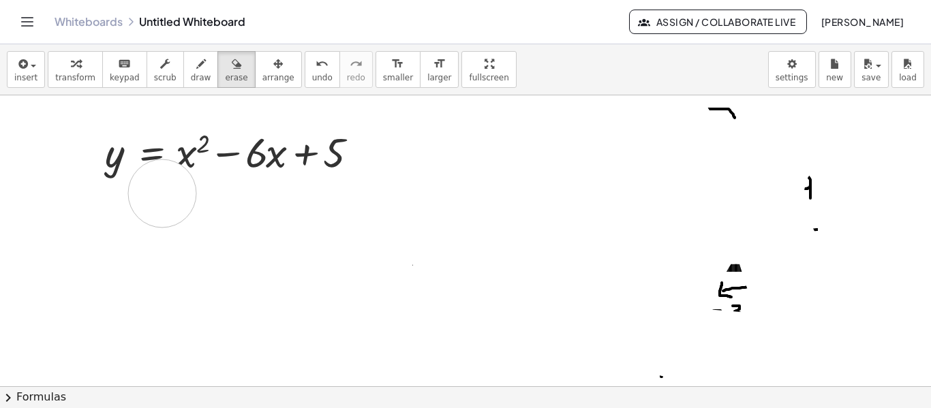
drag, startPoint x: 456, startPoint y: 196, endPoint x: 348, endPoint y: 225, distance: 111.0
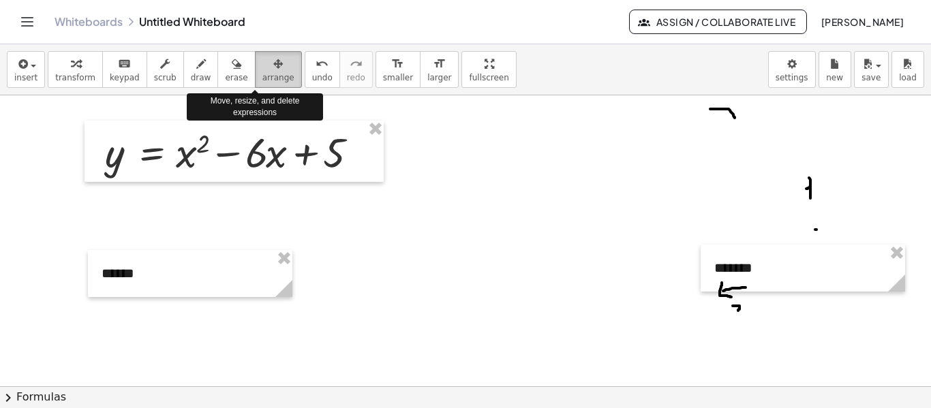
click at [263, 76] on span "arrange" at bounding box center [279, 78] width 32 height 10
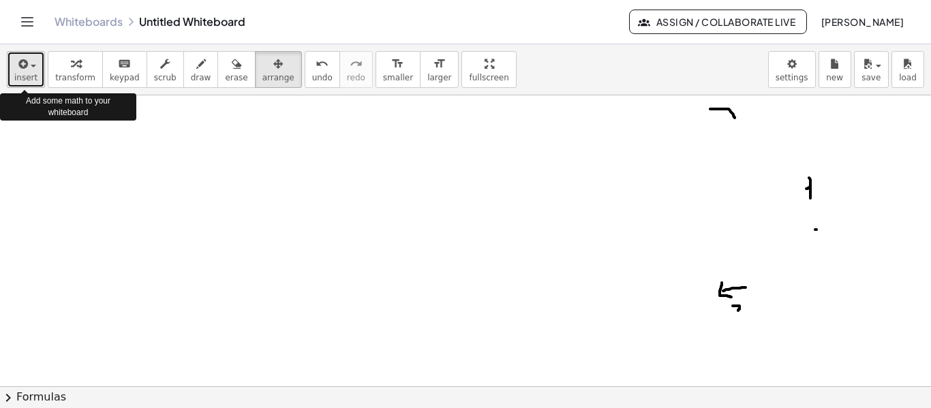
click at [30, 73] on span "insert" at bounding box center [25, 78] width 23 height 10
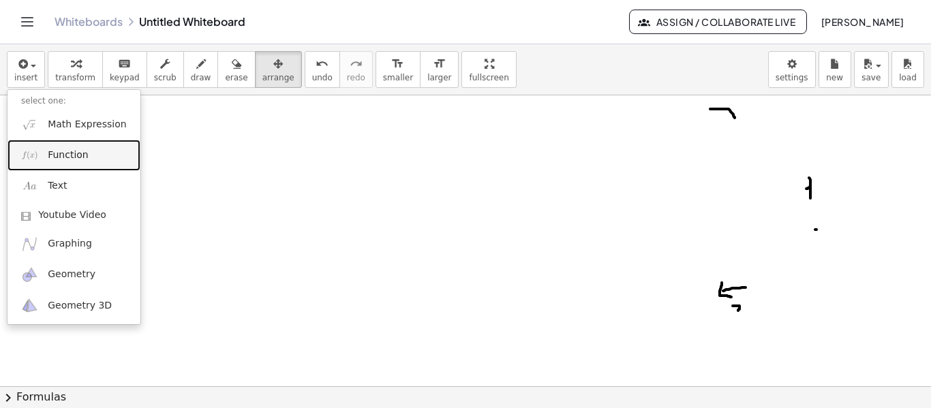
click at [62, 163] on link "Function" at bounding box center [74, 155] width 133 height 31
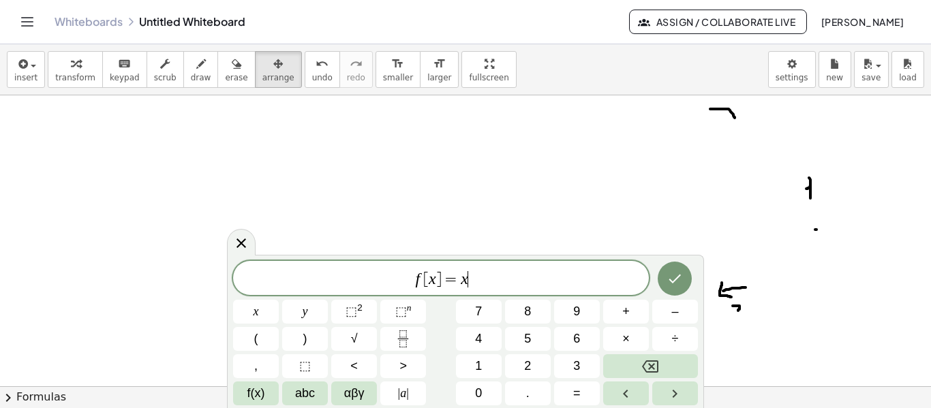
click at [477, 280] on span "f [ x ] = x ​" at bounding box center [441, 279] width 416 height 19
click at [403, 337] on icon "Fraction" at bounding box center [403, 339] width 17 height 17
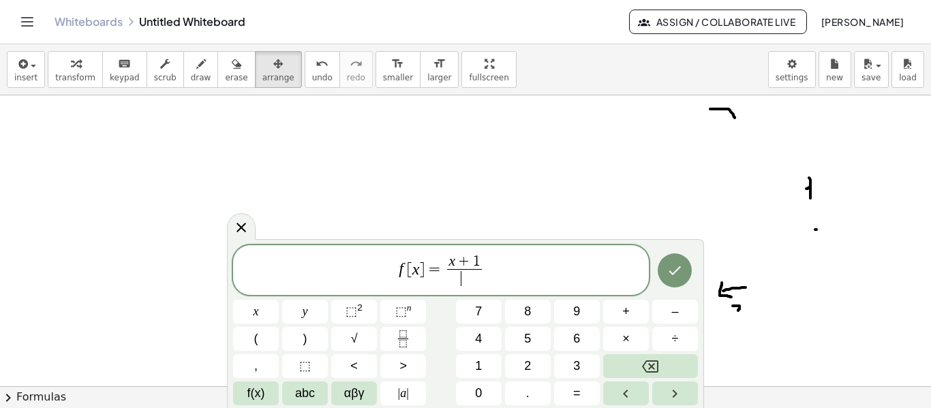
click at [456, 282] on span "​" at bounding box center [464, 278] width 35 height 18
click at [668, 278] on icon "Done" at bounding box center [675, 271] width 16 height 16
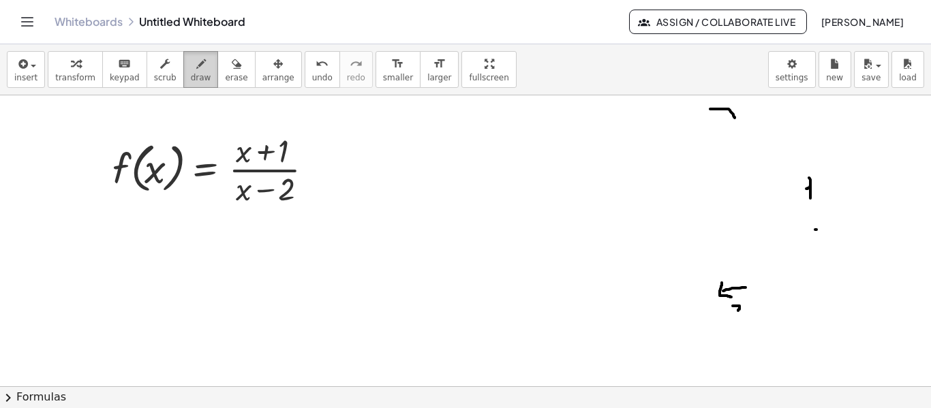
click at [191, 74] on span "draw" at bounding box center [201, 78] width 20 height 10
drag, startPoint x: 74, startPoint y: 214, endPoint x: 78, endPoint y: 239, distance: 25.0
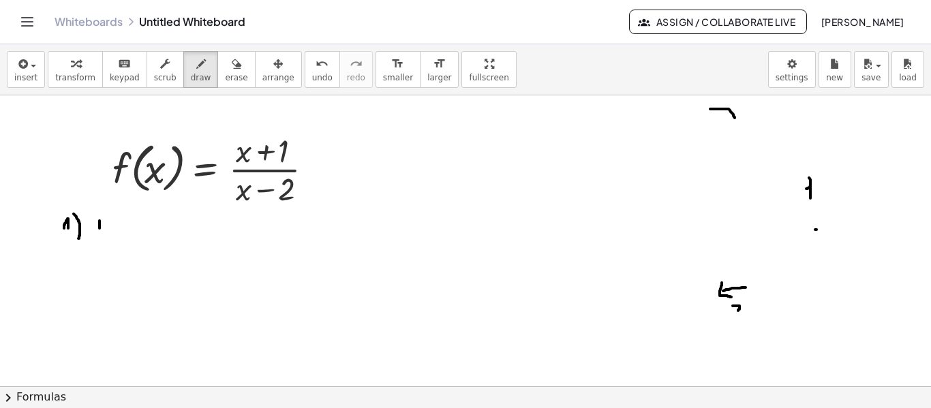
drag, startPoint x: 100, startPoint y: 221, endPoint x: 100, endPoint y: 228, distance: 7.5
drag, startPoint x: 95, startPoint y: 223, endPoint x: 98, endPoint y: 241, distance: 17.9
drag, startPoint x: 122, startPoint y: 227, endPoint x: 130, endPoint y: 224, distance: 8.9
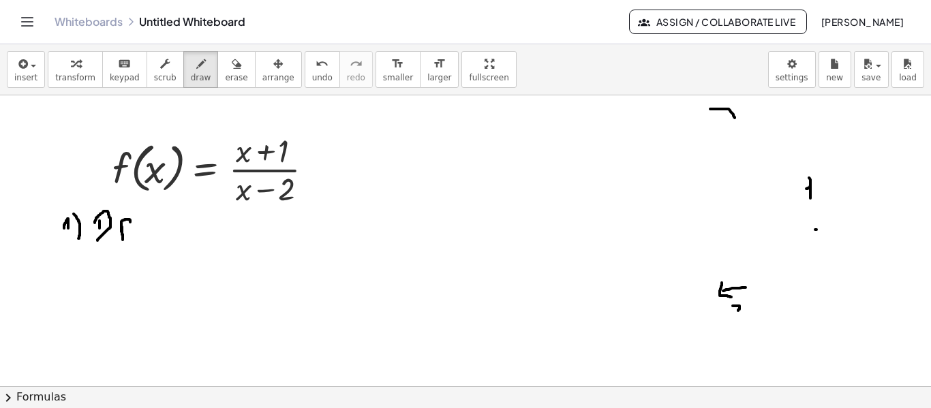
drag, startPoint x: 115, startPoint y: 234, endPoint x: 125, endPoint y: 234, distance: 9.5
drag, startPoint x: 140, startPoint y: 236, endPoint x: 149, endPoint y: 236, distance: 8.9
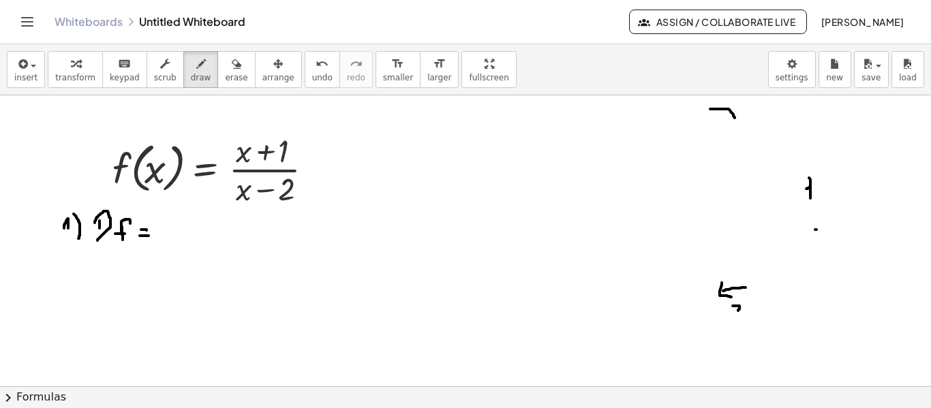
drag, startPoint x: 162, startPoint y: 223, endPoint x: 162, endPoint y: 234, distance: 10.9
drag, startPoint x: 166, startPoint y: 227, endPoint x: 167, endPoint y: 235, distance: 8.2
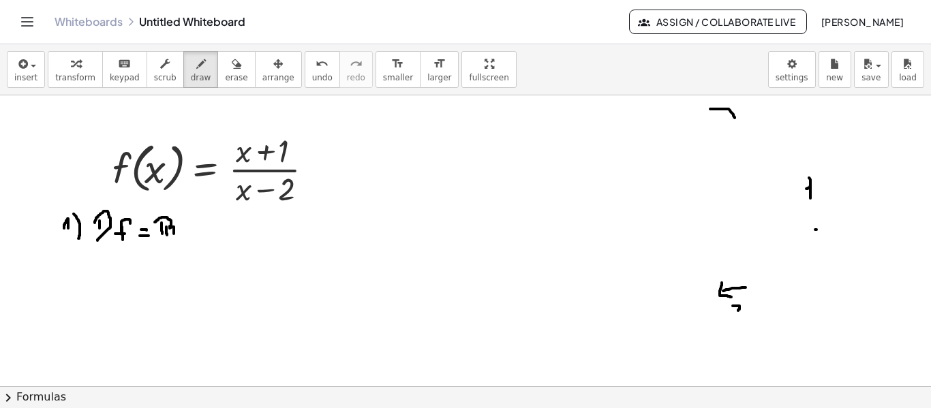
drag, startPoint x: 155, startPoint y: 222, endPoint x: 174, endPoint y: 237, distance: 23.9
drag, startPoint x: 205, startPoint y: 220, endPoint x: 210, endPoint y: 243, distance: 23.8
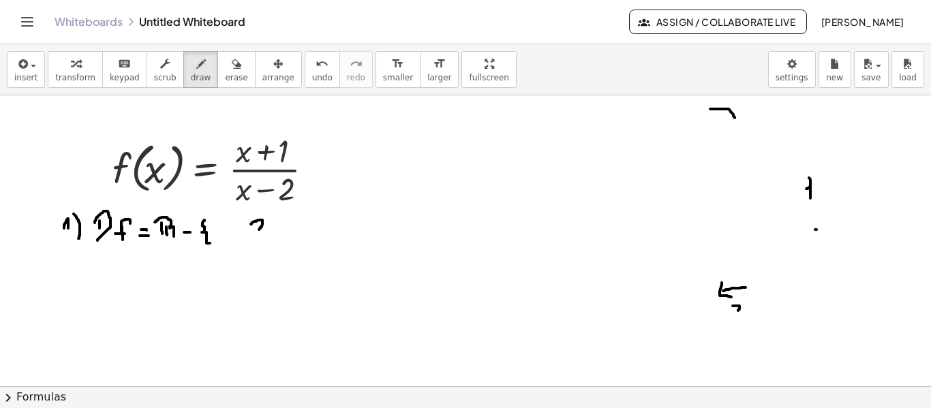
drag, startPoint x: 251, startPoint y: 224, endPoint x: 259, endPoint y: 230, distance: 9.8
drag, startPoint x: 243, startPoint y: 218, endPoint x: 248, endPoint y: 243, distance: 25.7
drag, startPoint x: 301, startPoint y: 191, endPoint x: 316, endPoint y: 192, distance: 14.3
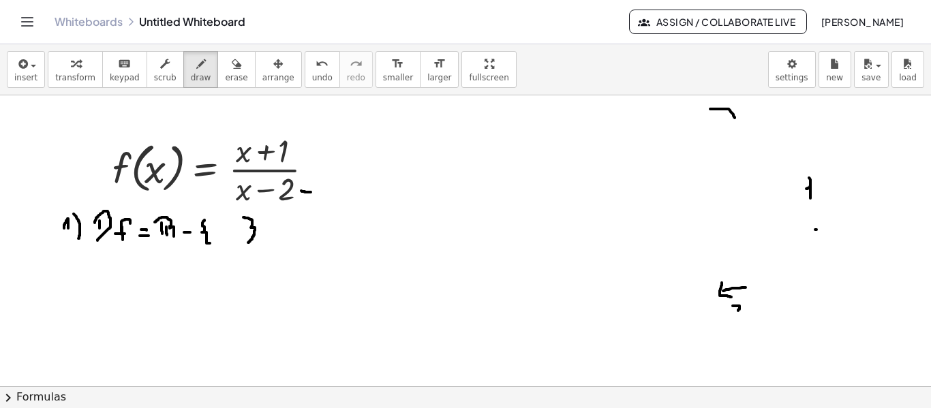
drag, startPoint x: 312, startPoint y: 186, endPoint x: 318, endPoint y: 196, distance: 11.9
click at [232, 70] on icon "button" at bounding box center [237, 64] width 10 height 16
drag, startPoint x: 732, startPoint y: 301, endPoint x: 726, endPoint y: 132, distance: 169.2
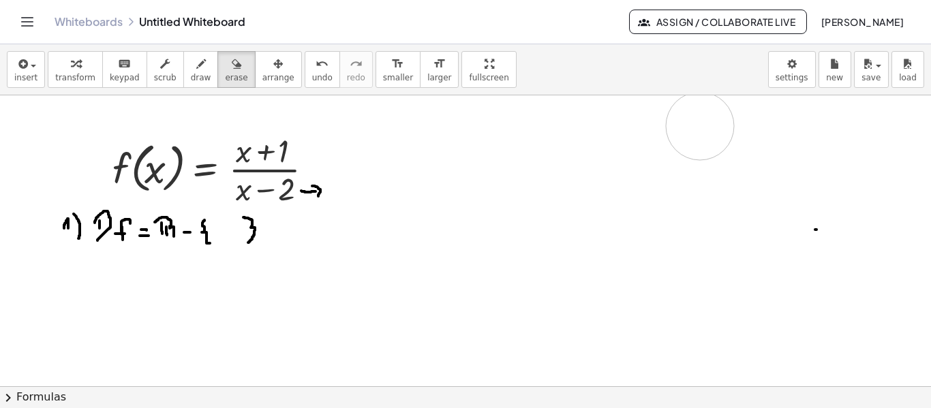
drag, startPoint x: 185, startPoint y: 62, endPoint x: 700, endPoint y: 109, distance: 517.7
click at [700, 109] on div "insert select one: Math Expression Function Text Youtube Video Graphing Geometr…" at bounding box center [465, 226] width 931 height 364
drag, startPoint x: 720, startPoint y: 102, endPoint x: 723, endPoint y: 361, distance: 259.1
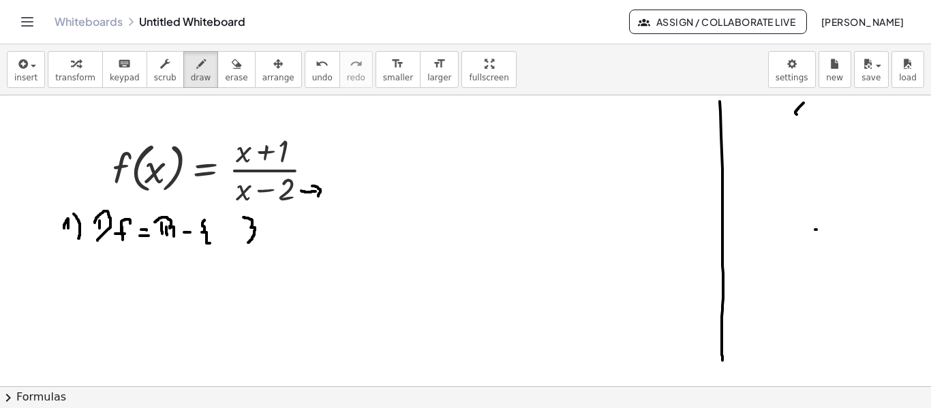
drag, startPoint x: 804, startPoint y: 103, endPoint x: 803, endPoint y: 117, distance: 13.7
drag, startPoint x: 812, startPoint y: 117, endPoint x: 824, endPoint y: 114, distance: 12.6
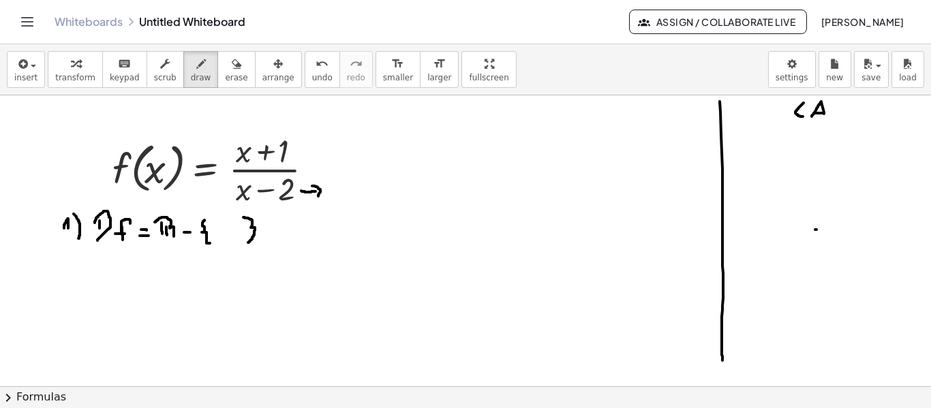
drag, startPoint x: 814, startPoint y: 113, endPoint x: 824, endPoint y: 113, distance: 9.5
drag, startPoint x: 756, startPoint y: 164, endPoint x: 767, endPoint y: 149, distance: 18.0
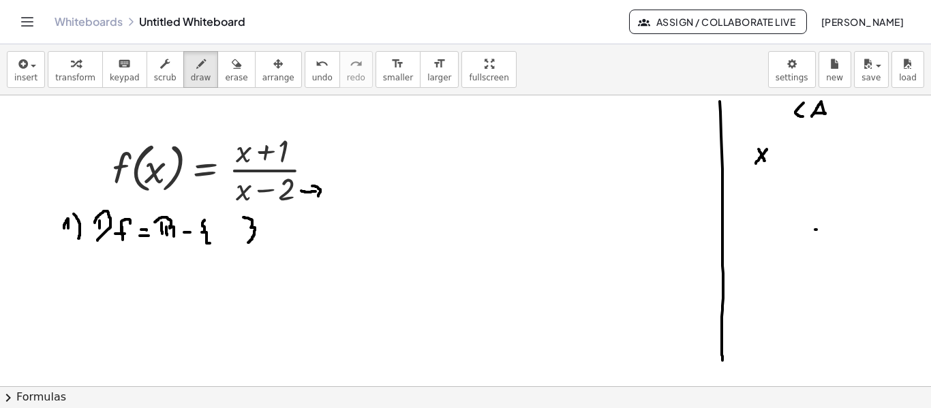
drag, startPoint x: 759, startPoint y: 149, endPoint x: 765, endPoint y: 161, distance: 13.1
drag, startPoint x: 788, startPoint y: 155, endPoint x: 799, endPoint y: 163, distance: 14.2
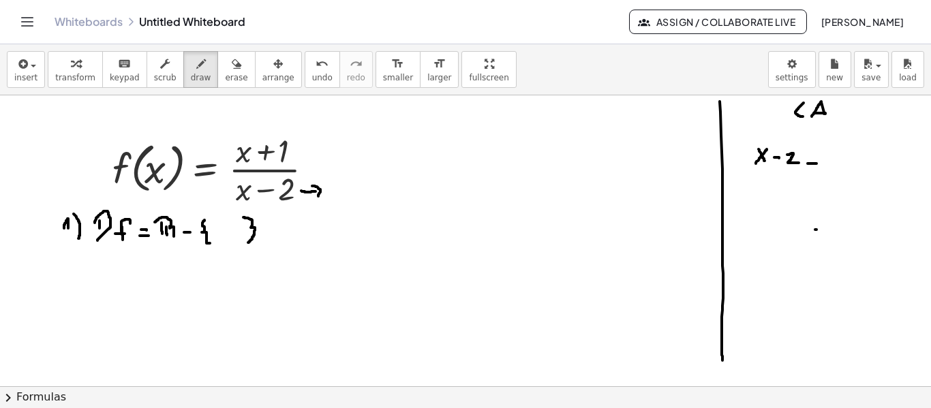
drag, startPoint x: 808, startPoint y: 164, endPoint x: 820, endPoint y: 164, distance: 11.6
click at [225, 65] on div "button" at bounding box center [236, 63] width 23 height 16
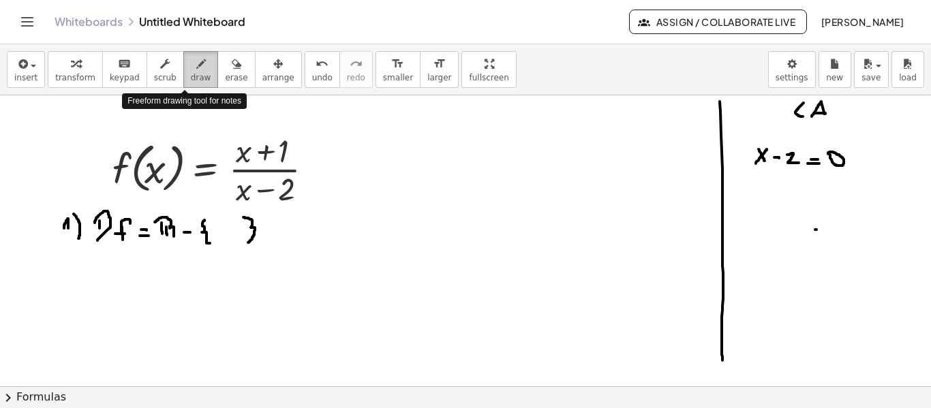
click at [191, 77] on span "draw" at bounding box center [201, 78] width 20 height 10
drag, startPoint x: 308, startPoint y: 190, endPoint x: 323, endPoint y: 191, distance: 14.3
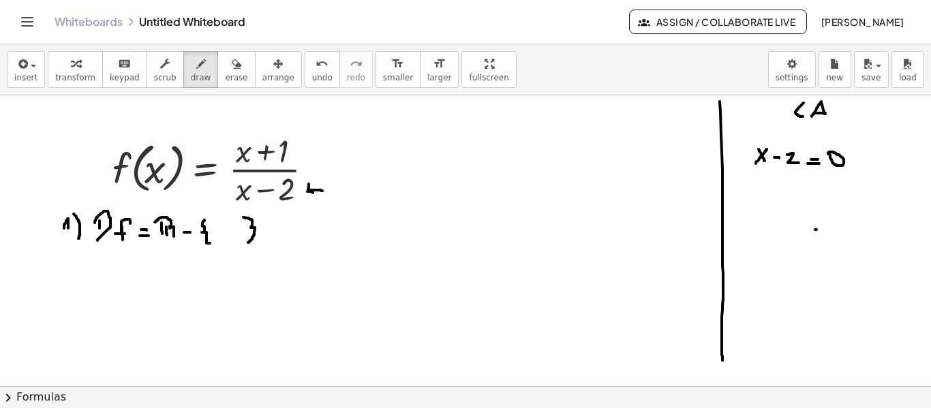
drag, startPoint x: 309, startPoint y: 184, endPoint x: 316, endPoint y: 195, distance: 12.9
drag, startPoint x: 776, startPoint y: 199, endPoint x: 786, endPoint y: 190, distance: 13.0
drag, startPoint x: 776, startPoint y: 190, endPoint x: 788, endPoint y: 200, distance: 15.5
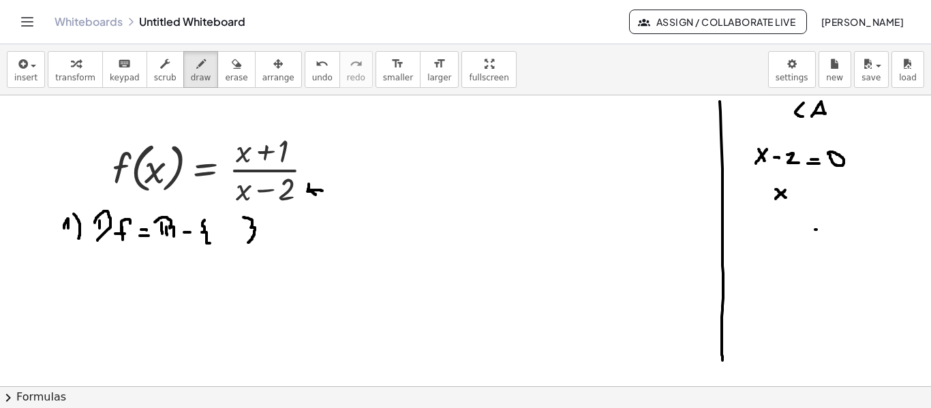
drag, startPoint x: 816, startPoint y: 190, endPoint x: 826, endPoint y: 200, distance: 14.5
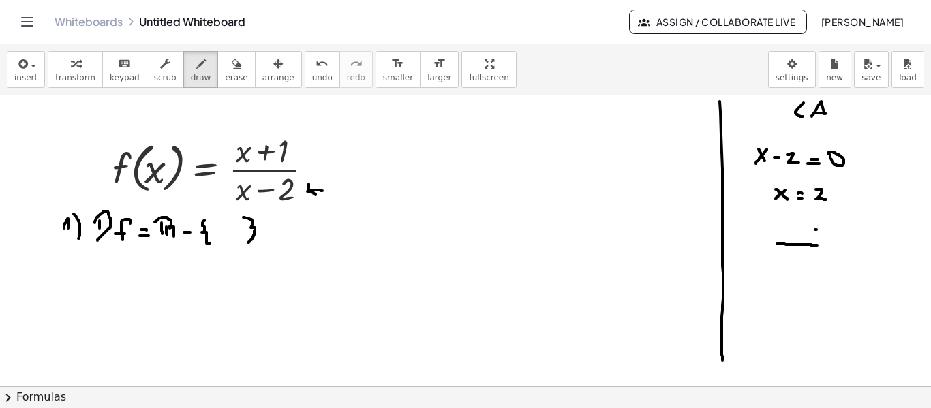
drag, startPoint x: 777, startPoint y: 244, endPoint x: 818, endPoint y: 245, distance: 40.9
drag, startPoint x: 792, startPoint y: 226, endPoint x: 800, endPoint y: 236, distance: 12.1
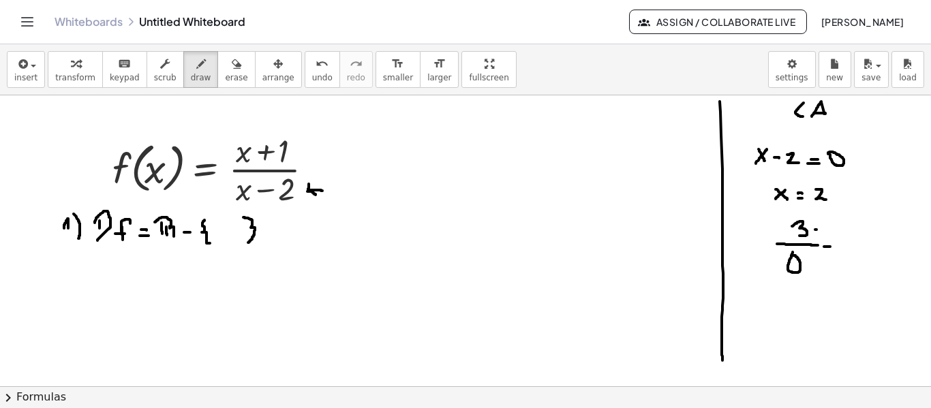
drag, startPoint x: 824, startPoint y: 247, endPoint x: 833, endPoint y: 247, distance: 8.9
drag, startPoint x: 852, startPoint y: 248, endPoint x: 861, endPoint y: 237, distance: 14.6
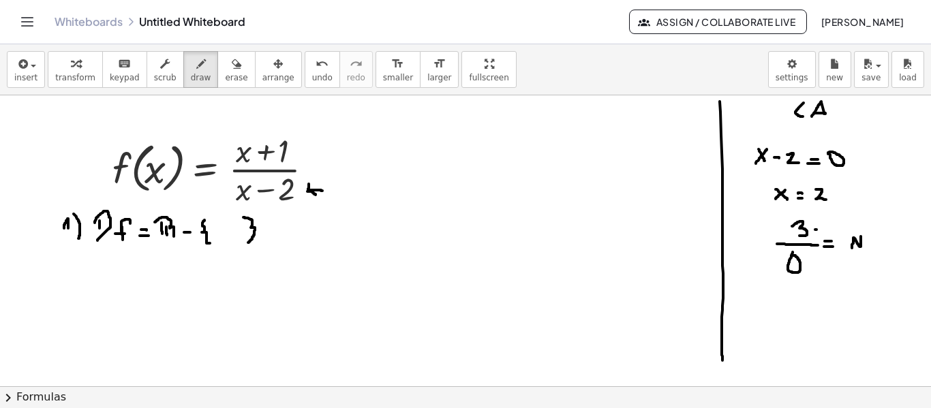
drag, startPoint x: 875, startPoint y: 238, endPoint x: 875, endPoint y: 247, distance: 8.9
drag, startPoint x: 873, startPoint y: 239, endPoint x: 880, endPoint y: 239, distance: 6.9
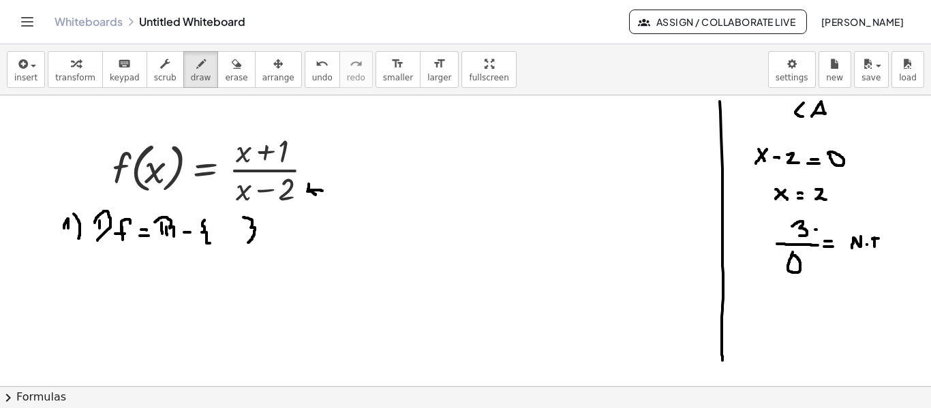
drag, startPoint x: 901, startPoint y: 239, endPoint x: 894, endPoint y: 254, distance: 17.4
drag, startPoint x: 835, startPoint y: 196, endPoint x: 848, endPoint y: 196, distance: 12.3
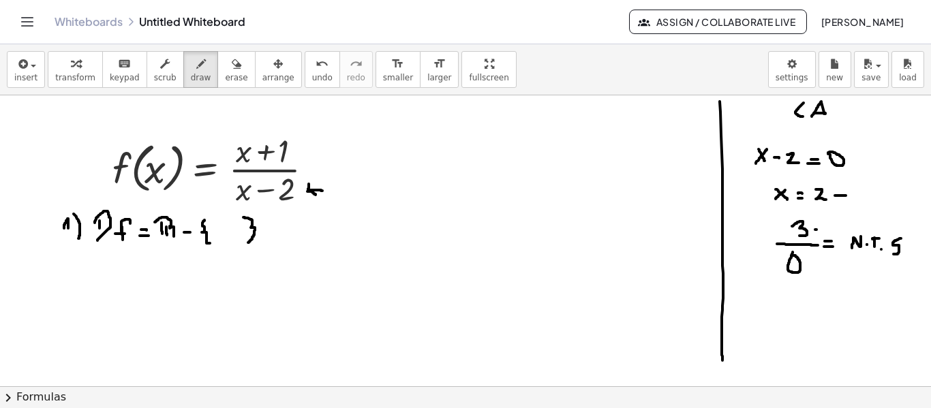
drag, startPoint x: 835, startPoint y: 189, endPoint x: 838, endPoint y: 199, distance: 10.8
drag, startPoint x: 220, startPoint y: 227, endPoint x: 233, endPoint y: 238, distance: 16.9
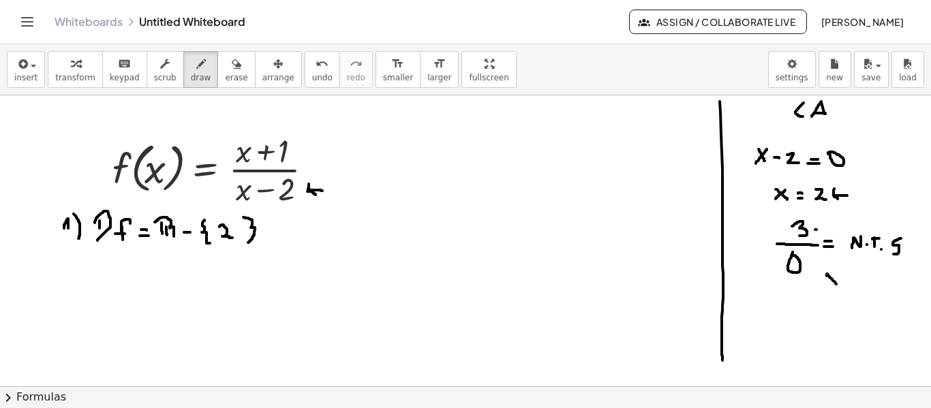
drag, startPoint x: 827, startPoint y: 276, endPoint x: 844, endPoint y: 291, distance: 22.7
drag, startPoint x: 826, startPoint y: 281, endPoint x: 837, endPoint y: 275, distance: 12.2
drag, startPoint x: 59, startPoint y: 257, endPoint x: 75, endPoint y: 271, distance: 21.7
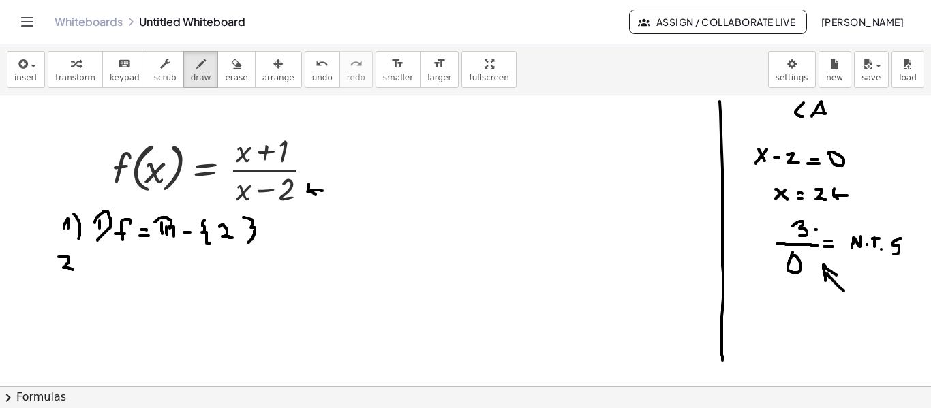
drag, startPoint x: 76, startPoint y: 251, endPoint x: 87, endPoint y: 276, distance: 27.2
drag, startPoint x: 107, startPoint y: 272, endPoint x: 119, endPoint y: 275, distance: 12.1
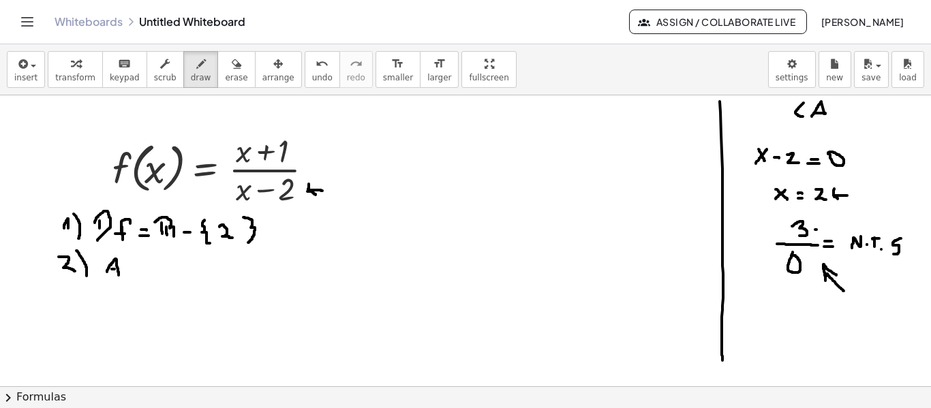
drag, startPoint x: 130, startPoint y: 260, endPoint x: 143, endPoint y: 257, distance: 14.1
drag, startPoint x: 180, startPoint y: 259, endPoint x: 170, endPoint y: 271, distance: 15.5
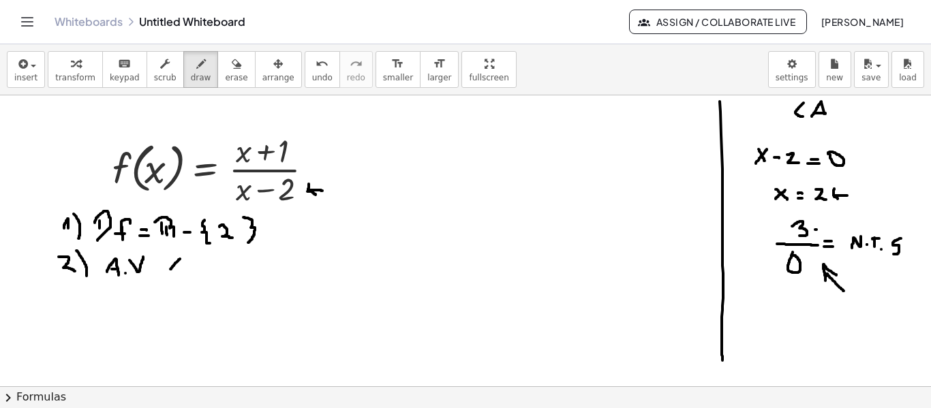
drag, startPoint x: 169, startPoint y: 258, endPoint x: 181, endPoint y: 268, distance: 15.5
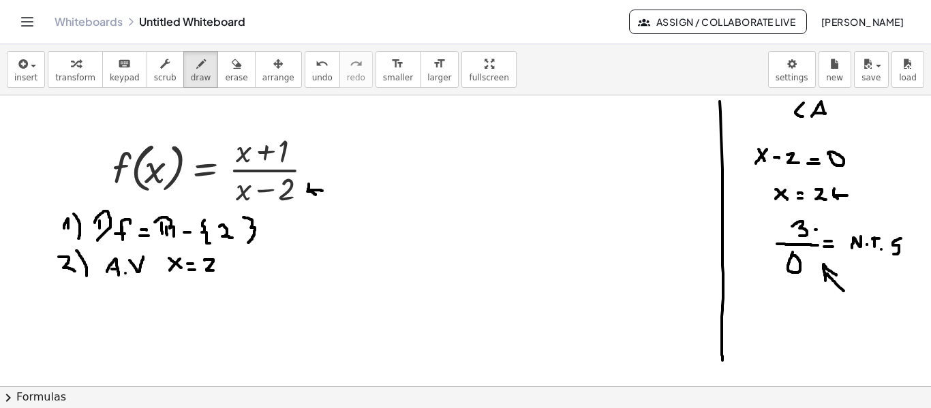
drag, startPoint x: 205, startPoint y: 260, endPoint x: 218, endPoint y: 271, distance: 17.5
drag, startPoint x: 66, startPoint y: 295, endPoint x: 69, endPoint y: 309, distance: 14.6
drag, startPoint x: 77, startPoint y: 291, endPoint x: 83, endPoint y: 311, distance: 20.7
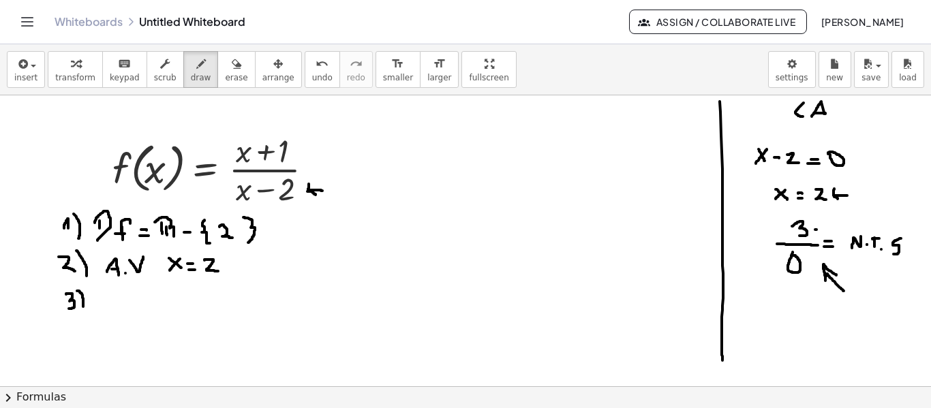
drag, startPoint x: 101, startPoint y: 310, endPoint x: 113, endPoint y: 314, distance: 12.3
drag, startPoint x: 106, startPoint y: 305, endPoint x: 115, endPoint y: 305, distance: 9.5
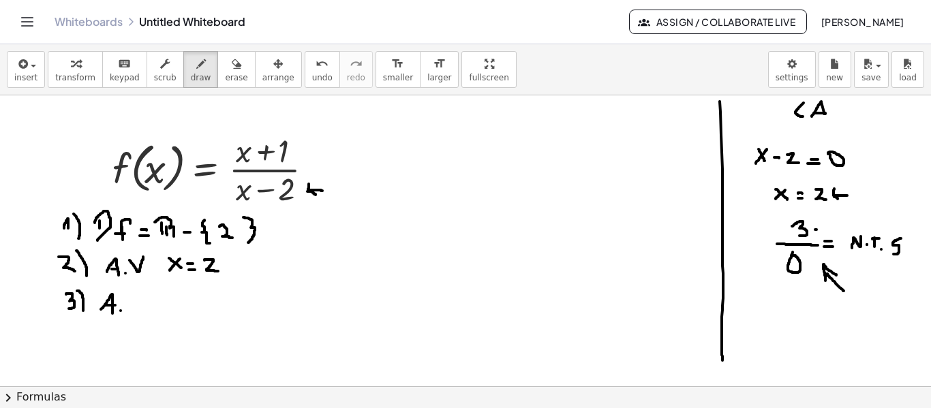
drag, startPoint x: 131, startPoint y: 293, endPoint x: 132, endPoint y: 310, distance: 17.1
drag, startPoint x: 142, startPoint y: 295, endPoint x: 143, endPoint y: 313, distance: 18.4
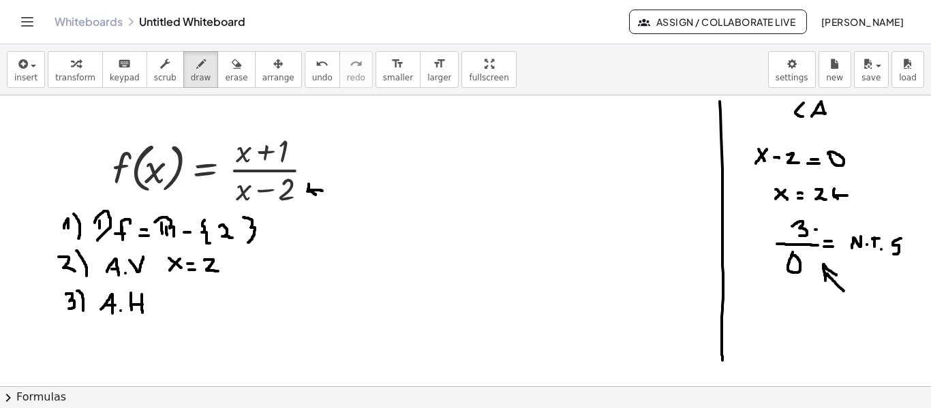
drag, startPoint x: 133, startPoint y: 305, endPoint x: 145, endPoint y: 305, distance: 12.3
drag, startPoint x: 230, startPoint y: 162, endPoint x: 227, endPoint y: 155, distance: 7.0
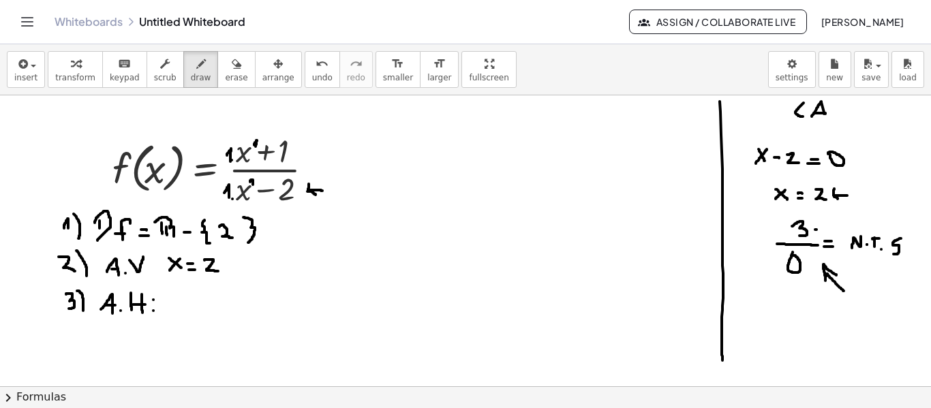
drag, startPoint x: 184, startPoint y: 293, endPoint x: 166, endPoint y: 312, distance: 26.1
drag, startPoint x: 168, startPoint y: 293, endPoint x: 175, endPoint y: 301, distance: 10.1
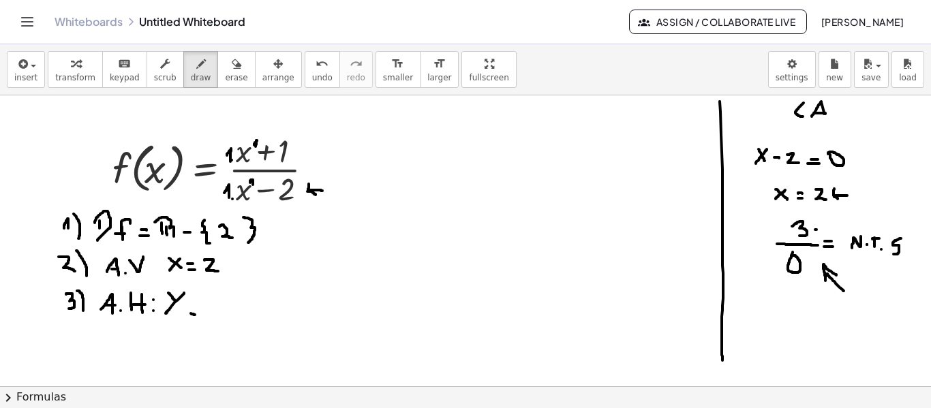
drag, startPoint x: 191, startPoint y: 314, endPoint x: 199, endPoint y: 315, distance: 8.3
drag, startPoint x: 192, startPoint y: 308, endPoint x: 200, endPoint y: 308, distance: 8.2
drag, startPoint x: 211, startPoint y: 312, endPoint x: 233, endPoint y: 312, distance: 21.1
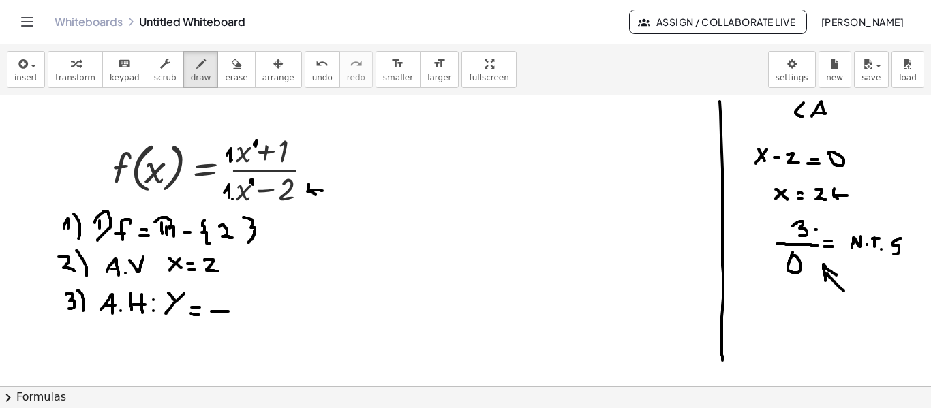
drag, startPoint x: 221, startPoint y: 293, endPoint x: 221, endPoint y: 303, distance: 10.9
drag, startPoint x: 241, startPoint y: 314, endPoint x: 248, endPoint y: 312, distance: 7.3
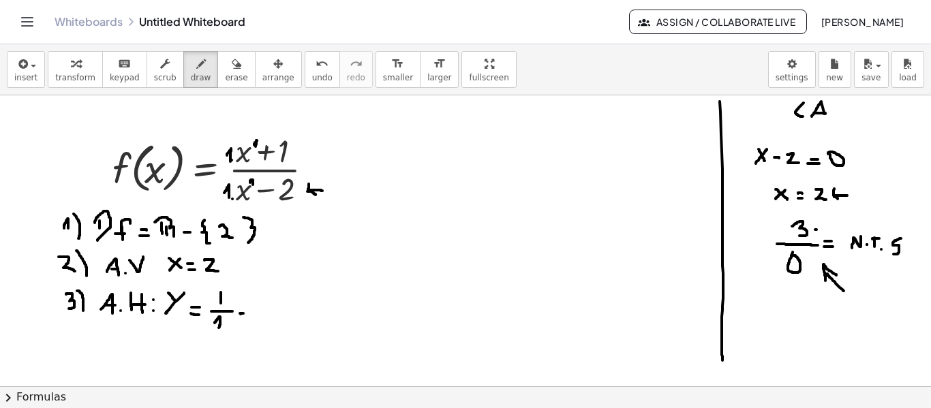
drag, startPoint x: 266, startPoint y: 296, endPoint x: 265, endPoint y: 311, distance: 15.1
drag, startPoint x: 262, startPoint y: 311, endPoint x: 270, endPoint y: 312, distance: 8.2
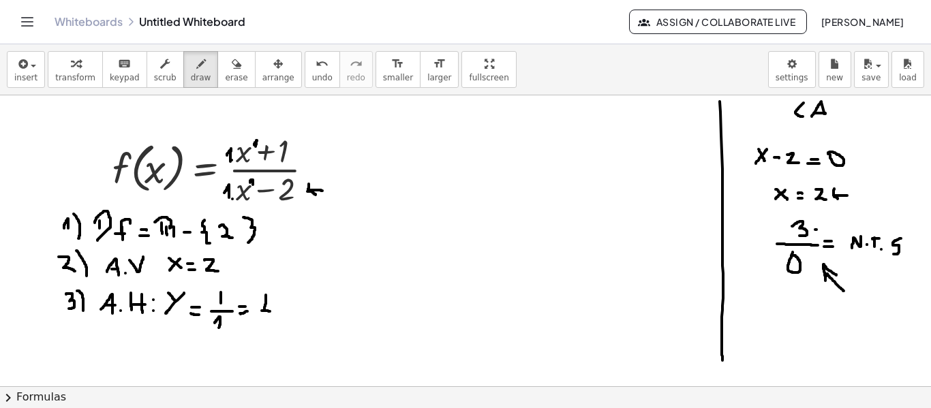
drag, startPoint x: 376, startPoint y: 181, endPoint x: 376, endPoint y: 192, distance: 10.9
drag, startPoint x: 376, startPoint y: 187, endPoint x: 369, endPoint y: 181, distance: 8.7
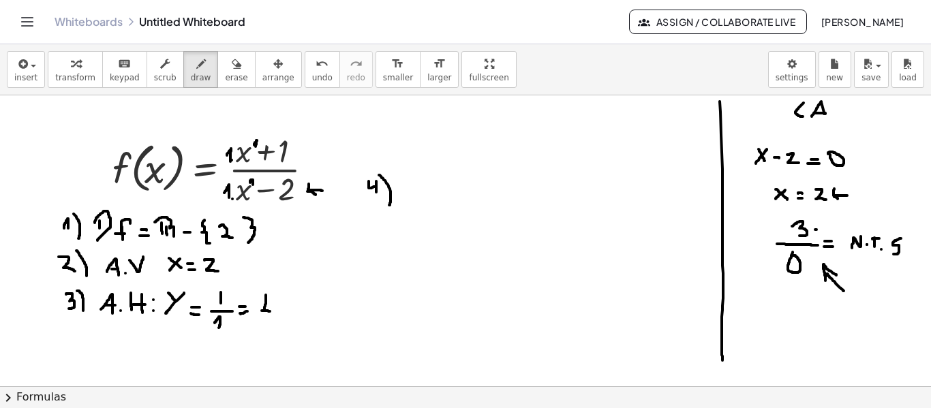
drag, startPoint x: 379, startPoint y: 175, endPoint x: 389, endPoint y: 206, distance: 32.3
drag, startPoint x: 432, startPoint y: 191, endPoint x: 443, endPoint y: 190, distance: 10.9
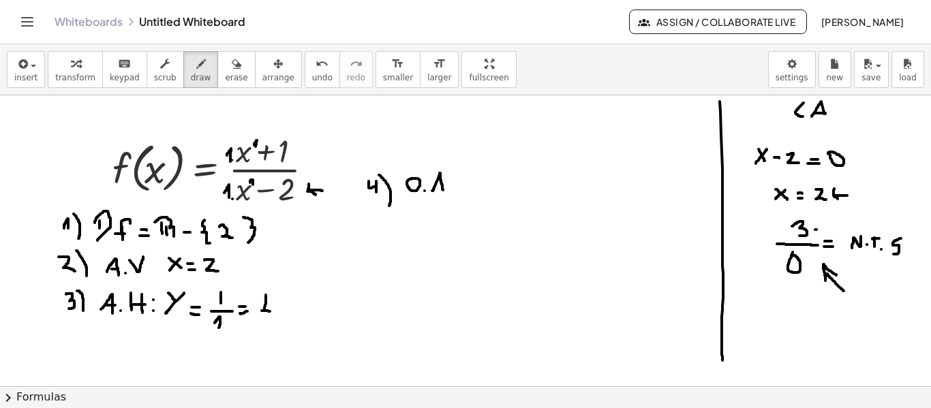
drag, startPoint x: 376, startPoint y: 220, endPoint x: 376, endPoint y: 239, distance: 19.1
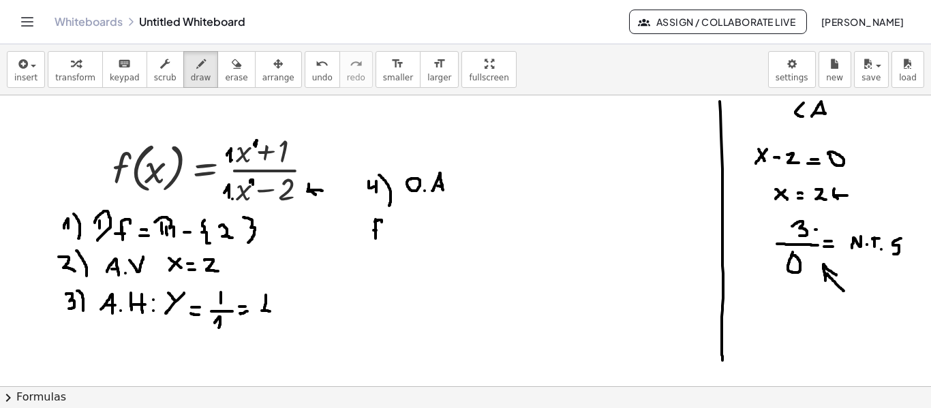
drag, startPoint x: 390, startPoint y: 228, endPoint x: 390, endPoint y: 242, distance: 13.6
drag, startPoint x: 408, startPoint y: 226, endPoint x: 413, endPoint y: 241, distance: 15.1
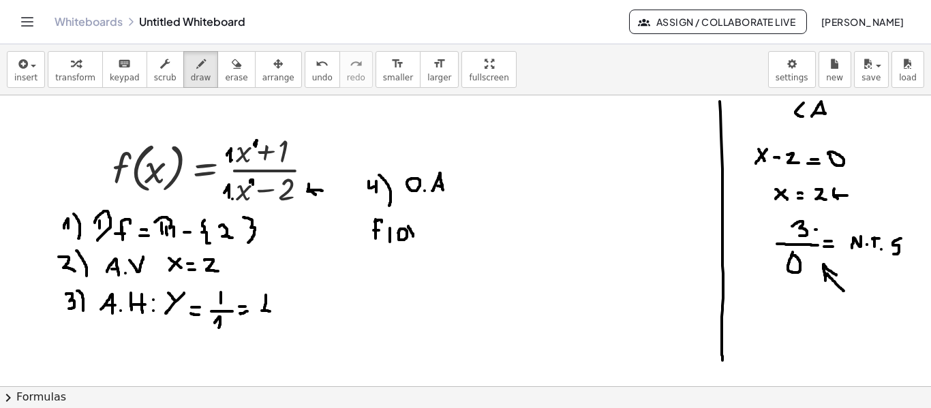
drag, startPoint x: 419, startPoint y: 240, endPoint x: 426, endPoint y: 240, distance: 7.5
drag, startPoint x: 421, startPoint y: 235, endPoint x: 430, endPoint y: 235, distance: 8.2
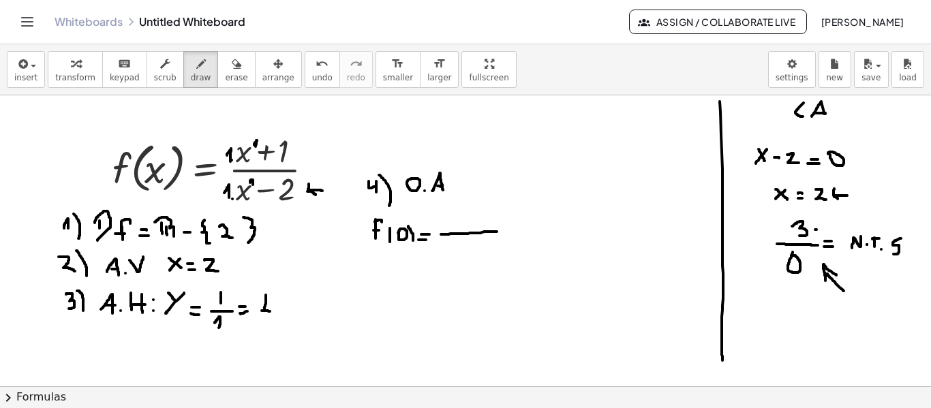
drag, startPoint x: 441, startPoint y: 235, endPoint x: 497, endPoint y: 232, distance: 56.0
drag, startPoint x: 469, startPoint y: 211, endPoint x: 469, endPoint y: 224, distance: 13.6
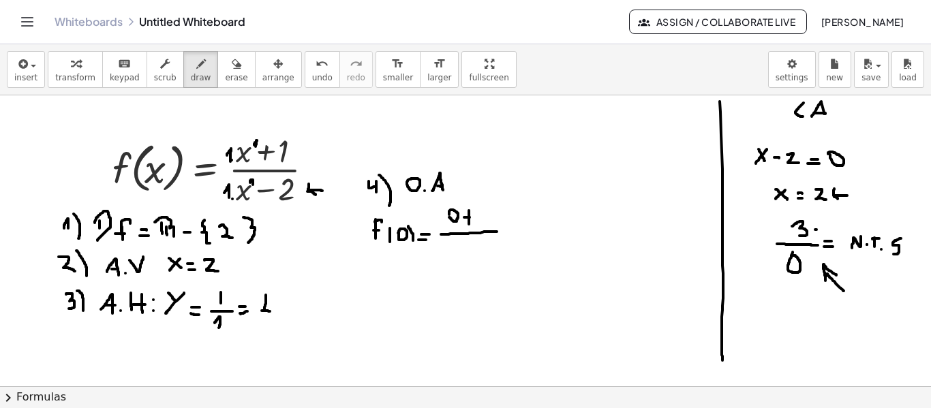
drag, startPoint x: 464, startPoint y: 218, endPoint x: 474, endPoint y: 218, distance: 9.5
drag, startPoint x: 486, startPoint y: 210, endPoint x: 485, endPoint y: 222, distance: 12.3
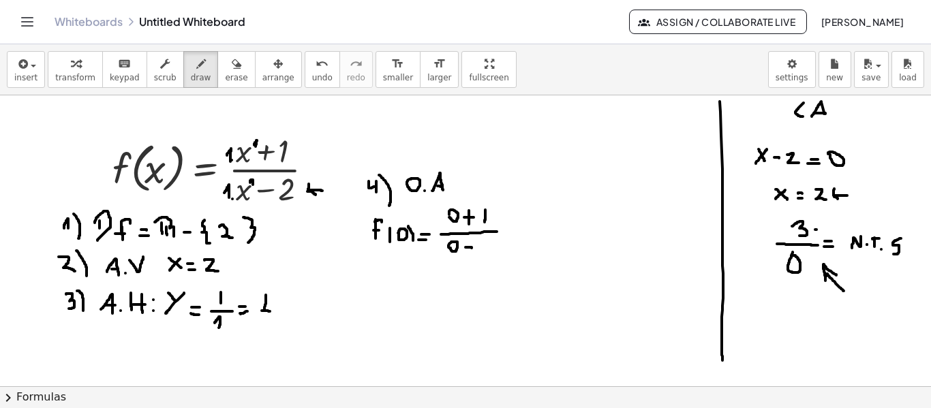
drag, startPoint x: 466, startPoint y: 248, endPoint x: 474, endPoint y: 248, distance: 8.2
drag, startPoint x: 479, startPoint y: 243, endPoint x: 489, endPoint y: 253, distance: 13.5
drag, startPoint x: 506, startPoint y: 233, endPoint x: 514, endPoint y: 233, distance: 8.2
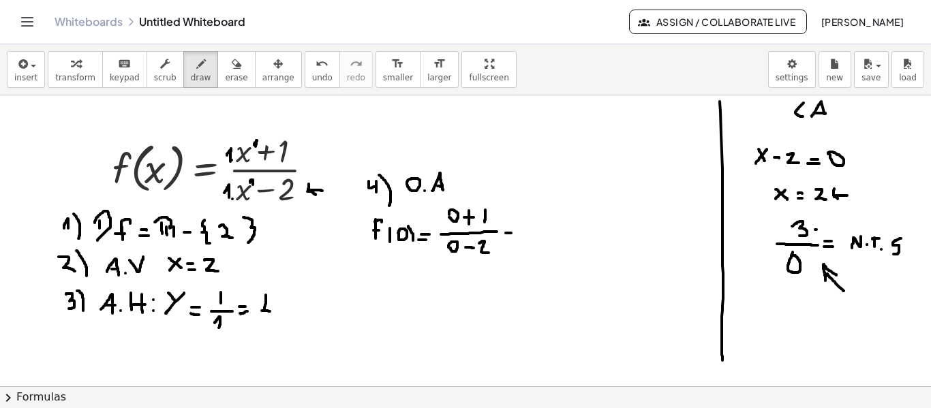
drag, startPoint x: 550, startPoint y: 228, endPoint x: 550, endPoint y: 239, distance: 10.2
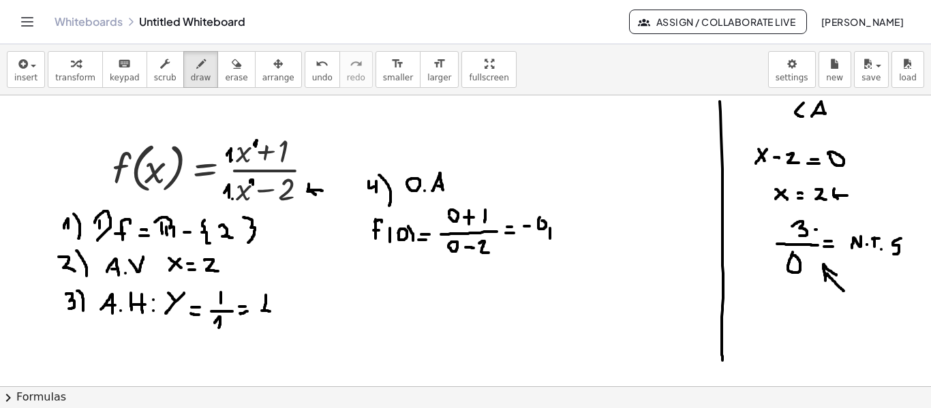
drag, startPoint x: 555, startPoint y: 219, endPoint x: 560, endPoint y: 236, distance: 17.7
drag, startPoint x: 603, startPoint y: 211, endPoint x: 601, endPoint y: 248, distance: 37.6
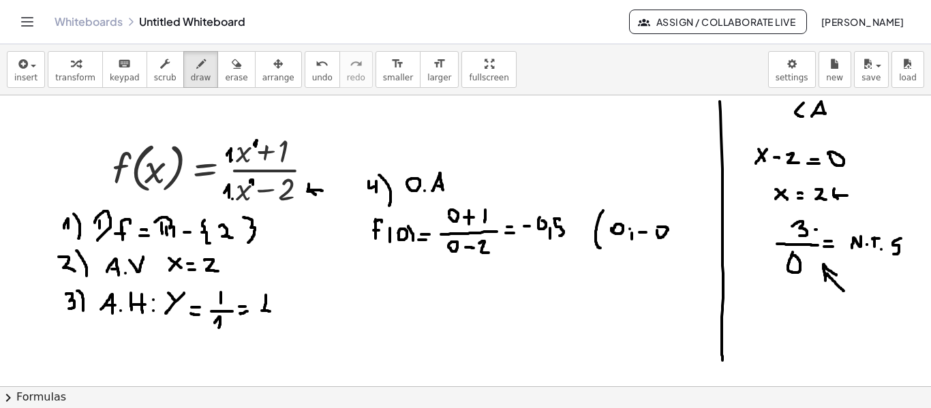
drag, startPoint x: 671, startPoint y: 235, endPoint x: 671, endPoint y: 243, distance: 8.9
drag, startPoint x: 676, startPoint y: 226, endPoint x: 684, endPoint y: 226, distance: 7.5
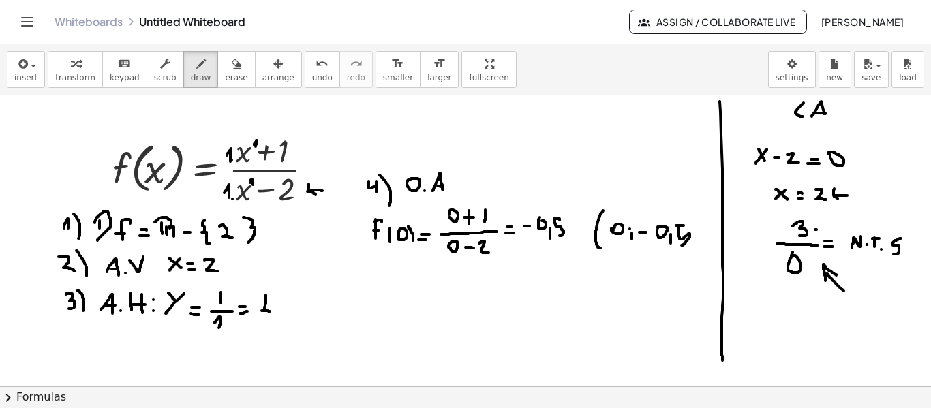
drag, startPoint x: 679, startPoint y: 226, endPoint x: 682, endPoint y: 245, distance: 19.3
drag, startPoint x: 696, startPoint y: 220, endPoint x: 700, endPoint y: 249, distance: 29.6
drag, startPoint x: 374, startPoint y: 269, endPoint x: 383, endPoint y: 269, distance: 8.9
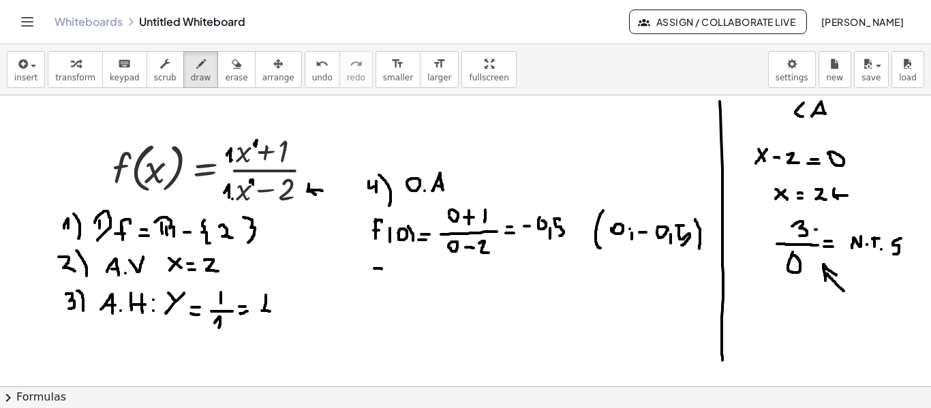
drag, startPoint x: 374, startPoint y: 268, endPoint x: 374, endPoint y: 288, distance: 19.8
drag, startPoint x: 389, startPoint y: 263, endPoint x: 395, endPoint y: 293, distance: 31.3
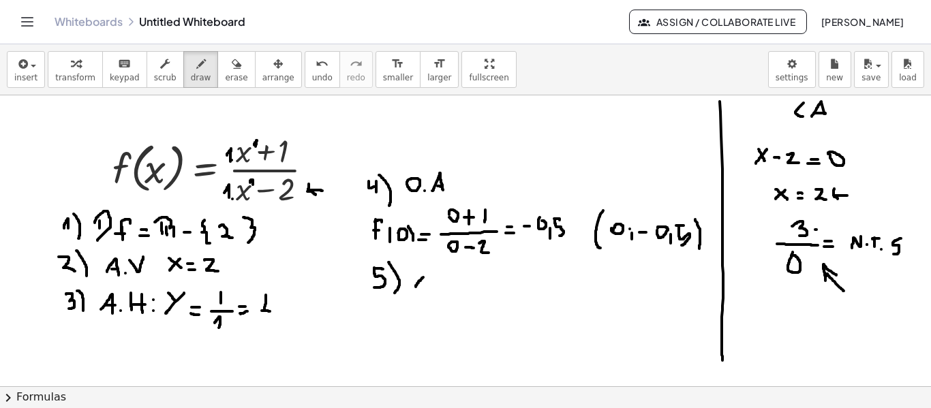
drag, startPoint x: 416, startPoint y: 287, endPoint x: 429, endPoint y: 270, distance: 21.4
drag, startPoint x: 417, startPoint y: 273, endPoint x: 429, endPoint y: 284, distance: 15.9
drag, startPoint x: 442, startPoint y: 271, endPoint x: 442, endPoint y: 282, distance: 10.9
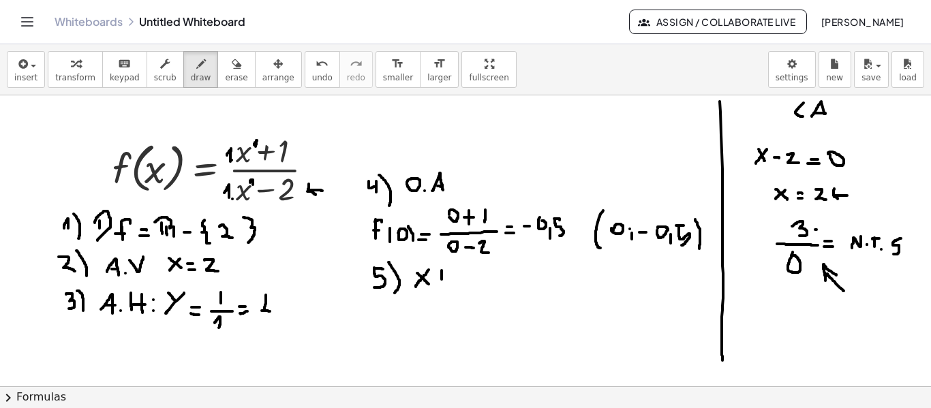
drag, startPoint x: 462, startPoint y: 285, endPoint x: 456, endPoint y: 275, distance: 11.9
drag, startPoint x: 415, startPoint y: 293, endPoint x: 473, endPoint y: 291, distance: 57.3
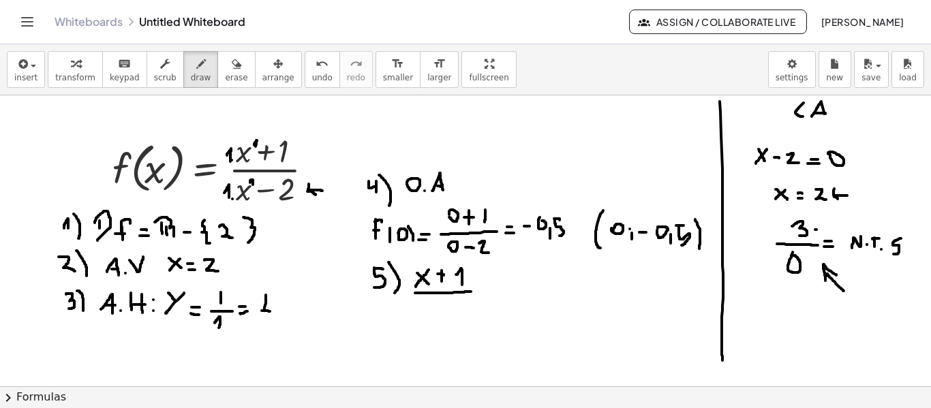
drag, startPoint x: 417, startPoint y: 310, endPoint x: 428, endPoint y: 300, distance: 14.5
drag, startPoint x: 419, startPoint y: 301, endPoint x: 426, endPoint y: 310, distance: 11.6
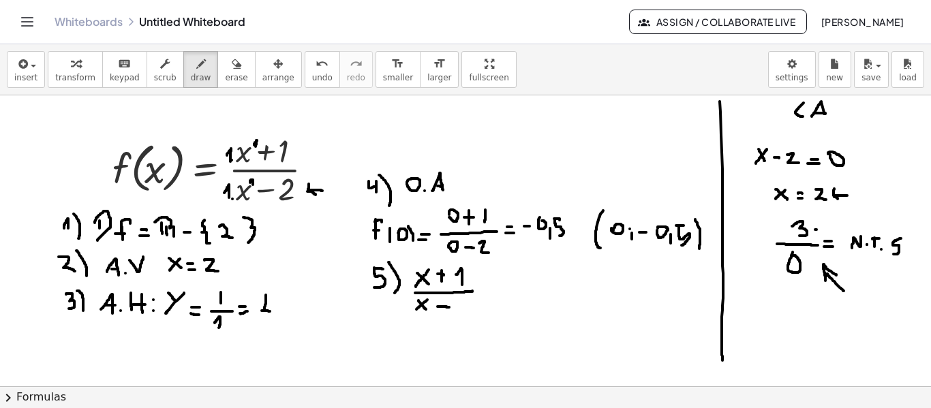
drag, startPoint x: 438, startPoint y: 307, endPoint x: 449, endPoint y: 308, distance: 11.6
drag, startPoint x: 458, startPoint y: 300, endPoint x: 470, endPoint y: 310, distance: 16.0
drag, startPoint x: 480, startPoint y: 294, endPoint x: 488, endPoint y: 294, distance: 7.5
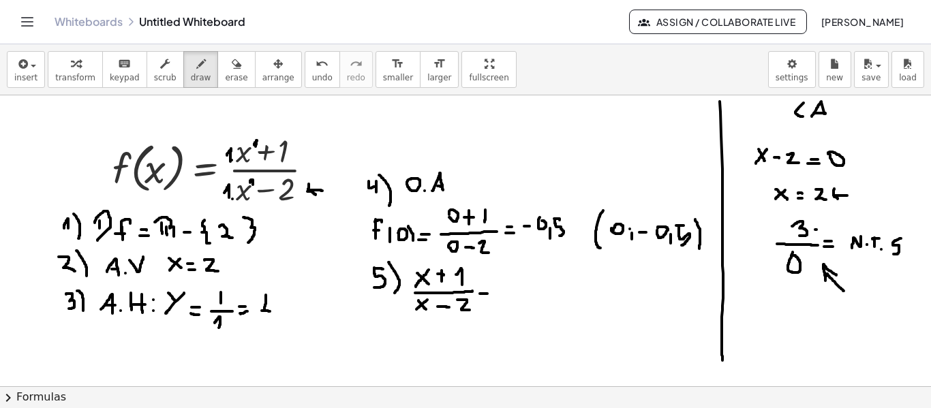
drag, startPoint x: 548, startPoint y: 263, endPoint x: 527, endPoint y: 310, distance: 51.3
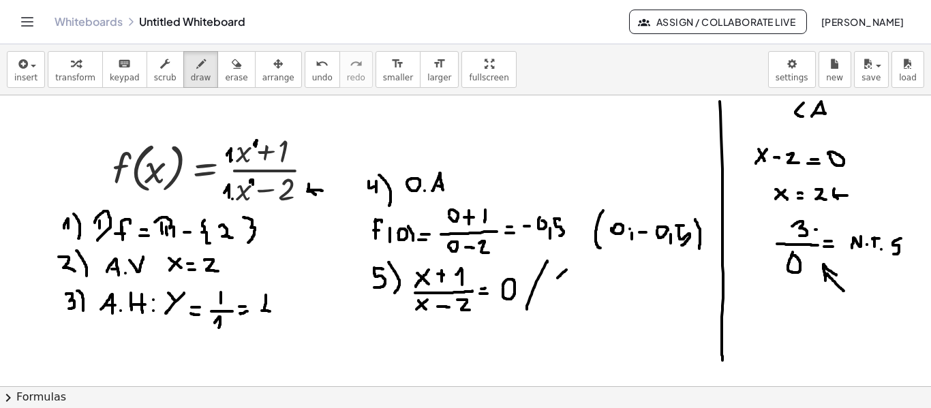
drag, startPoint x: 558, startPoint y: 278, endPoint x: 571, endPoint y: 264, distance: 19.8
drag, startPoint x: 561, startPoint y: 264, endPoint x: 574, endPoint y: 286, distance: 26.0
drag, startPoint x: 582, startPoint y: 269, endPoint x: 582, endPoint y: 279, distance: 9.5
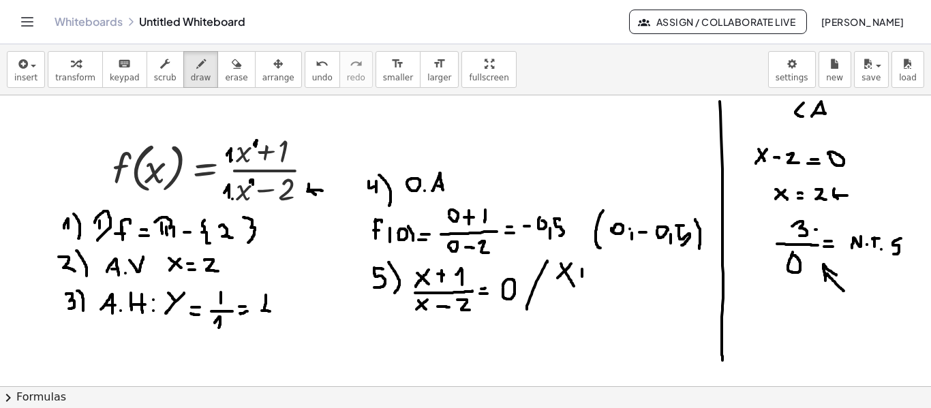
drag, startPoint x: 578, startPoint y: 273, endPoint x: 585, endPoint y: 274, distance: 7.5
drag, startPoint x: 601, startPoint y: 284, endPoint x: 595, endPoint y: 278, distance: 8.7
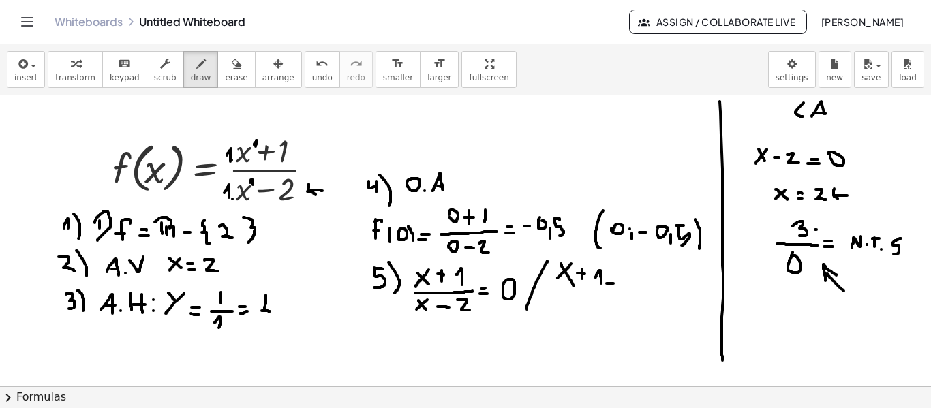
drag, startPoint x: 607, startPoint y: 284, endPoint x: 617, endPoint y: 284, distance: 10.2
drag, startPoint x: 610, startPoint y: 277, endPoint x: 616, endPoint y: 276, distance: 6.9
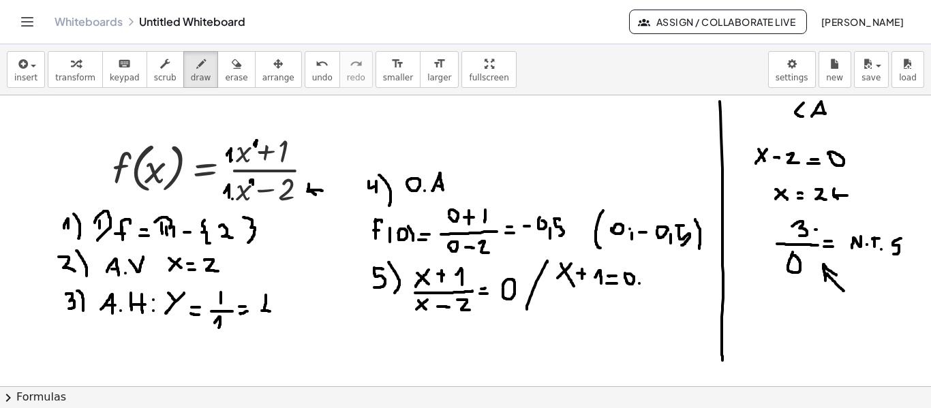
drag, startPoint x: 655, startPoint y: 268, endPoint x: 653, endPoint y: 293, distance: 25.3
drag, startPoint x: 657, startPoint y: 282, endPoint x: 667, endPoint y: 271, distance: 15.0
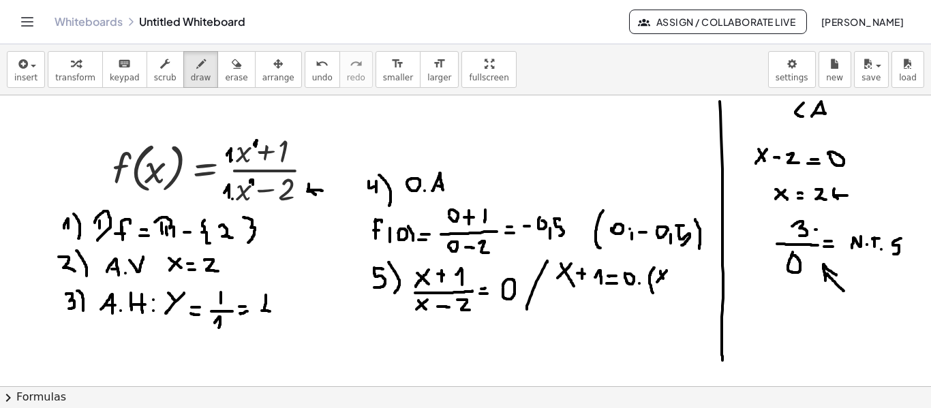
drag, startPoint x: 661, startPoint y: 271, endPoint x: 665, endPoint y: 280, distance: 9.8
drag, startPoint x: 687, startPoint y: 271, endPoint x: 692, endPoint y: 282, distance: 12.2
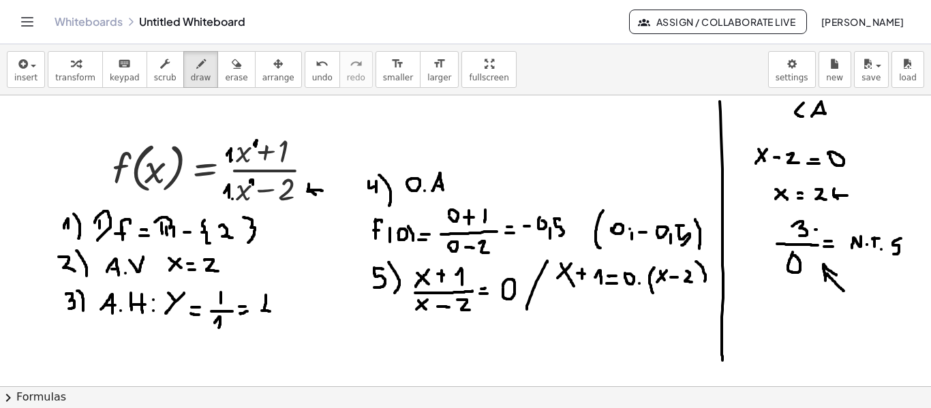
drag, startPoint x: 696, startPoint y: 262, endPoint x: 704, endPoint y: 284, distance: 23.1
drag, startPoint x: 551, startPoint y: 306, endPoint x: 561, endPoint y: 293, distance: 16.1
drag, startPoint x: 551, startPoint y: 295, endPoint x: 563, endPoint y: 308, distance: 17.4
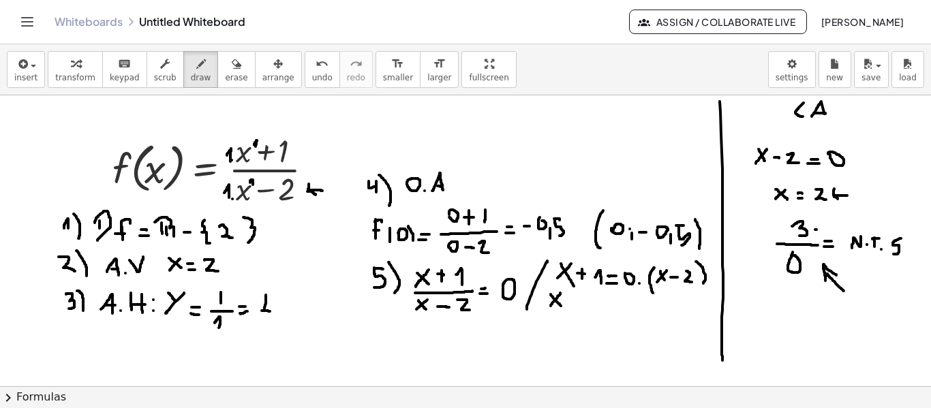
drag, startPoint x: 572, startPoint y: 300, endPoint x: 573, endPoint y: 310, distance: 9.6
drag, startPoint x: 569, startPoint y: 305, endPoint x: 578, endPoint y: 305, distance: 8.2
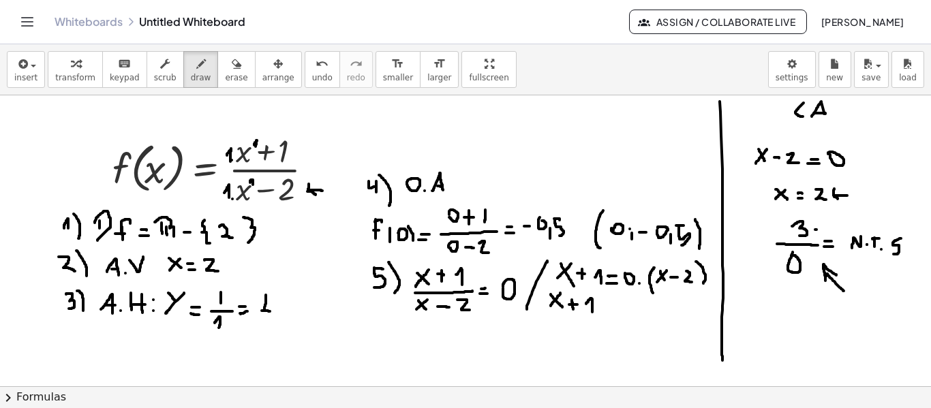
drag, startPoint x: 593, startPoint y: 312, endPoint x: 586, endPoint y: 304, distance: 10.2
drag, startPoint x: 606, startPoint y: 310, endPoint x: 616, endPoint y: 310, distance: 10.9
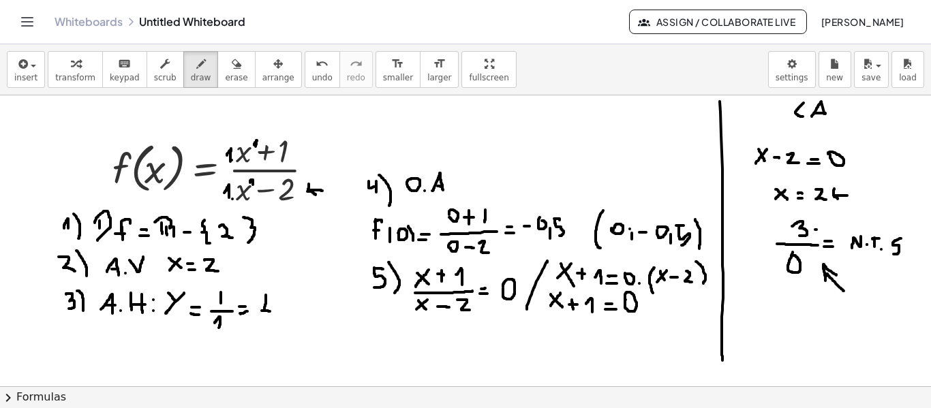
drag, startPoint x: 633, startPoint y: 265, endPoint x: 659, endPoint y: 263, distance: 26.7
drag, startPoint x: 636, startPoint y: 263, endPoint x: 683, endPoint y: 263, distance: 47.1
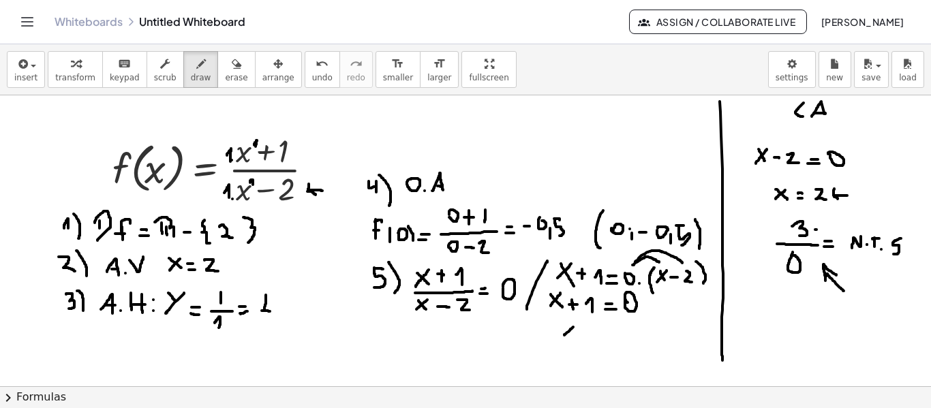
drag, startPoint x: 565, startPoint y: 335, endPoint x: 578, endPoint y: 324, distance: 17.4
drag, startPoint x: 567, startPoint y: 324, endPoint x: 575, endPoint y: 340, distance: 17.7
drag, startPoint x: 587, startPoint y: 340, endPoint x: 602, endPoint y: 341, distance: 15.1
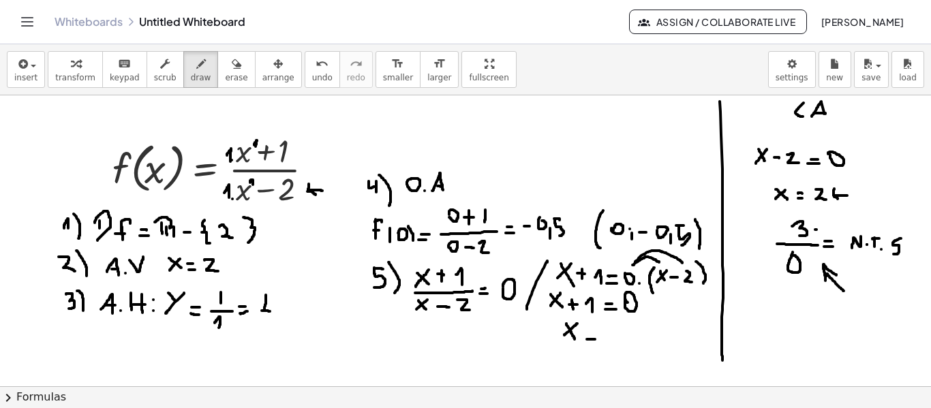
drag, startPoint x: 587, startPoint y: 332, endPoint x: 597, endPoint y: 332, distance: 10.2
drag, startPoint x: 608, startPoint y: 333, endPoint x: 618, endPoint y: 333, distance: 9.6
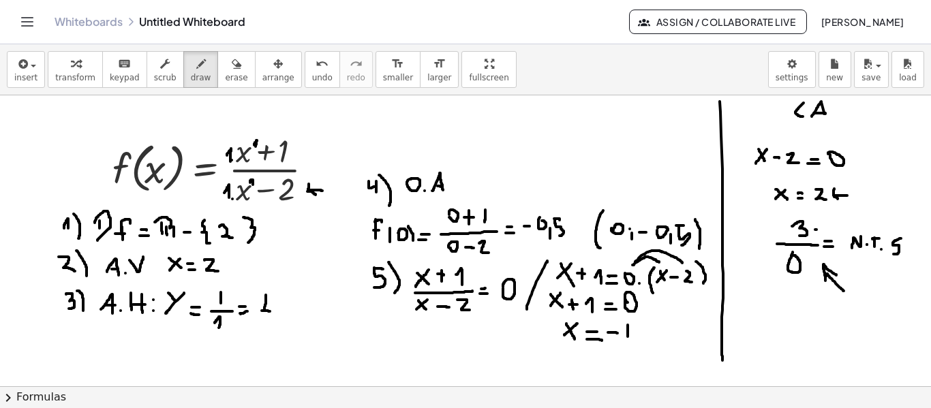
drag, startPoint x: 628, startPoint y: 325, endPoint x: 628, endPoint y: 337, distance: 11.6
drag, startPoint x: 623, startPoint y: 337, endPoint x: 633, endPoint y: 337, distance: 9.5
drag, startPoint x: 565, startPoint y: 349, endPoint x: 566, endPoint y: 371, distance: 21.8
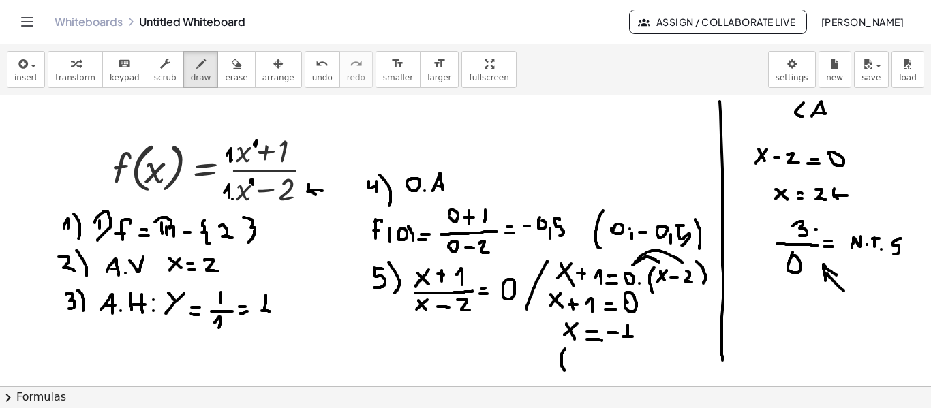
drag, startPoint x: 601, startPoint y: 363, endPoint x: 601, endPoint y: 371, distance: 7.5
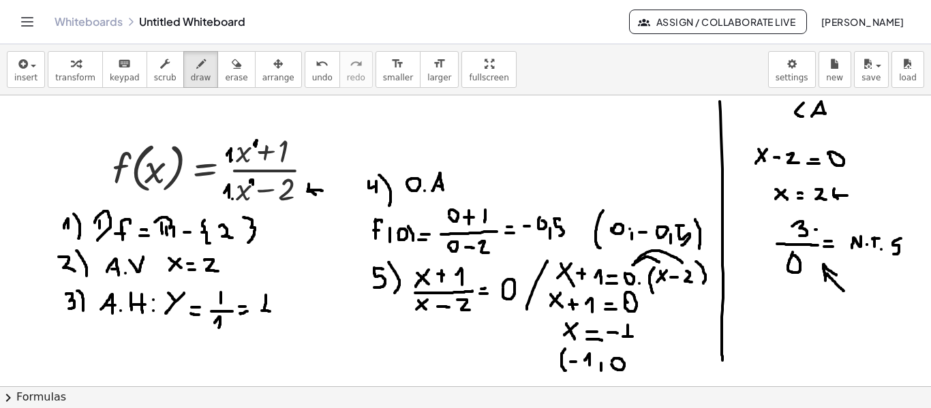
drag, startPoint x: 630, startPoint y: 355, endPoint x: 633, endPoint y: 375, distance: 20.1
